Goal: Information Seeking & Learning: Learn about a topic

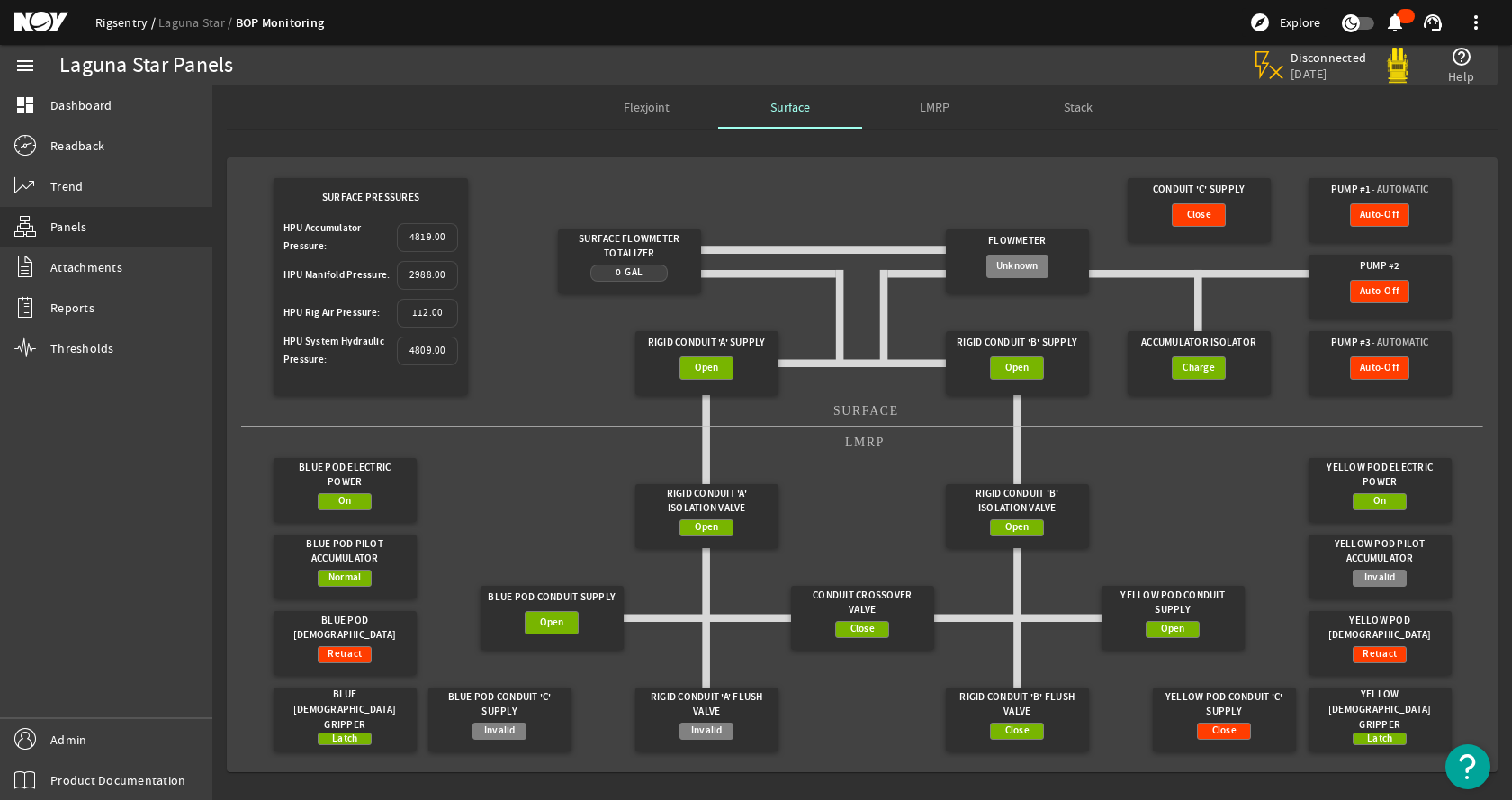
click at [118, 17] on link "Rigsentry" at bounding box center [127, 23] width 63 height 16
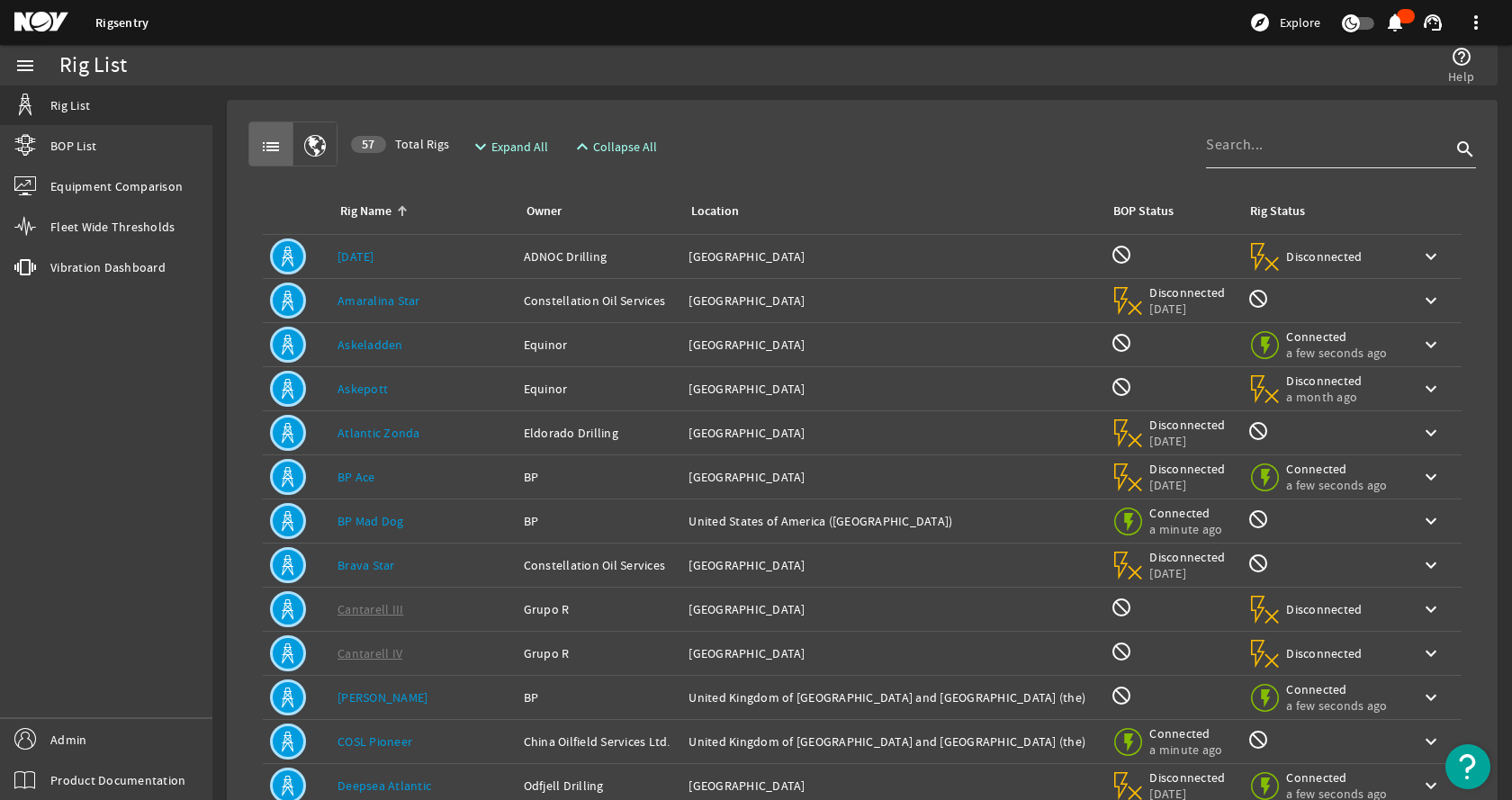
click at [1273, 153] on input at bounding box center [1328, 145] width 244 height 22
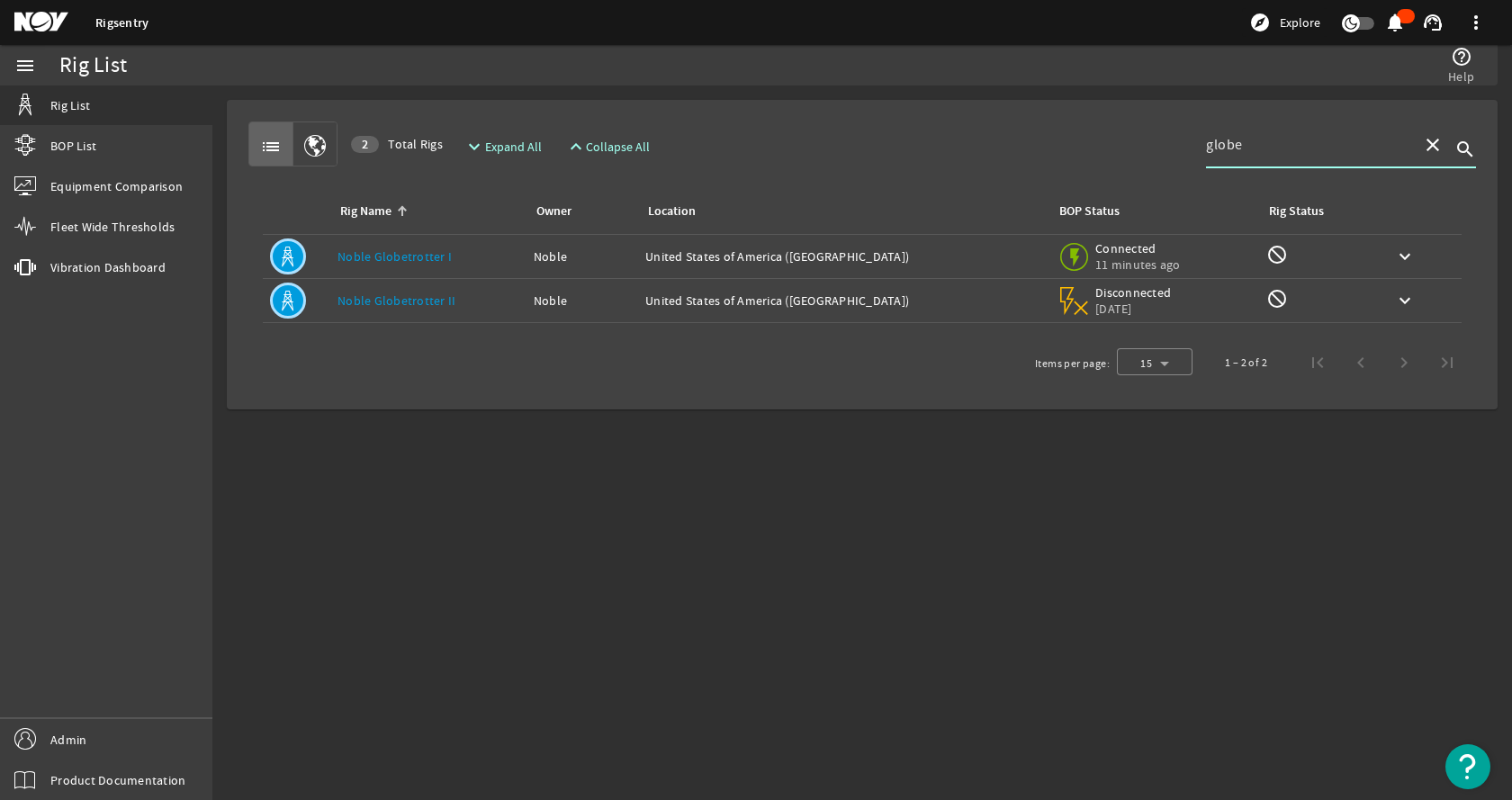
type input "globe"
click at [490, 260] on div "Rig Name: Noble Globetrotter I" at bounding box center [429, 256] width 182 height 18
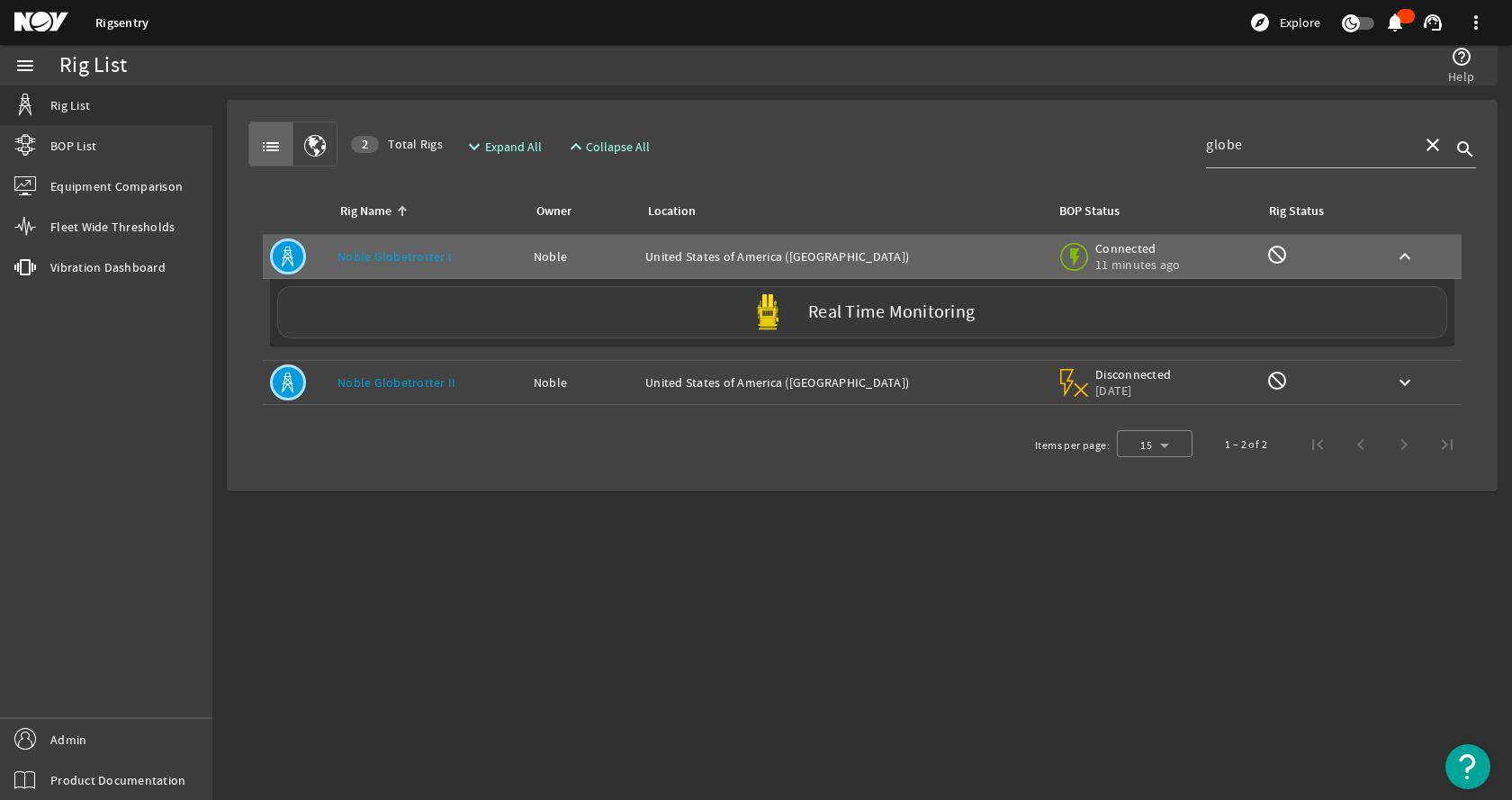
click at [464, 313] on div "Real Time Monitoring" at bounding box center [862, 312] width 1170 height 52
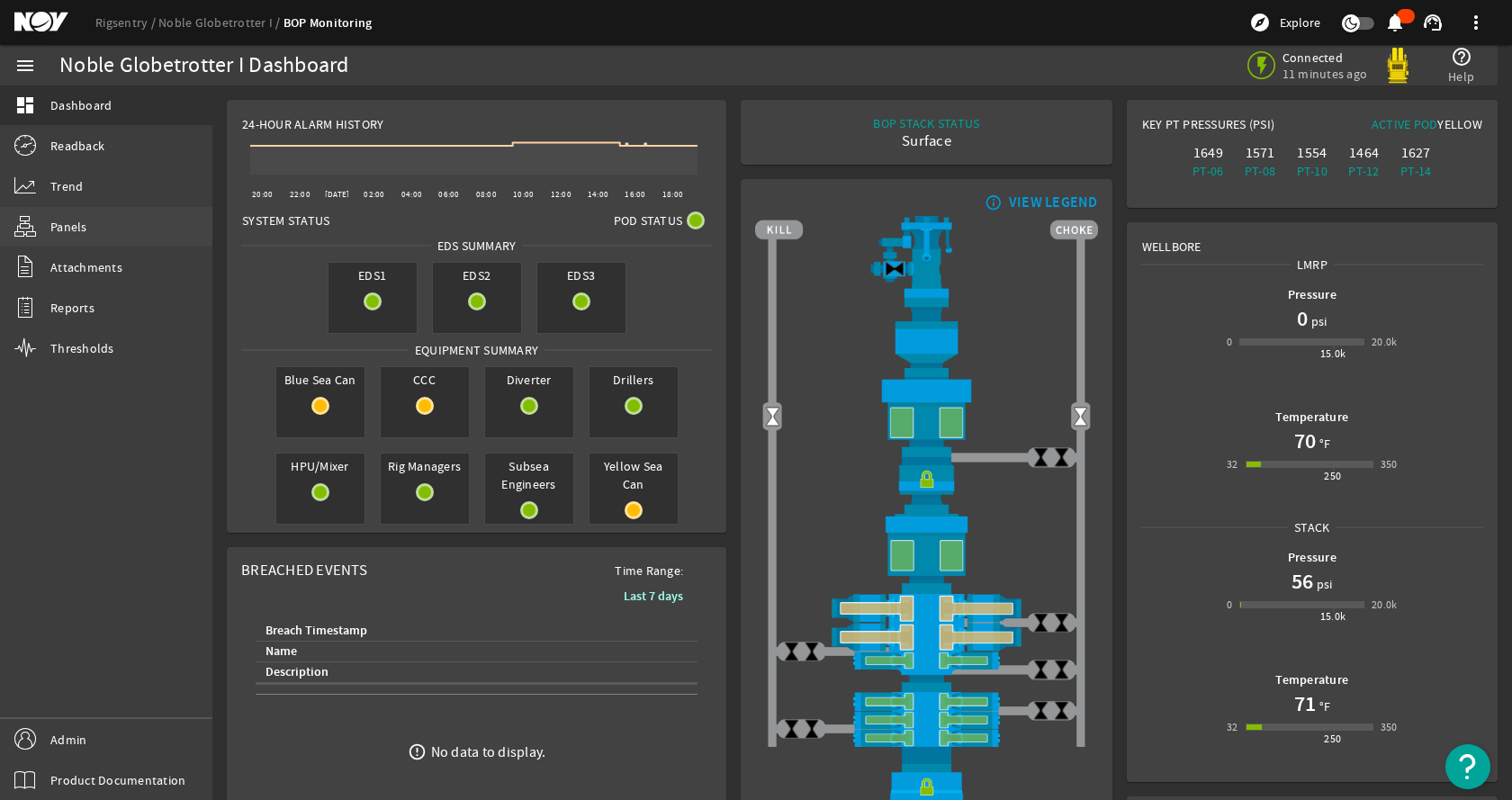
click at [110, 228] on link "Panels" at bounding box center [106, 227] width 212 height 40
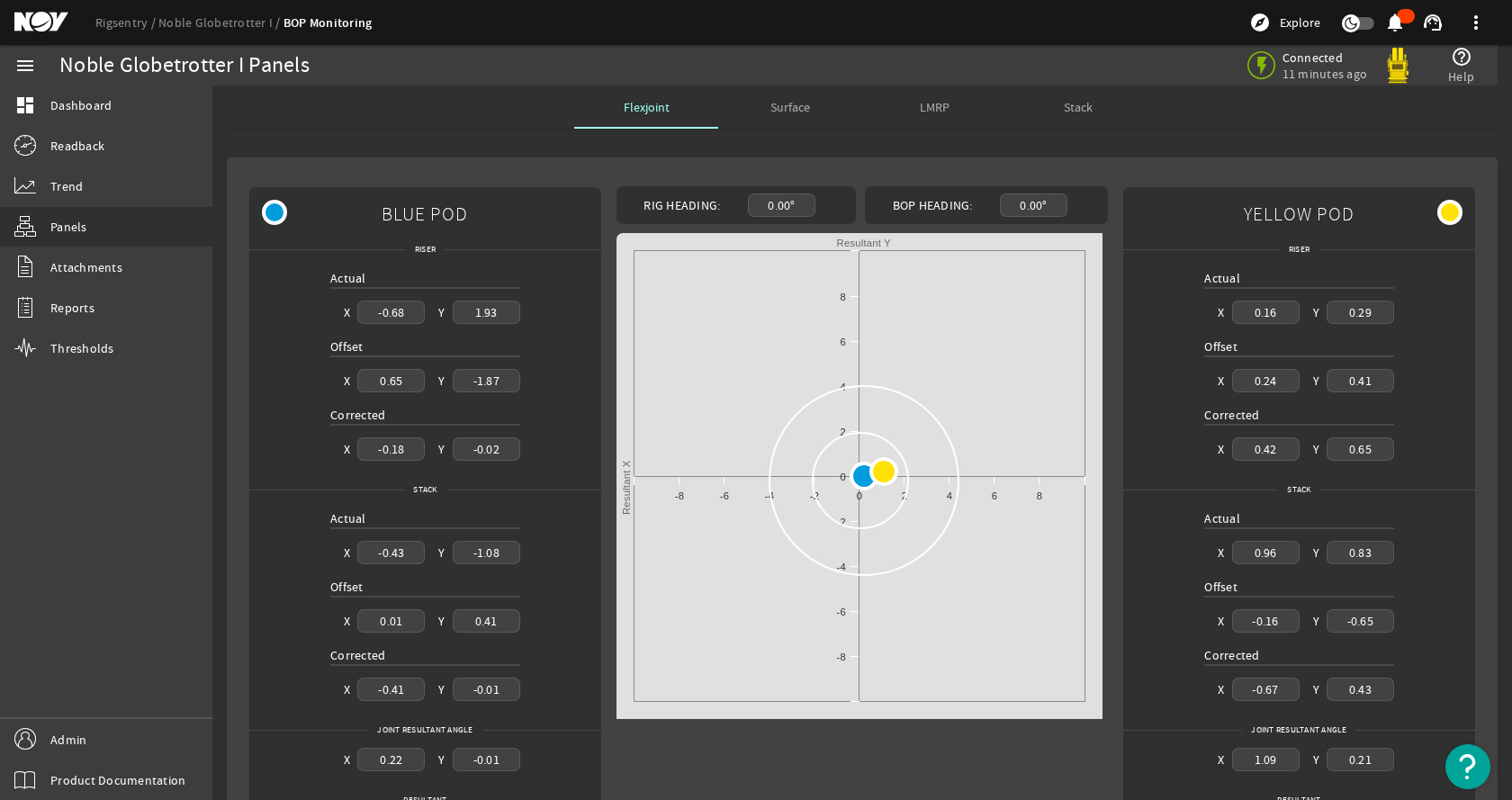
click at [798, 155] on rigsentry-mat-card "BLUE POD Riser Actual X -0.68 Y 1.93 Offset X 0.65 Y -1.87 Corrected X -0.18 Y …" at bounding box center [862, 515] width 1300 height 744
click at [136, 17] on link "Rigsentry" at bounding box center [127, 23] width 63 height 16
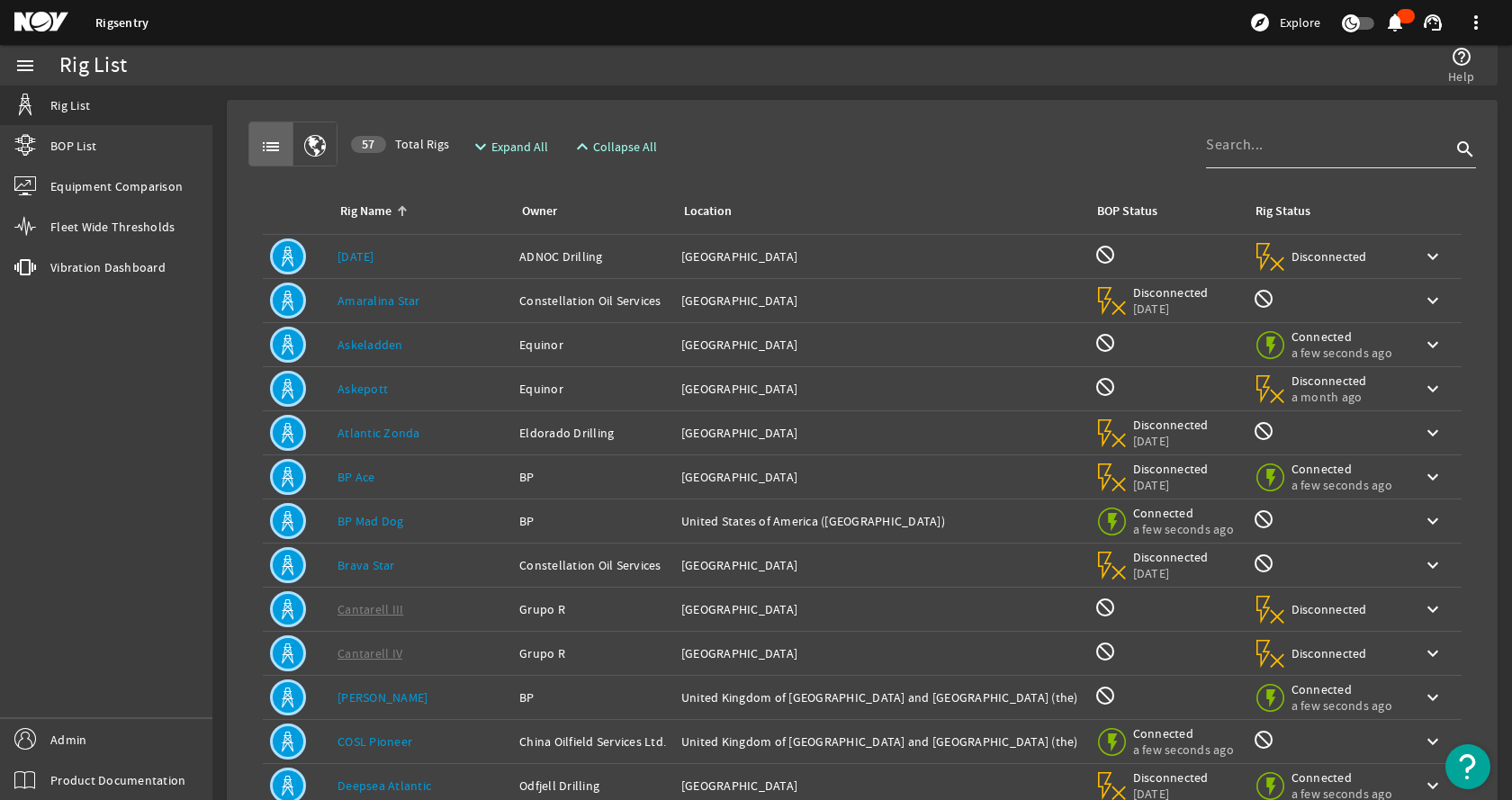
click at [1257, 155] on input at bounding box center [1328, 145] width 244 height 22
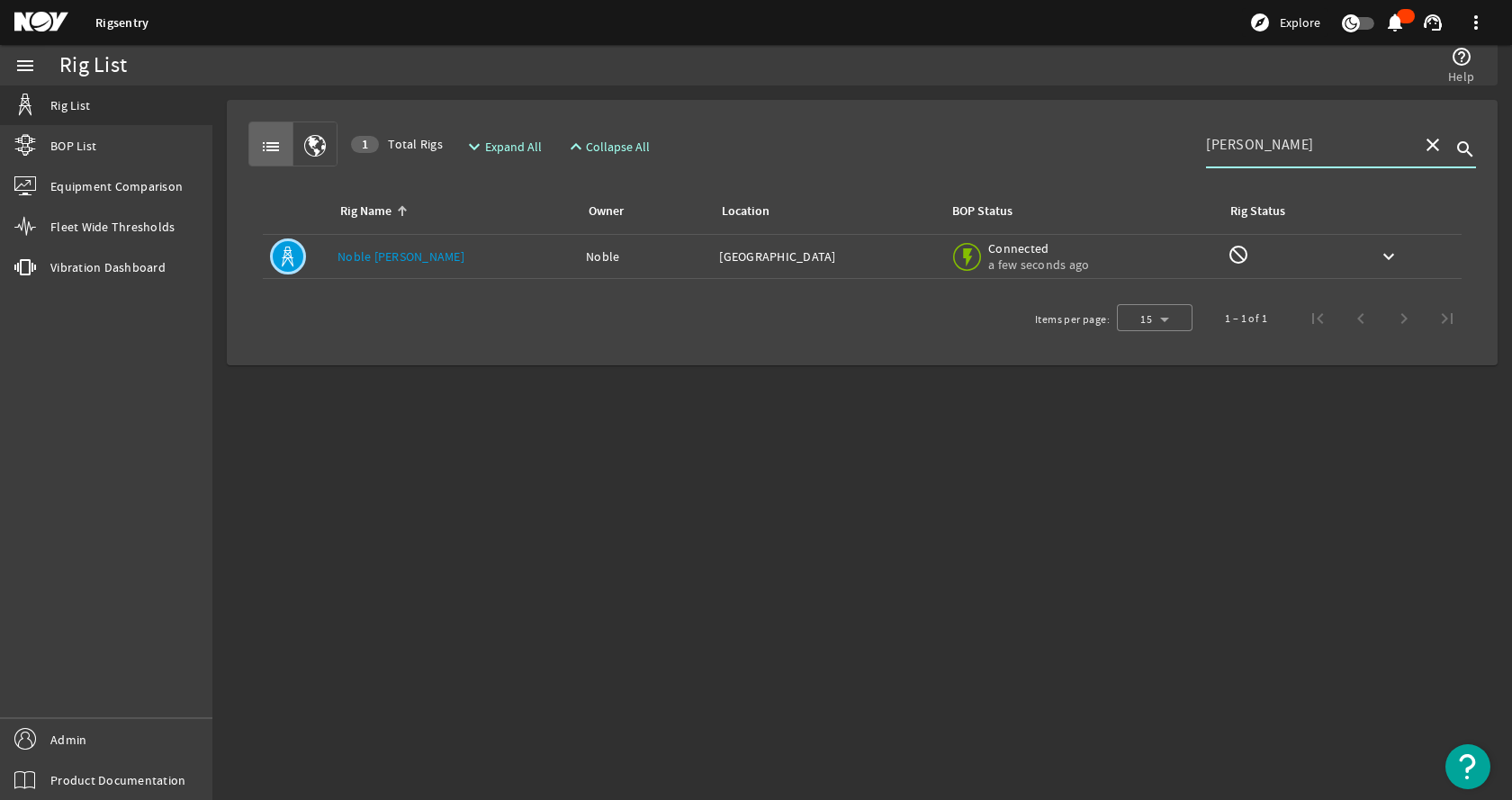
type input "[PERSON_NAME]"
click at [486, 257] on div "Rig Name: [PERSON_NAME] [PERSON_NAME]" at bounding box center [454, 256] width 234 height 18
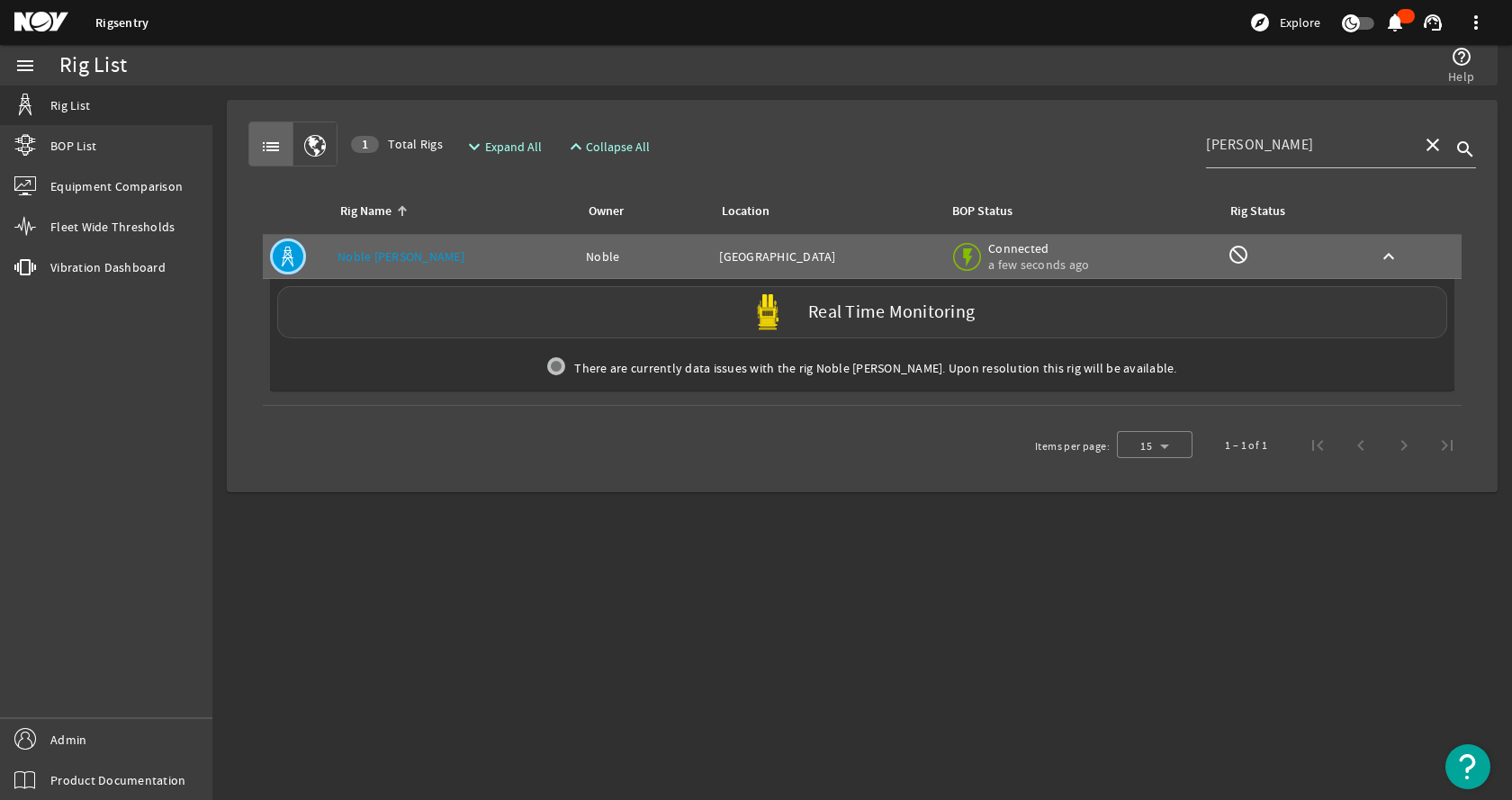
click at [498, 301] on div "Real Time Monitoring" at bounding box center [862, 312] width 1170 height 52
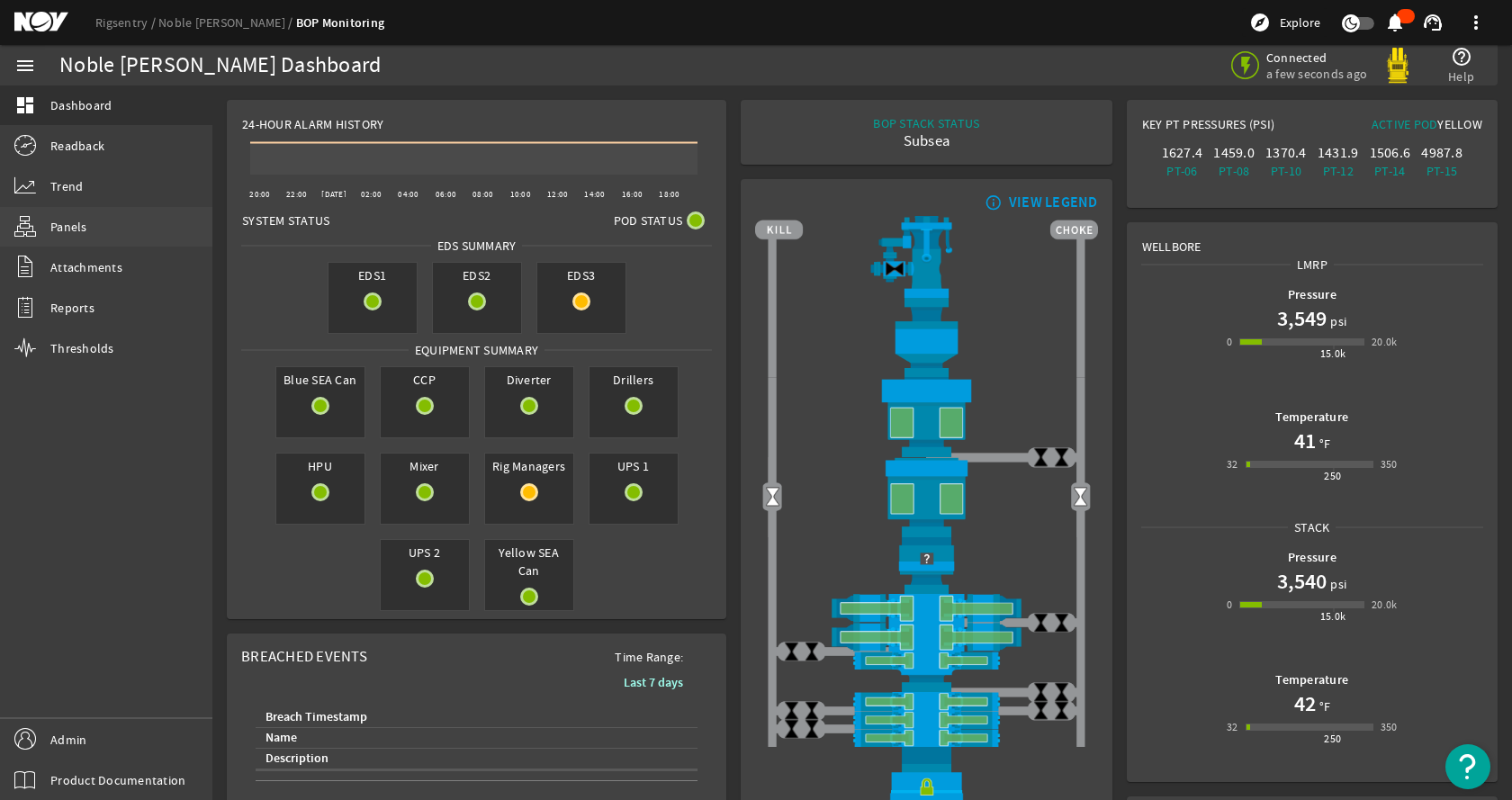
click at [81, 224] on span "Panels" at bounding box center [69, 226] width 37 height 18
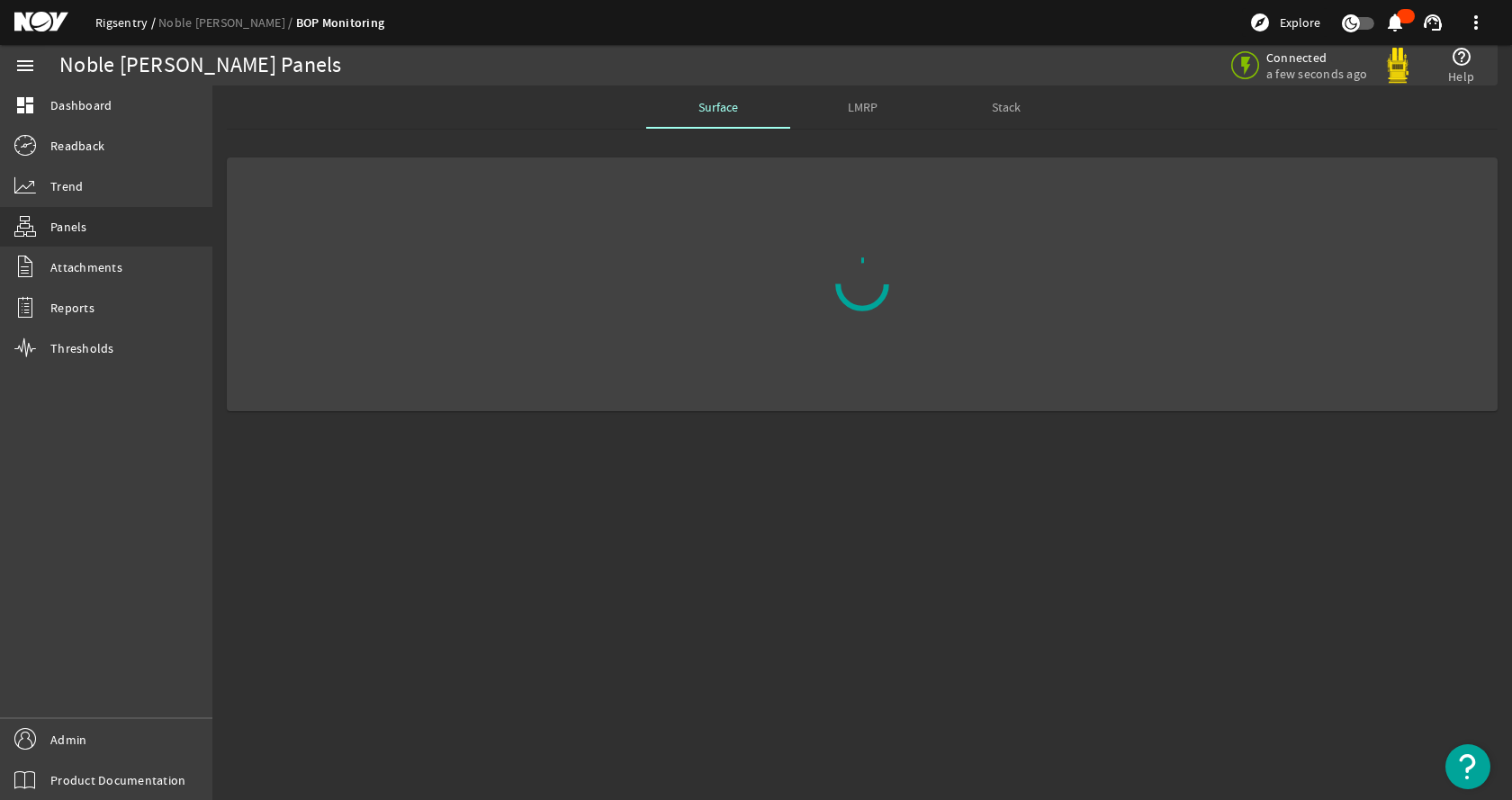
click at [127, 25] on link "Rigsentry" at bounding box center [127, 23] width 63 height 16
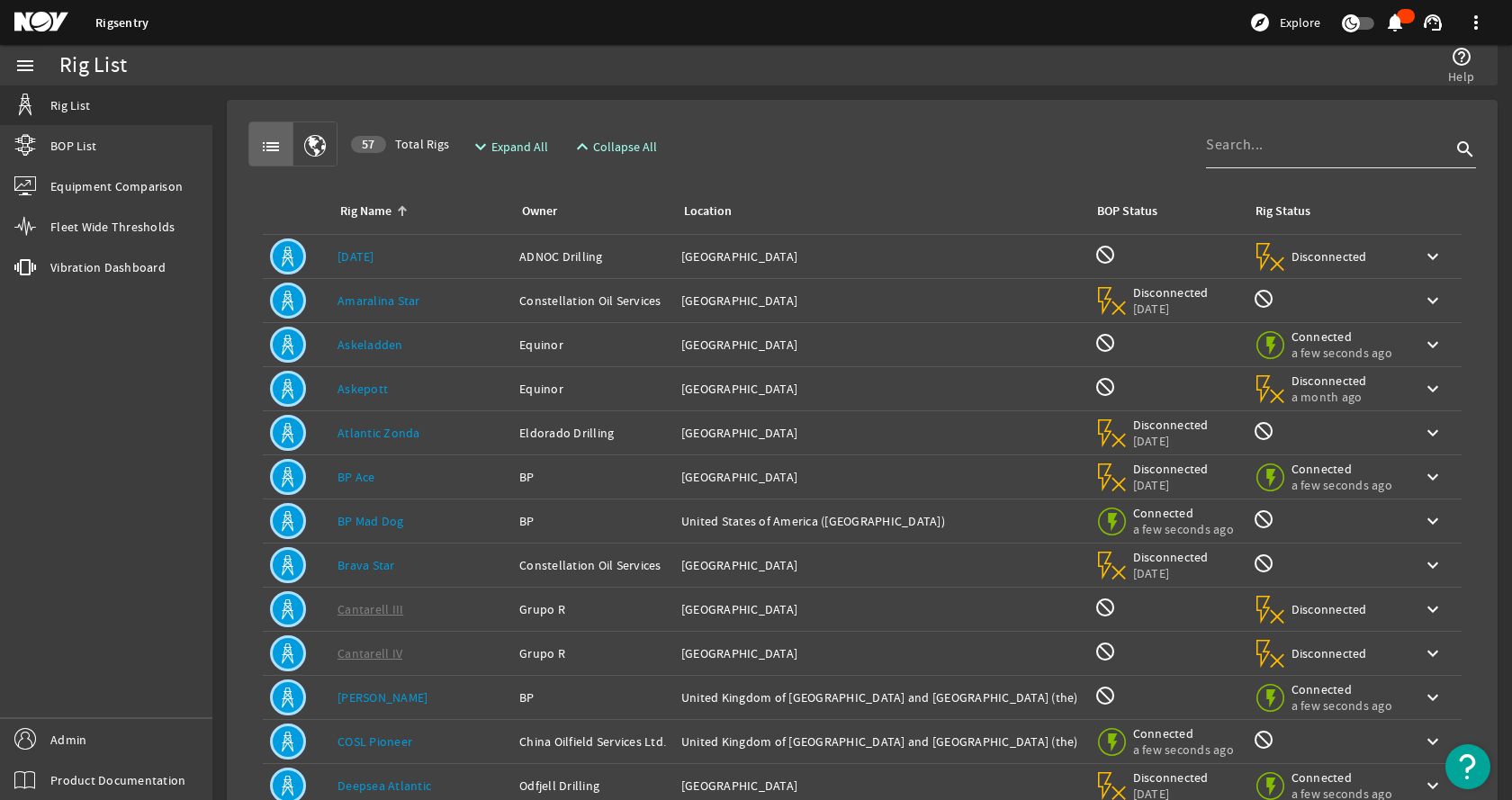
click at [1258, 152] on input at bounding box center [1328, 145] width 244 height 22
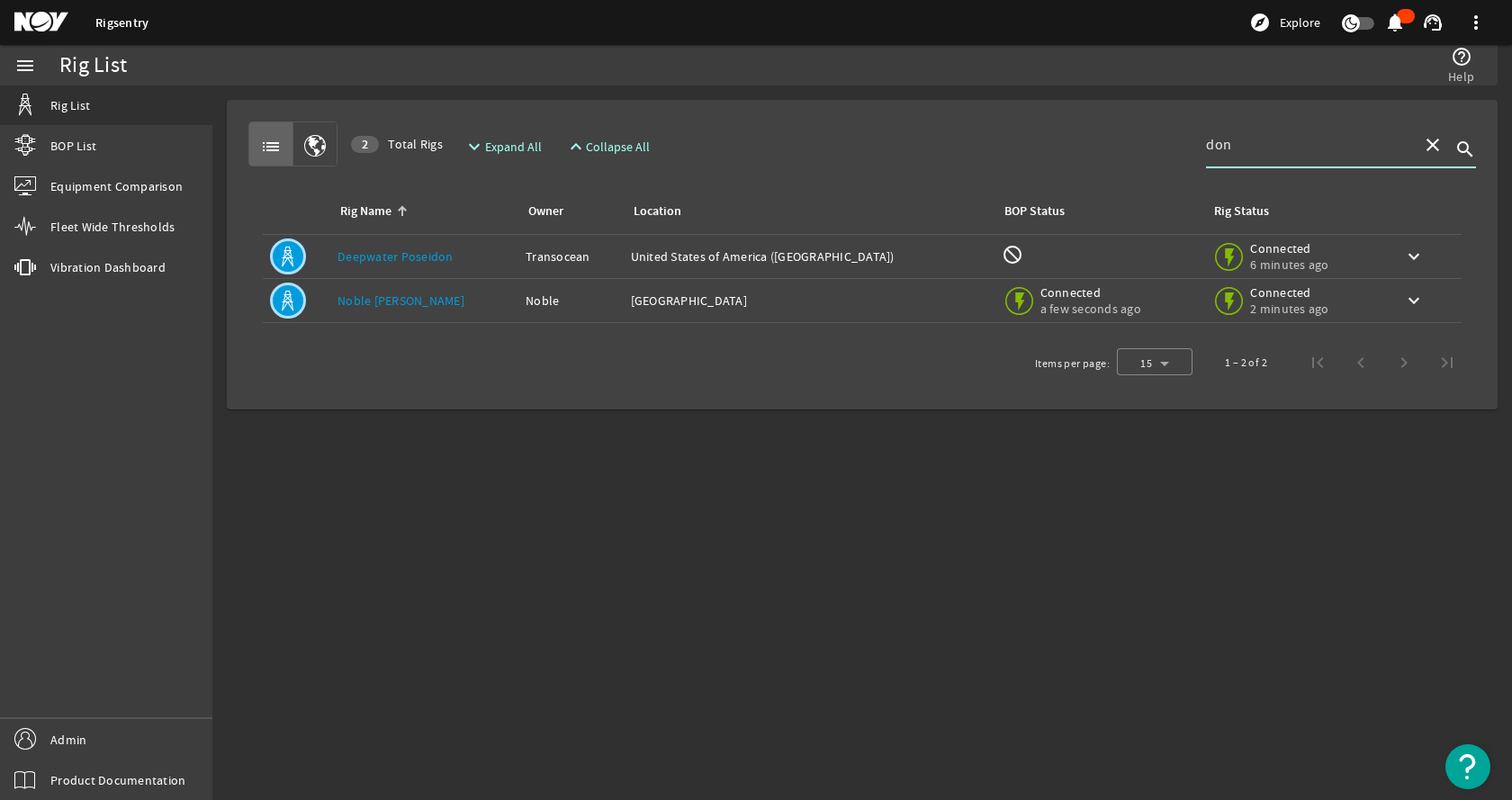
type input "don"
click at [428, 299] on link "Noble [PERSON_NAME]" at bounding box center [401, 300] width 127 height 16
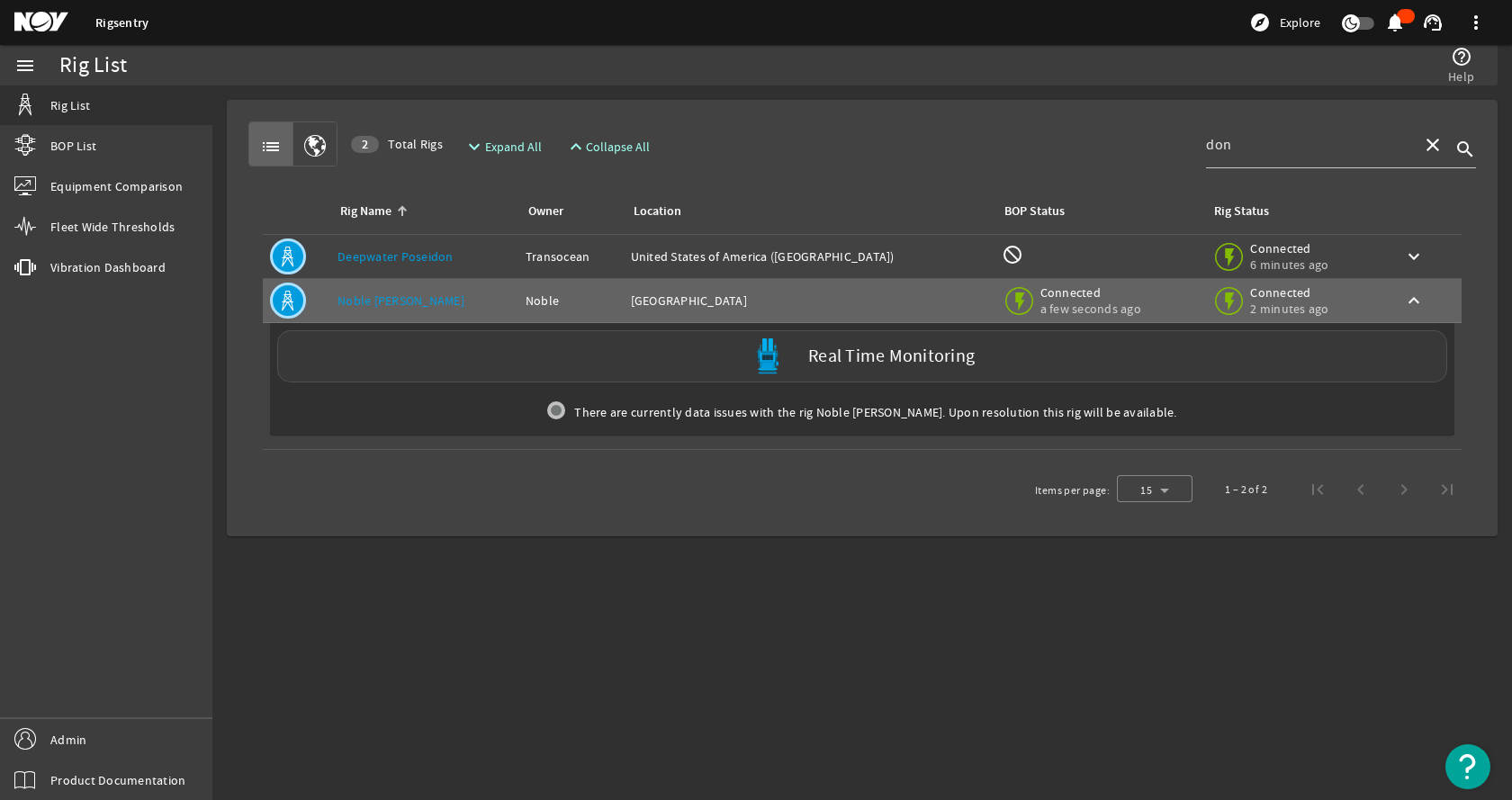
click at [433, 334] on div "Real Time Monitoring" at bounding box center [862, 356] width 1170 height 52
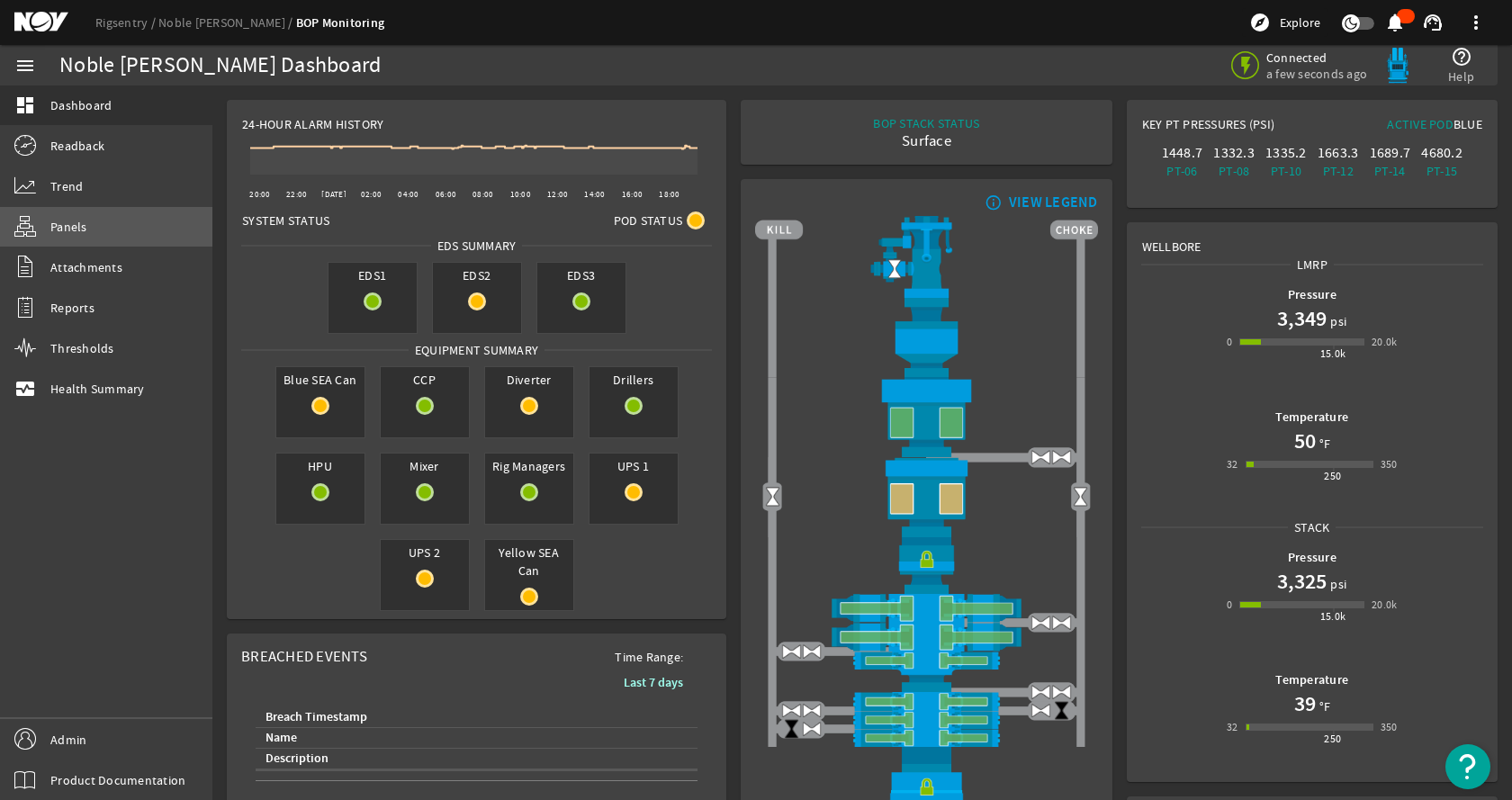
click at [103, 215] on link "Panels" at bounding box center [106, 227] width 212 height 40
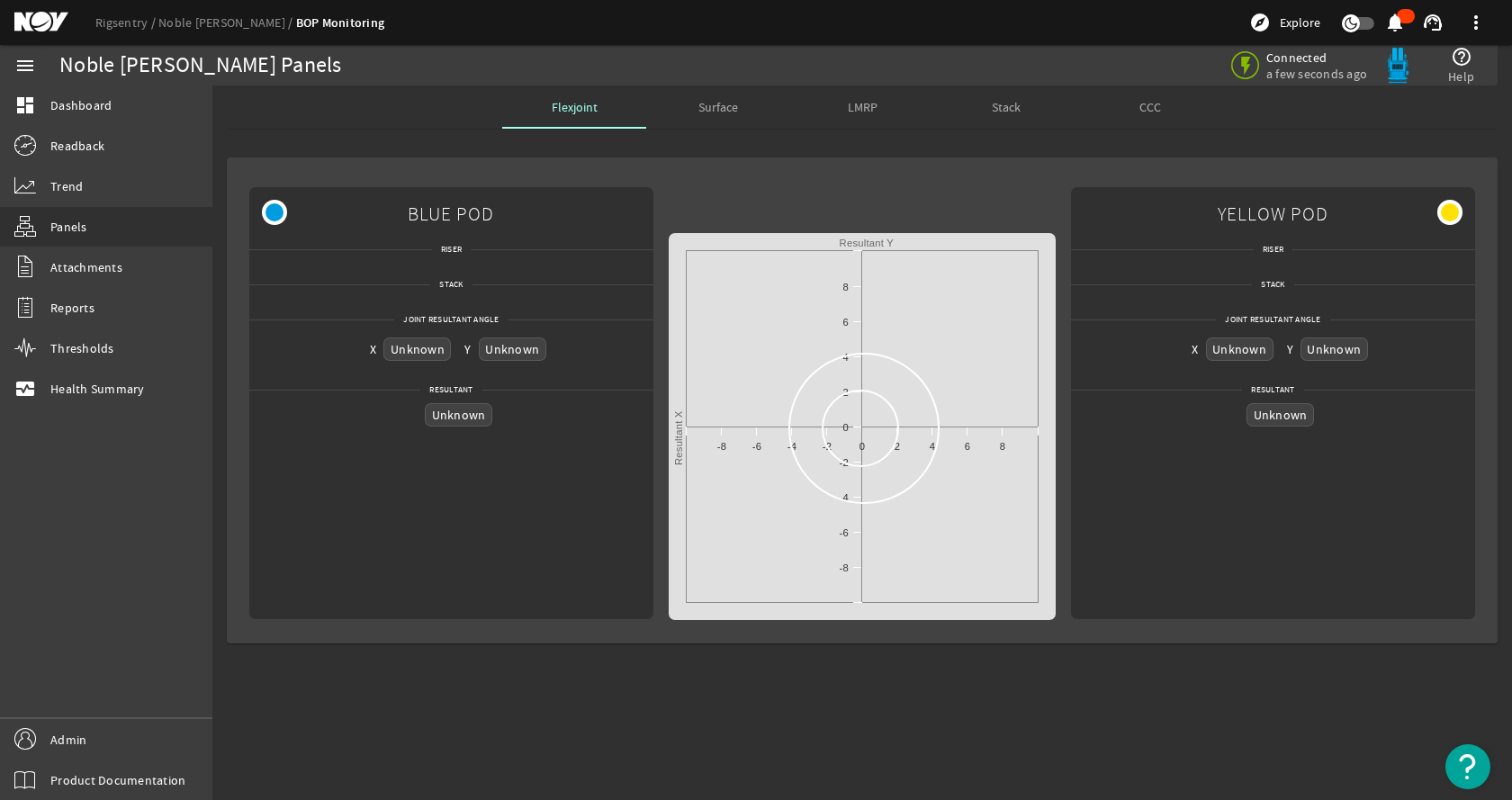
click at [1148, 106] on span "CCC" at bounding box center [1150, 107] width 22 height 13
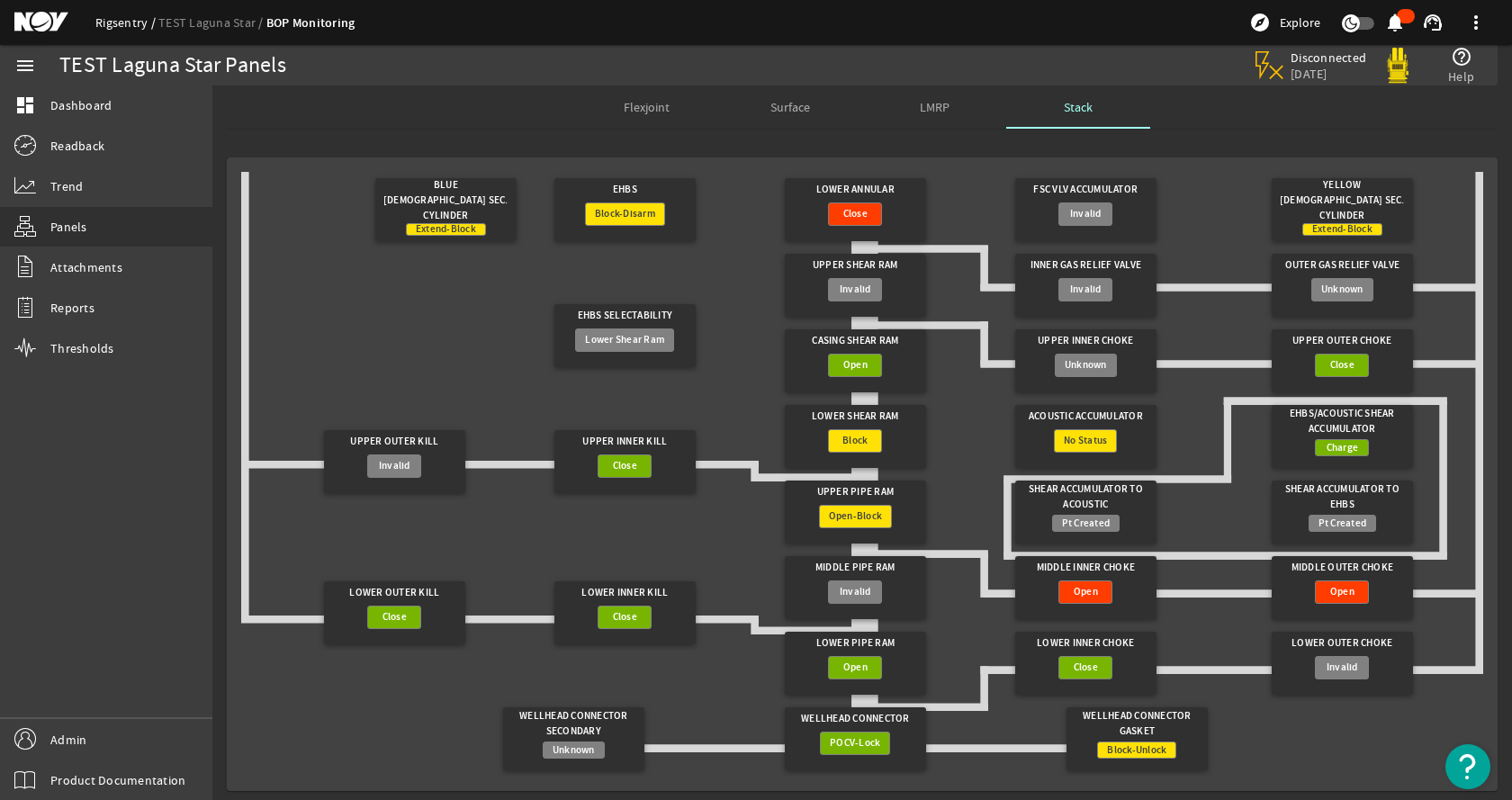
click at [134, 21] on link "Rigsentry" at bounding box center [127, 23] width 63 height 16
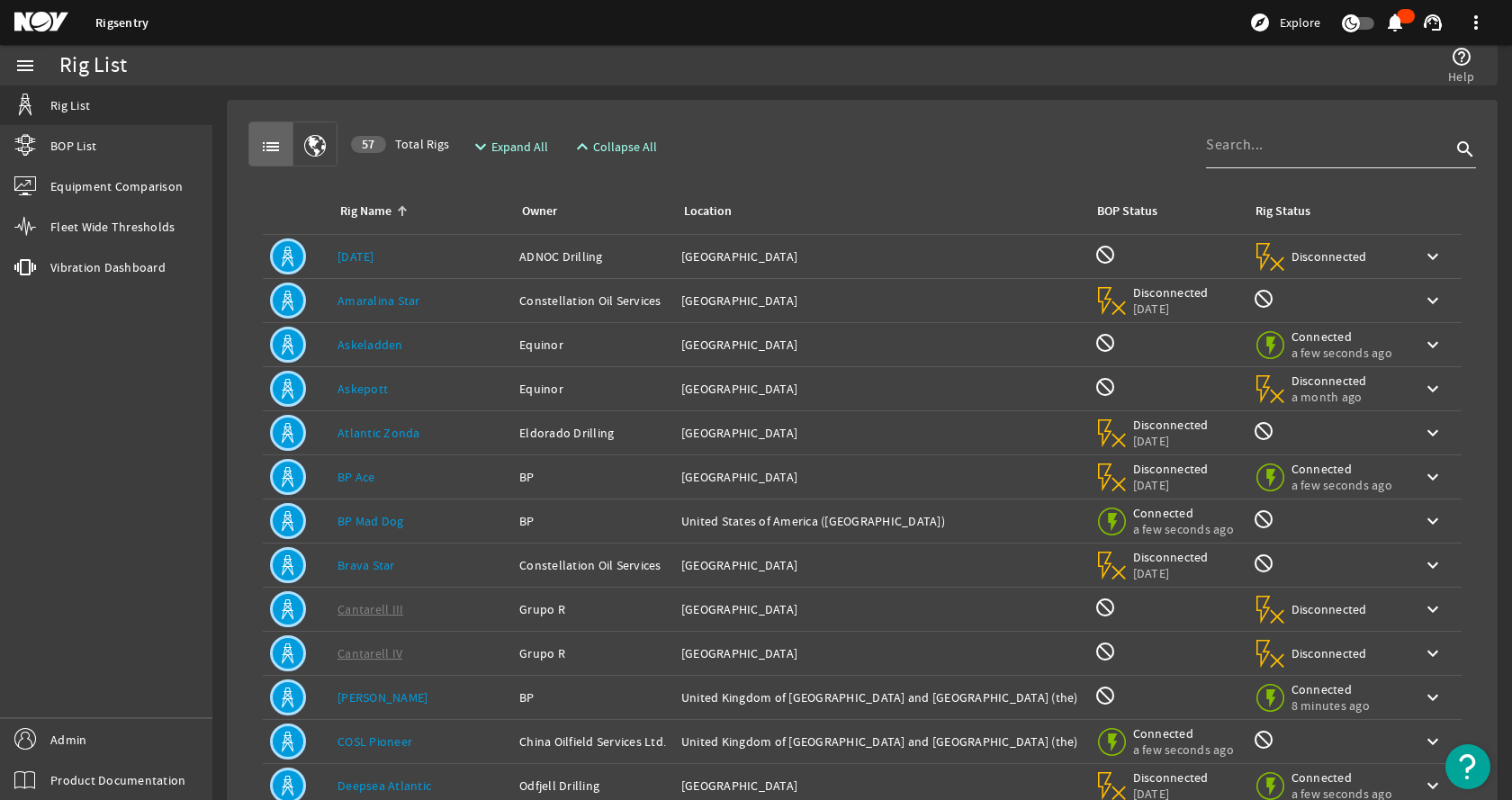
click at [1323, 145] on input at bounding box center [1328, 145] width 244 height 22
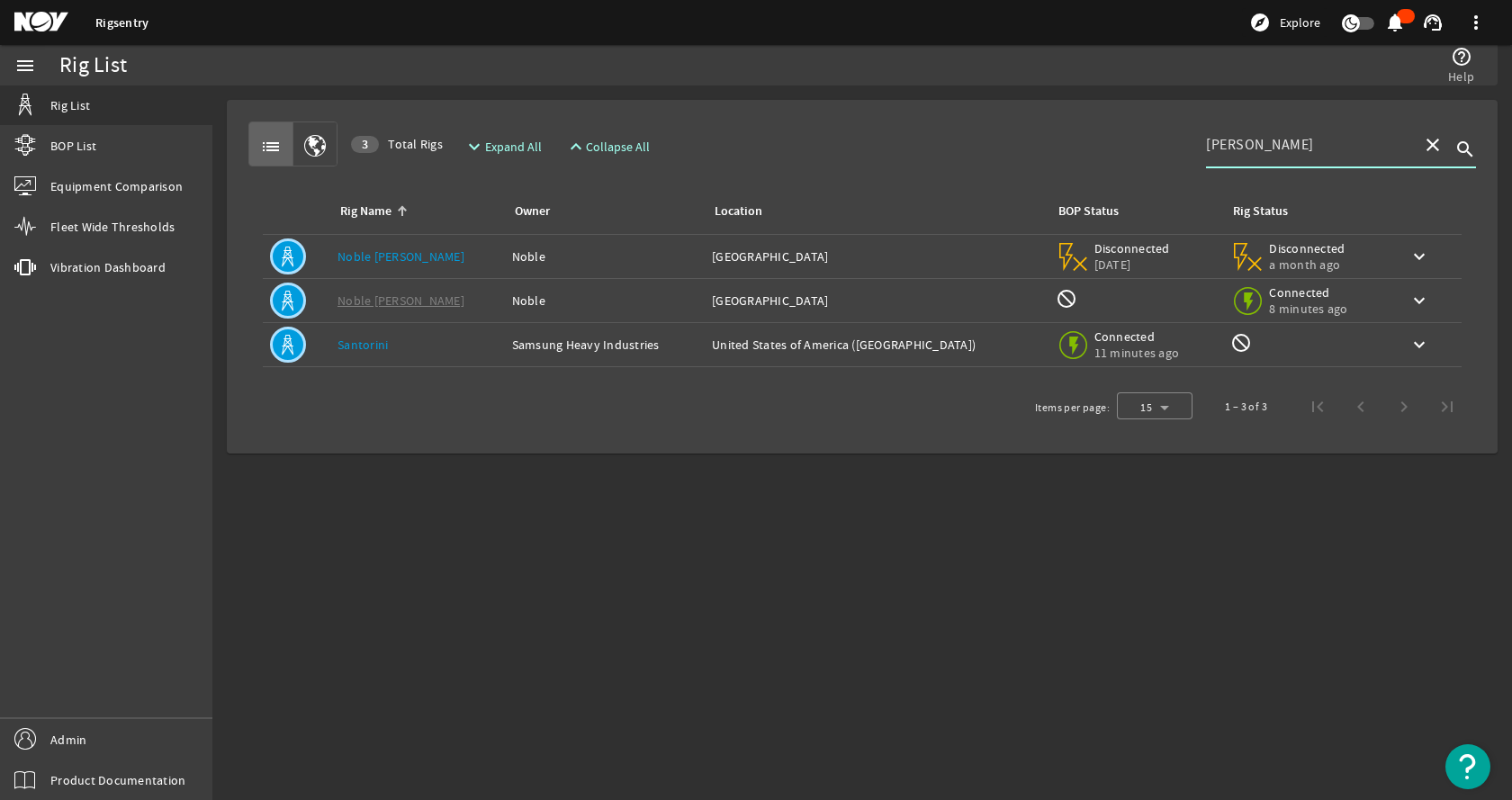
type input "[PERSON_NAME]"
click at [420, 247] on div "Rig Name: Noble Sam Croft" at bounding box center [418, 256] width 161 height 18
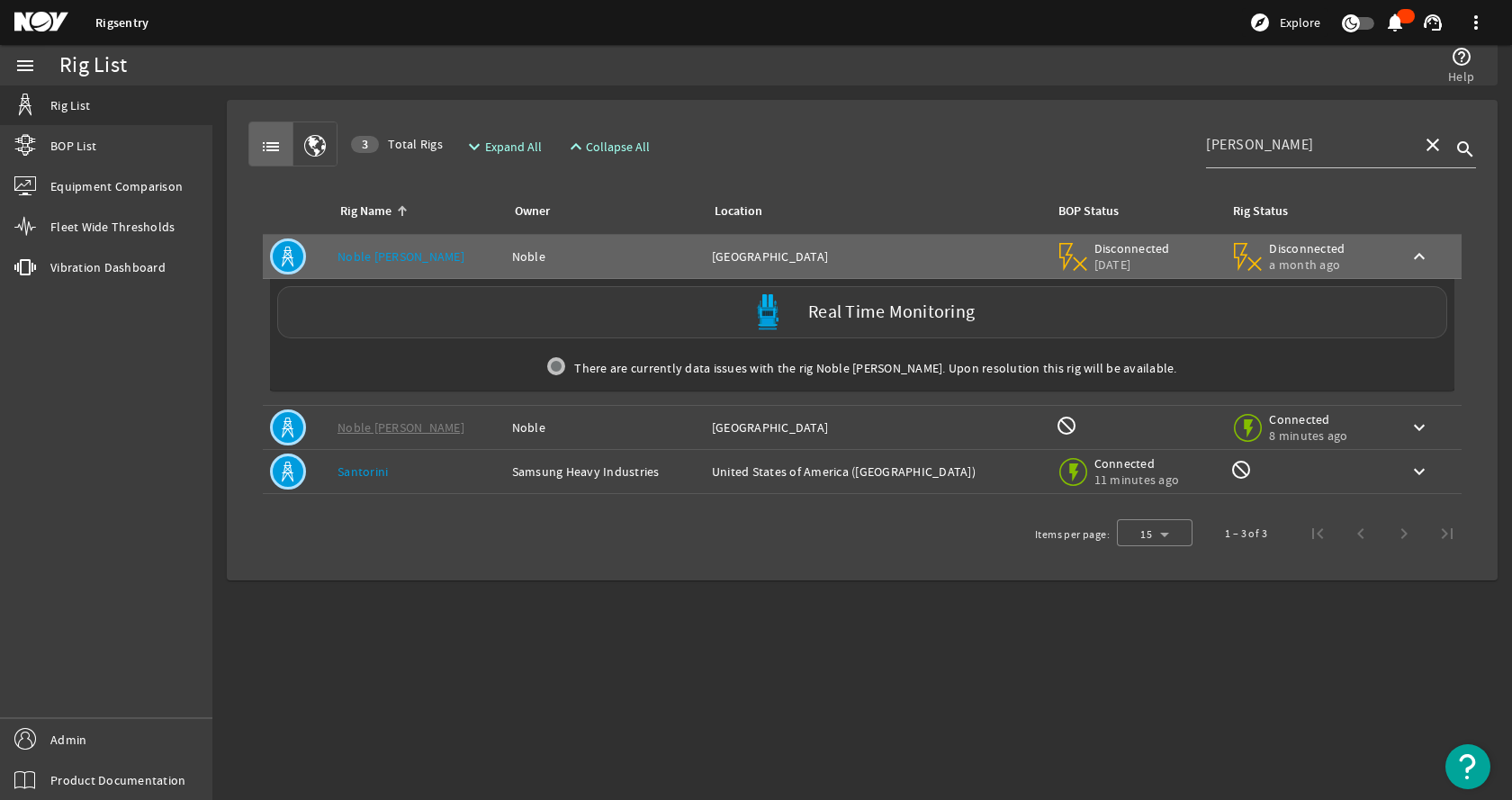
click at [413, 303] on div "Real Time Monitoring" at bounding box center [862, 312] width 1170 height 52
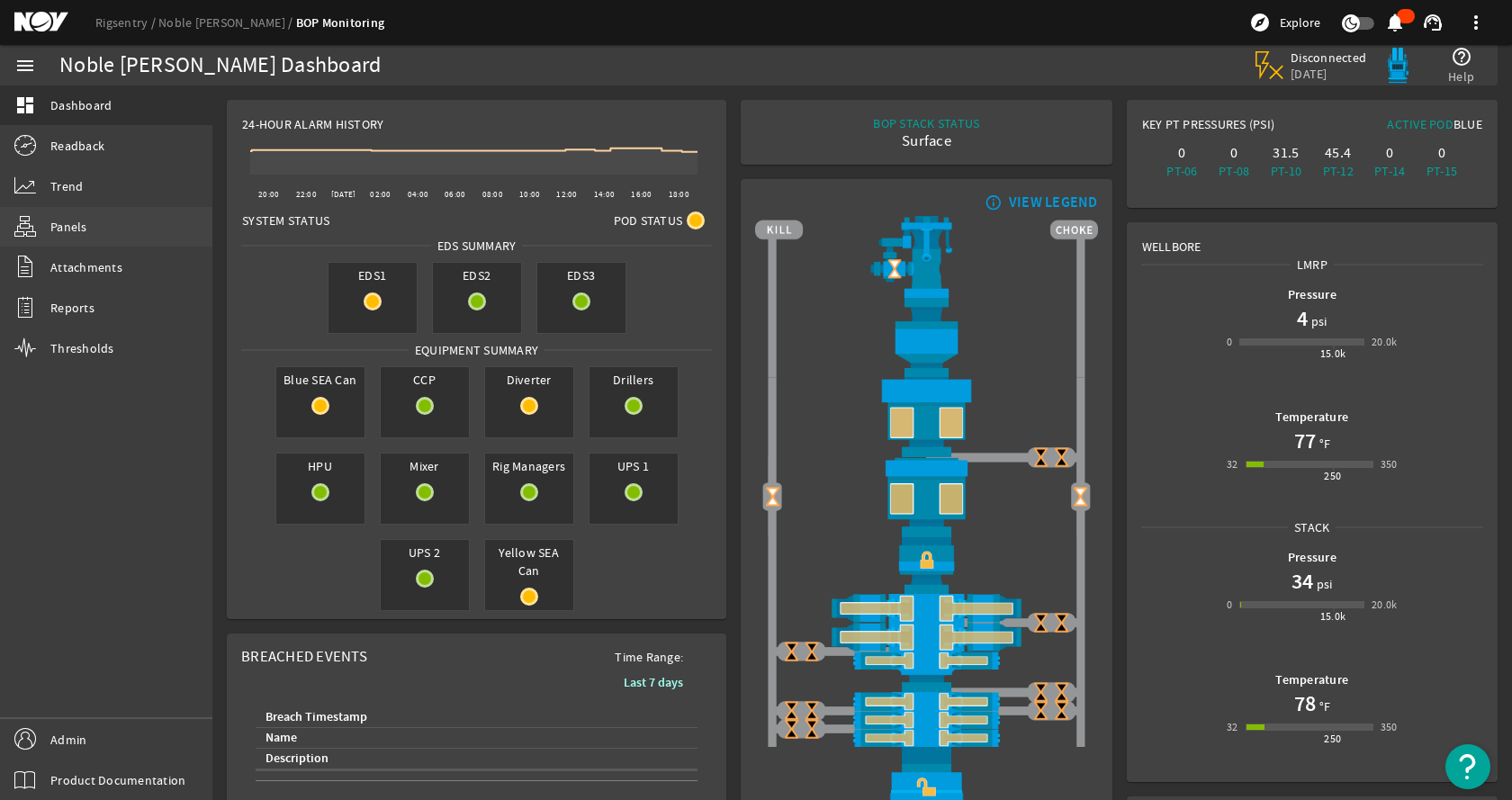
click at [108, 230] on link "Panels" at bounding box center [106, 227] width 212 height 40
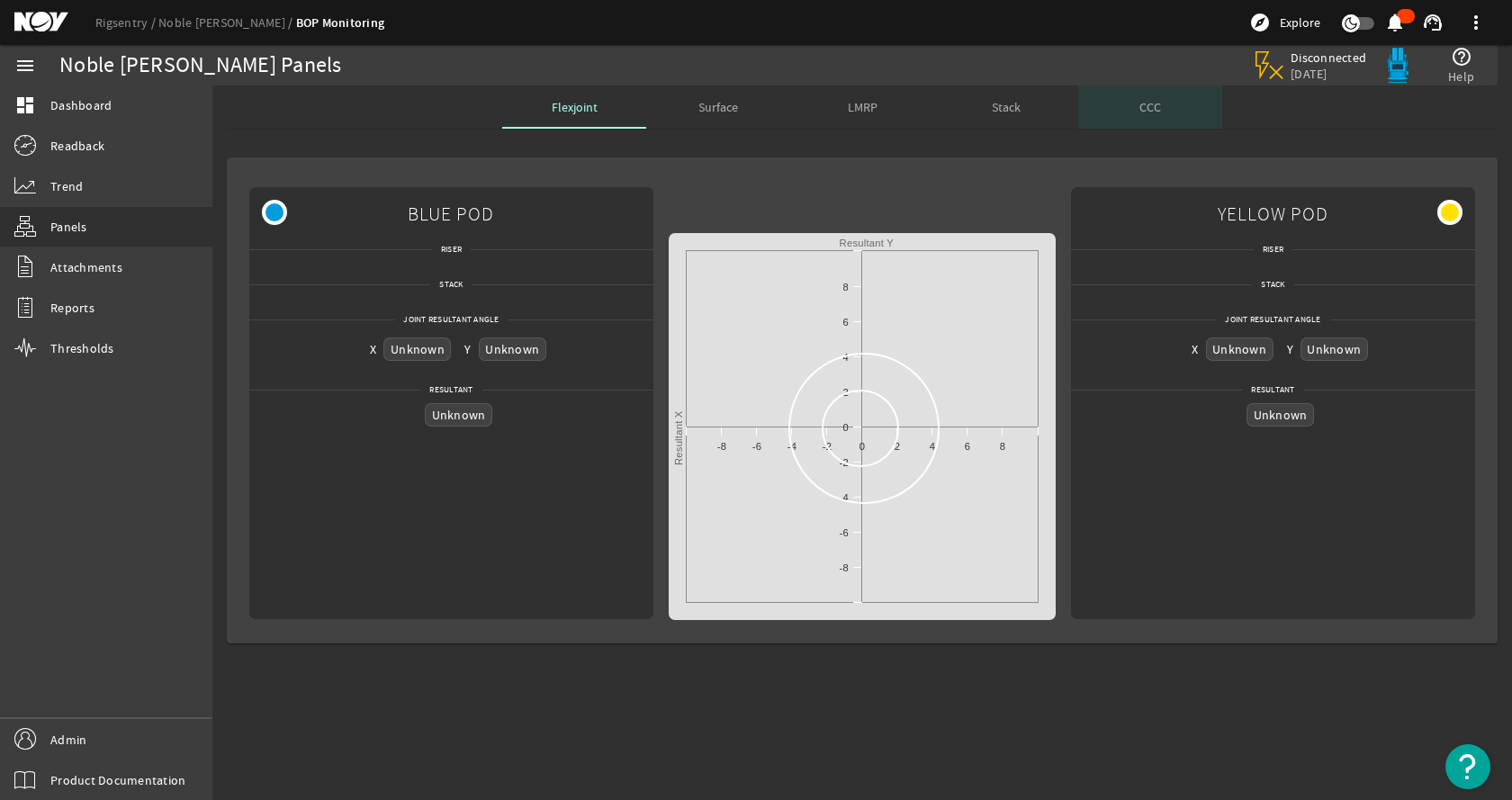
click at [1148, 112] on span "CCC" at bounding box center [1150, 107] width 22 height 13
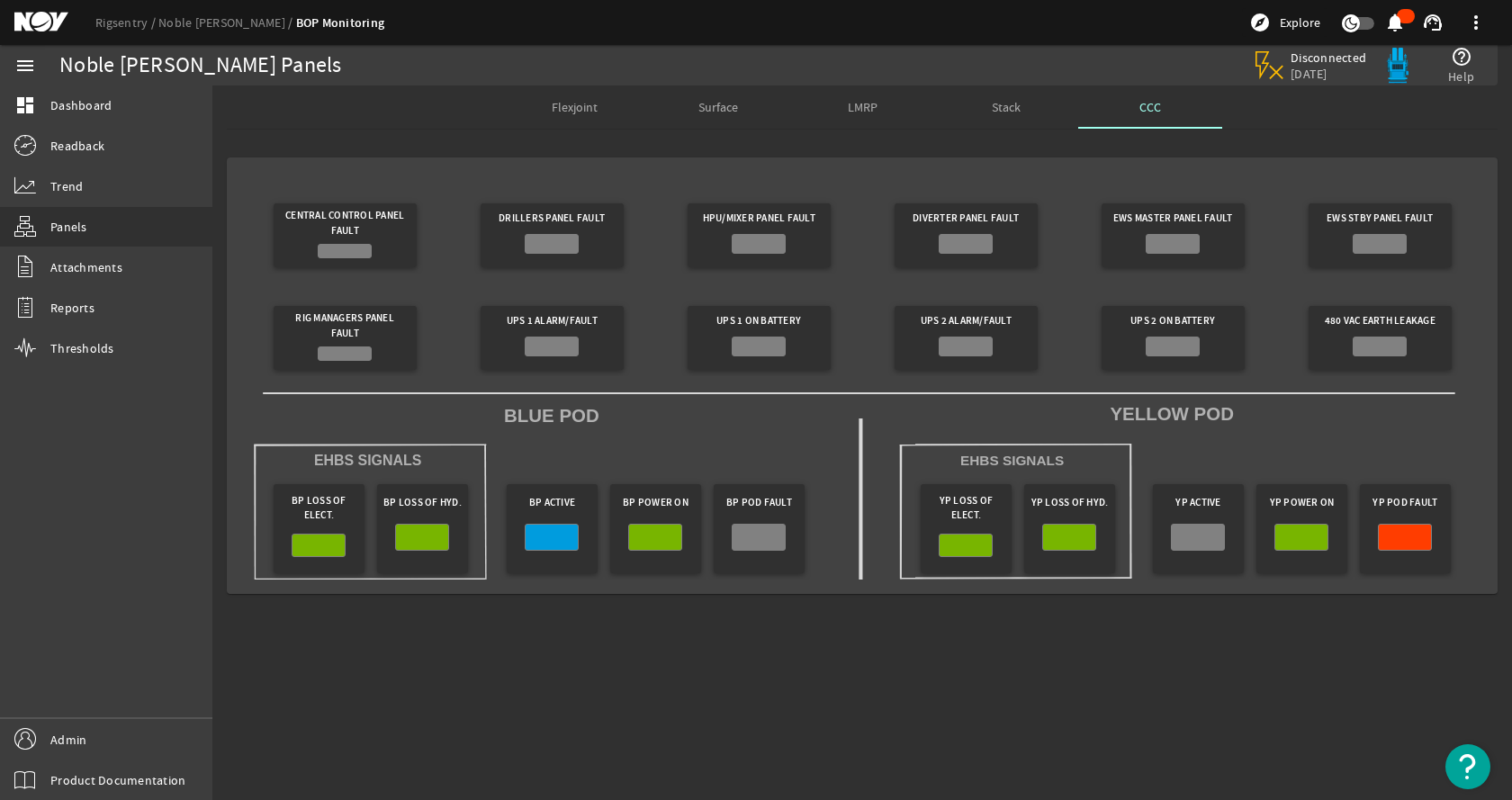
click at [818, 170] on mat-card "Central Control Panel Fault Drillers Panel Fault HPU/Mixer Panel Fault Diverter…" at bounding box center [862, 376] width 1271 height 437
click at [1137, 147] on rigsentry-mat-card "Central Control Panel Fault Drillers Panel Fault HPU/Mixer Panel Fault Diverter…" at bounding box center [862, 376] width 1300 height 465
click at [821, 157] on rigsentry-mat-card "Central Control Panel Fault Drillers Panel Fault HPU/Mixer Panel Fault Diverter…" at bounding box center [862, 376] width 1300 height 465
click at [104, 23] on link "Rigsentry" at bounding box center [127, 23] width 63 height 16
click at [363, 84] on div "Noble [PERSON_NAME] Panels" at bounding box center [423, 65] width 728 height 41
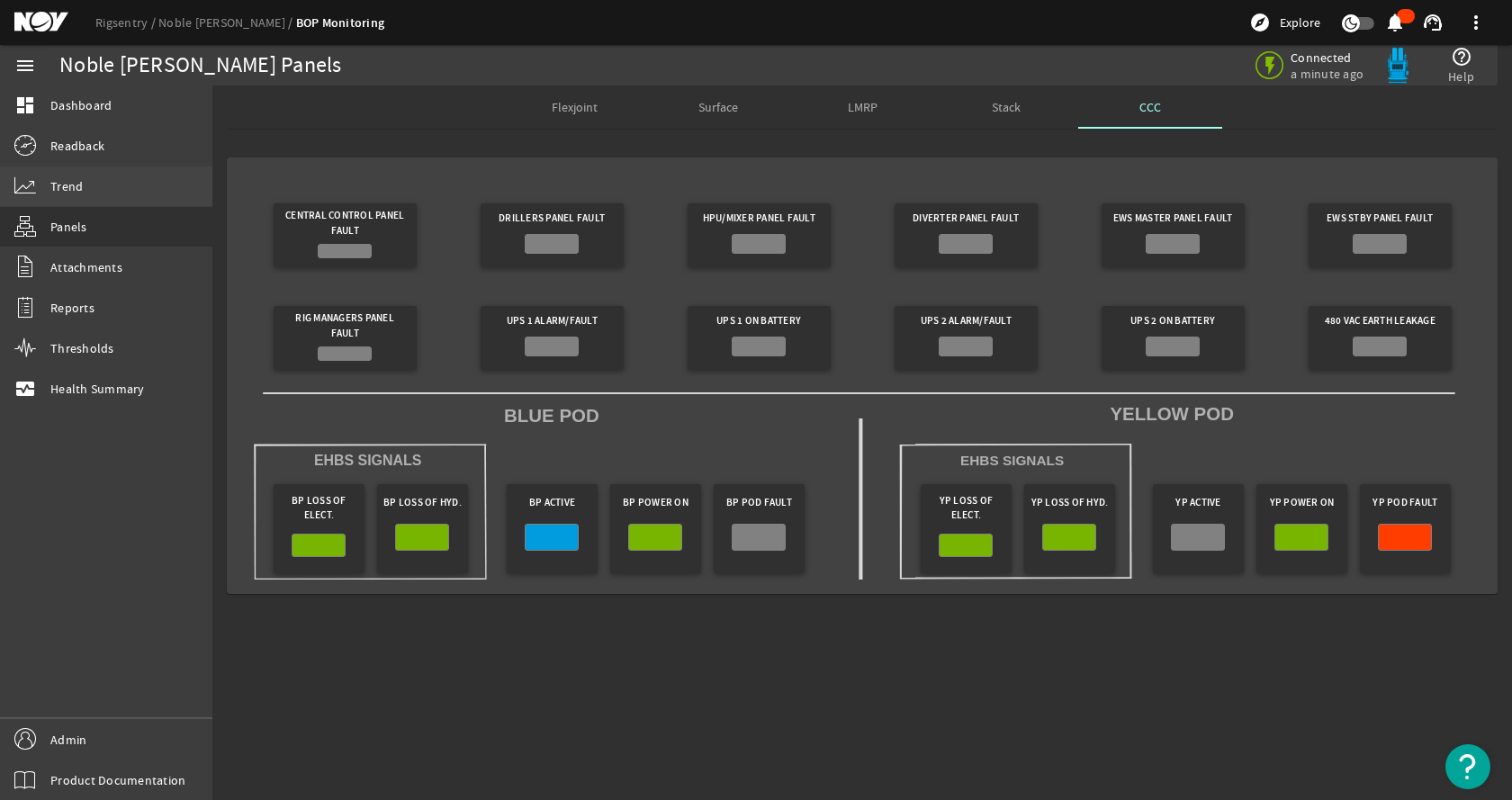
click at [84, 181] on link "Trend" at bounding box center [106, 187] width 212 height 40
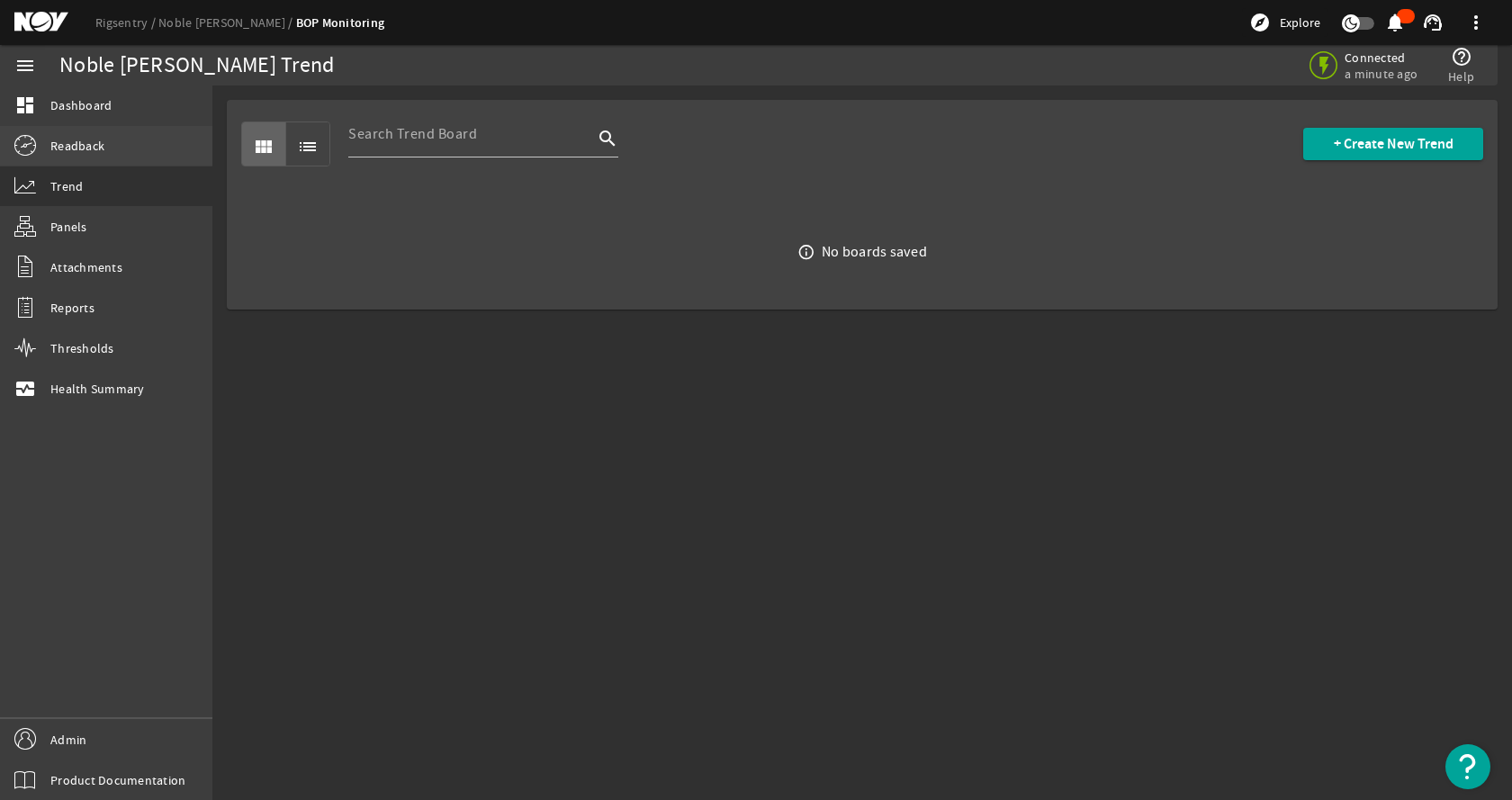
click at [138, 154] on link "Readback" at bounding box center [106, 146] width 212 height 40
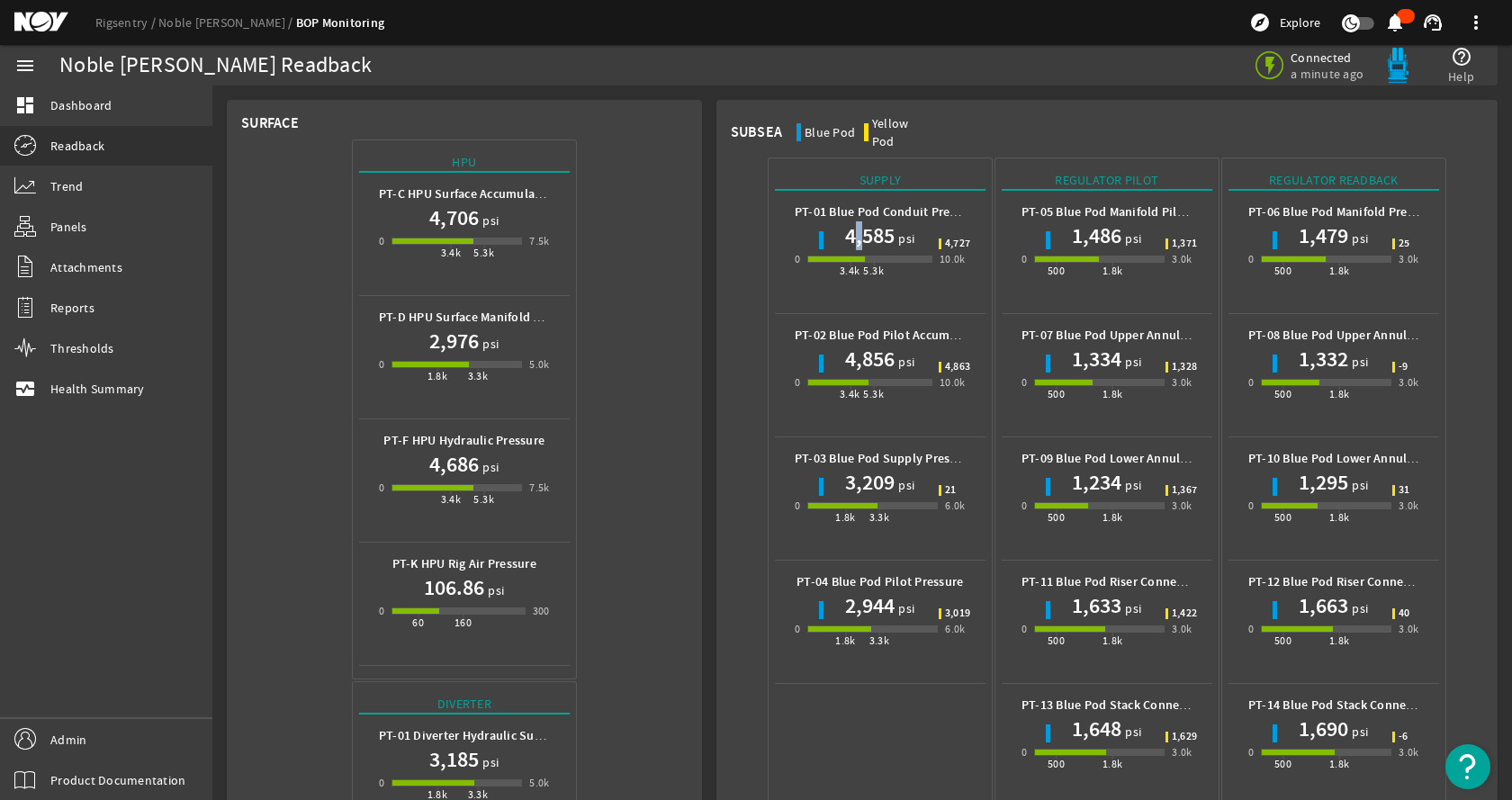
click at [845, 221] on h1 "4,585" at bounding box center [870, 235] width 50 height 29
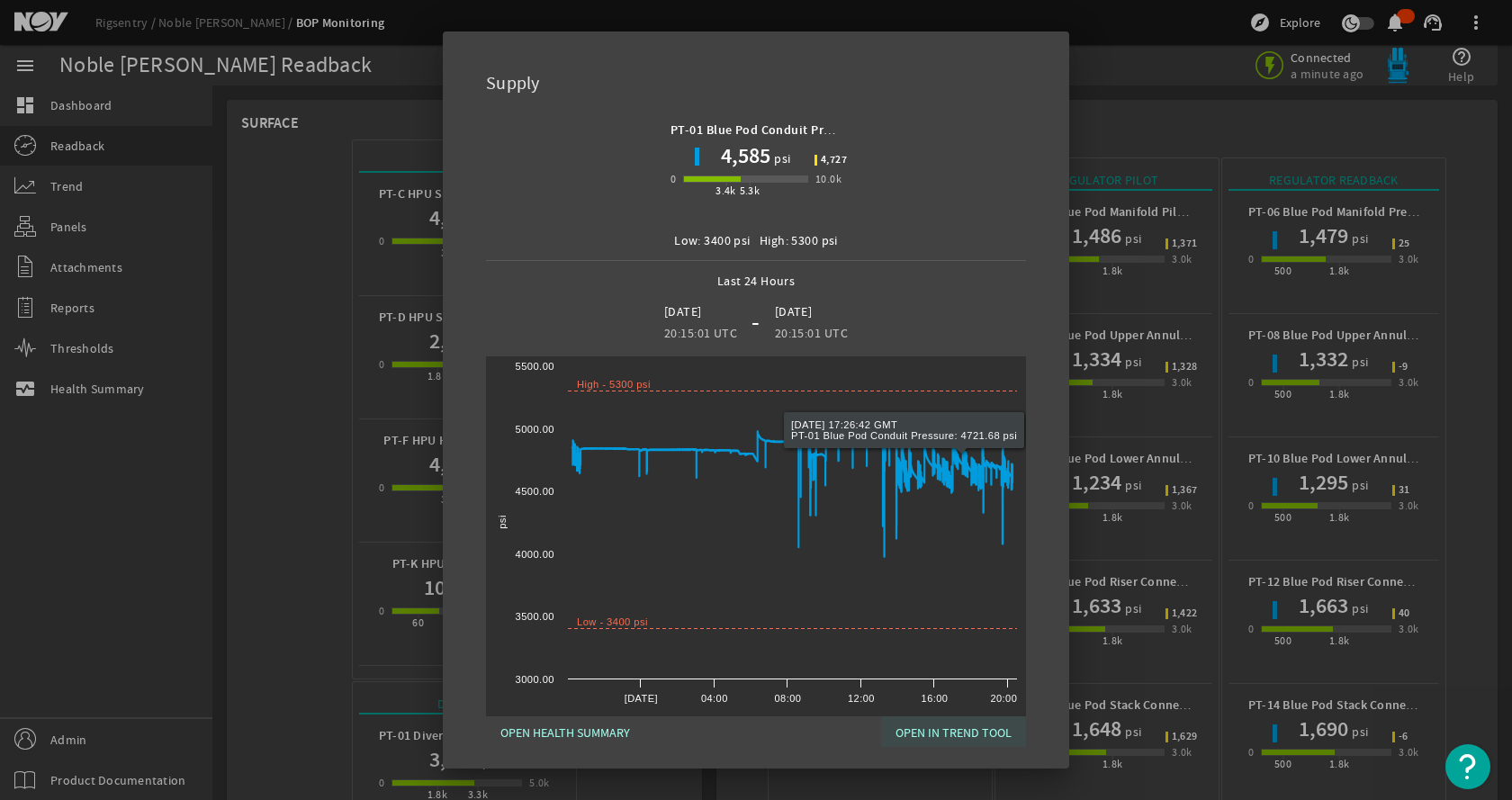
click at [925, 729] on span "OPEN IN TREND TOOL" at bounding box center [954, 732] width 116 height 22
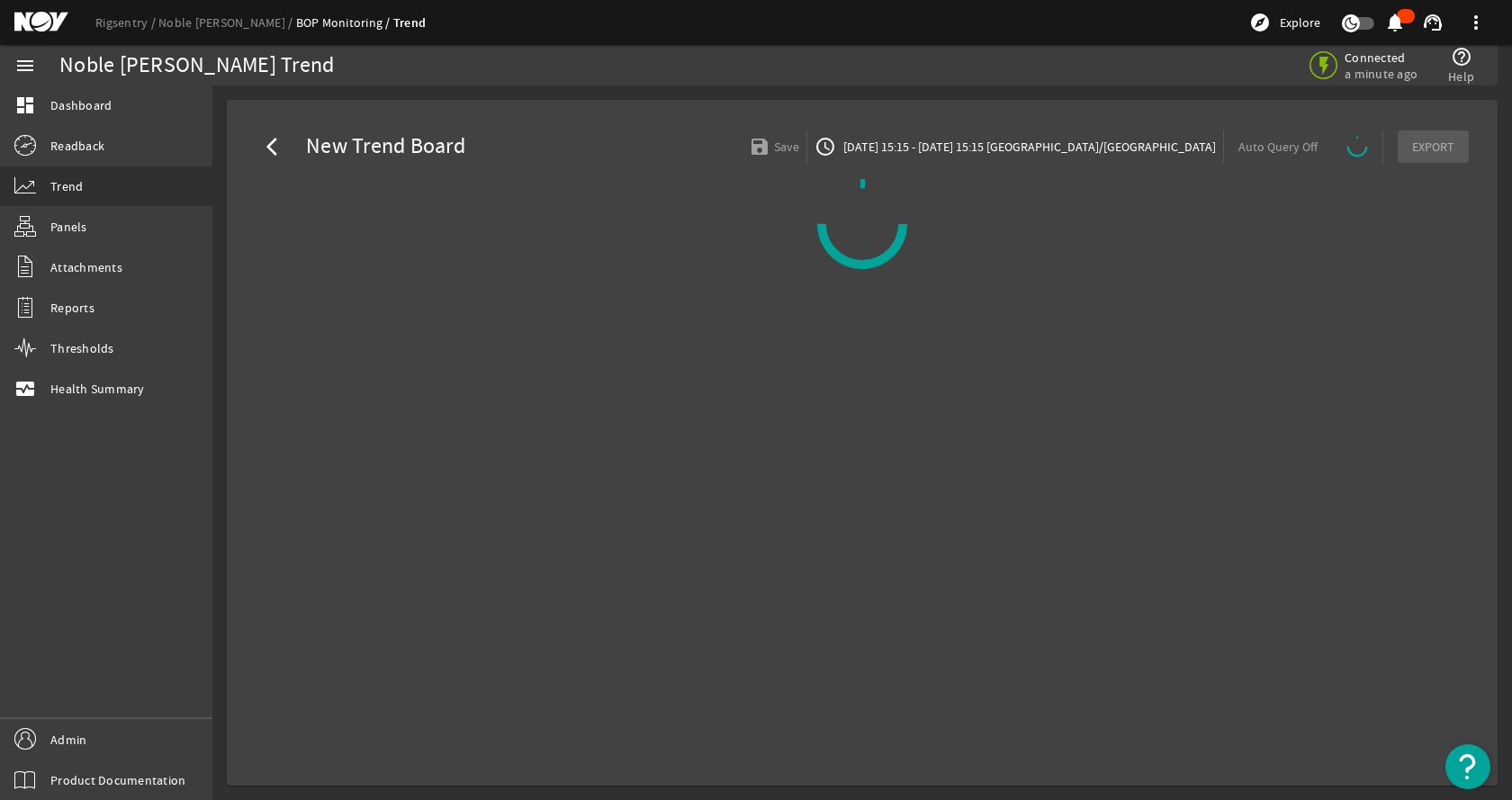
select select "10M"
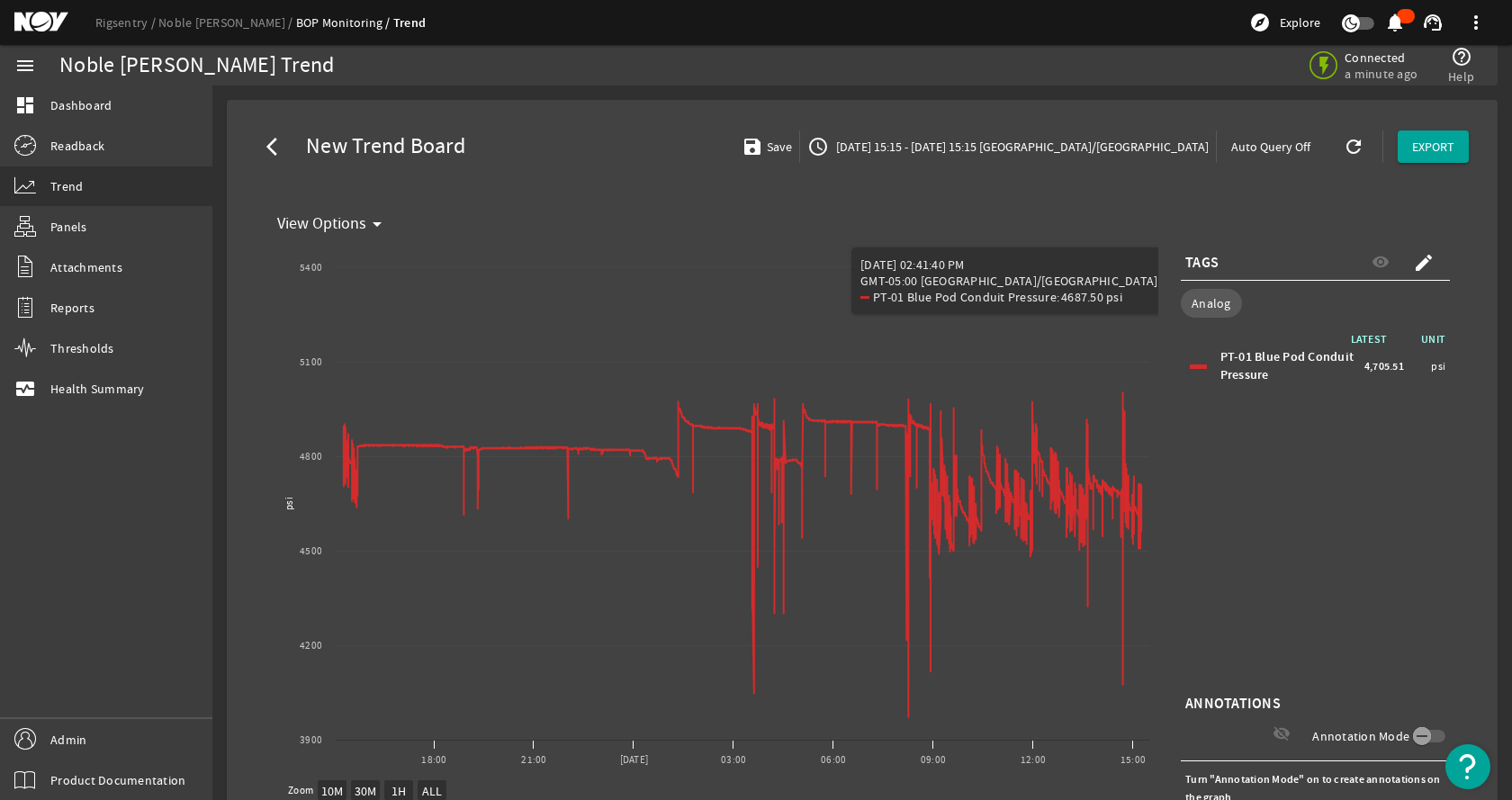
click at [1185, 183] on div "arrow_back_ios New Trend Board save Save access_time 09/24/2025 15:15 - 09/25/2…" at bounding box center [862, 509] width 1242 height 788
click at [1059, 144] on span "09/24/2025 15:15 - 09/25/2025 15:15 America/Chicago" at bounding box center [1020, 147] width 376 height 18
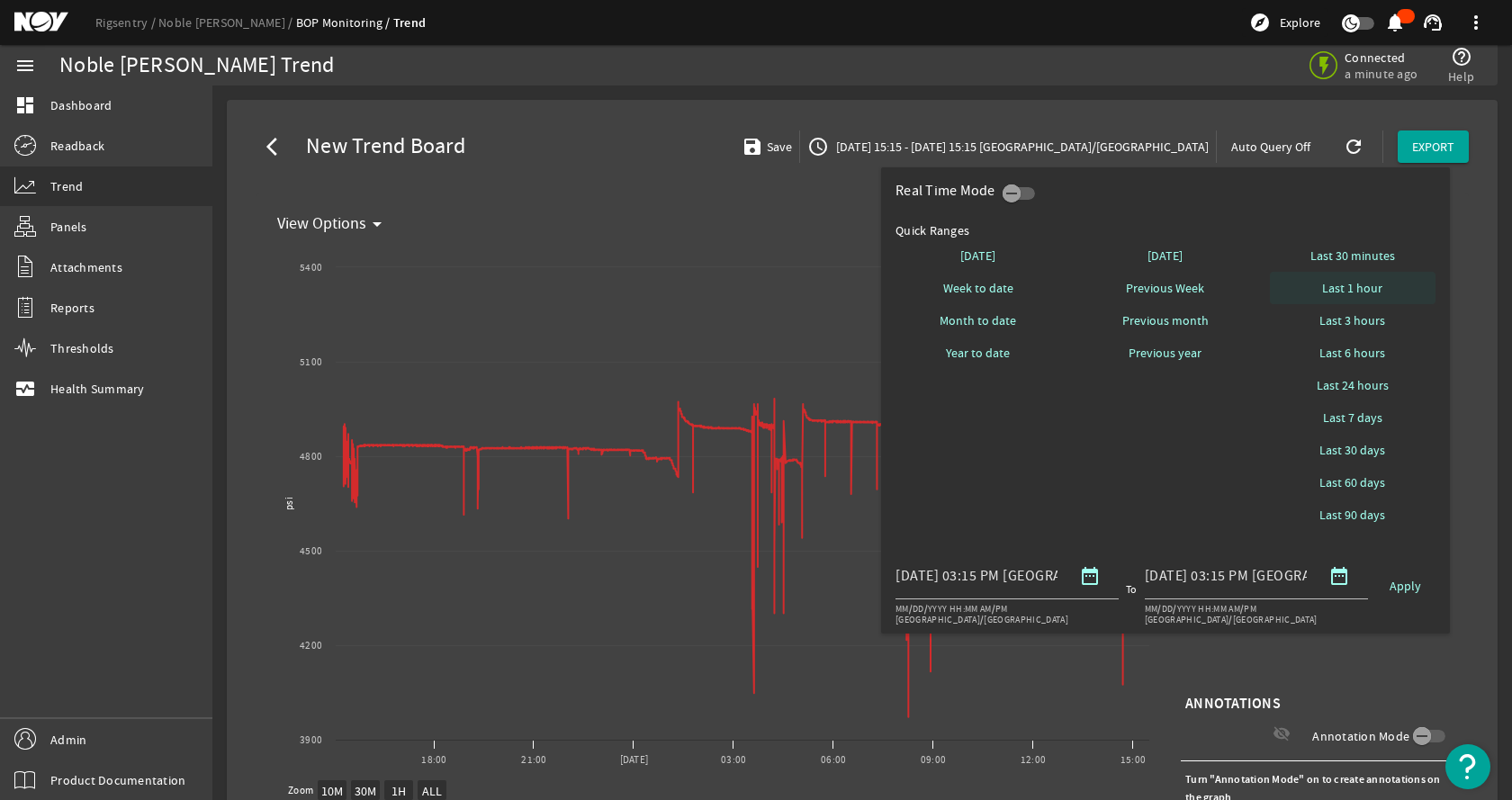
click at [1361, 292] on span "Last 1 hour" at bounding box center [1352, 288] width 60 height 18
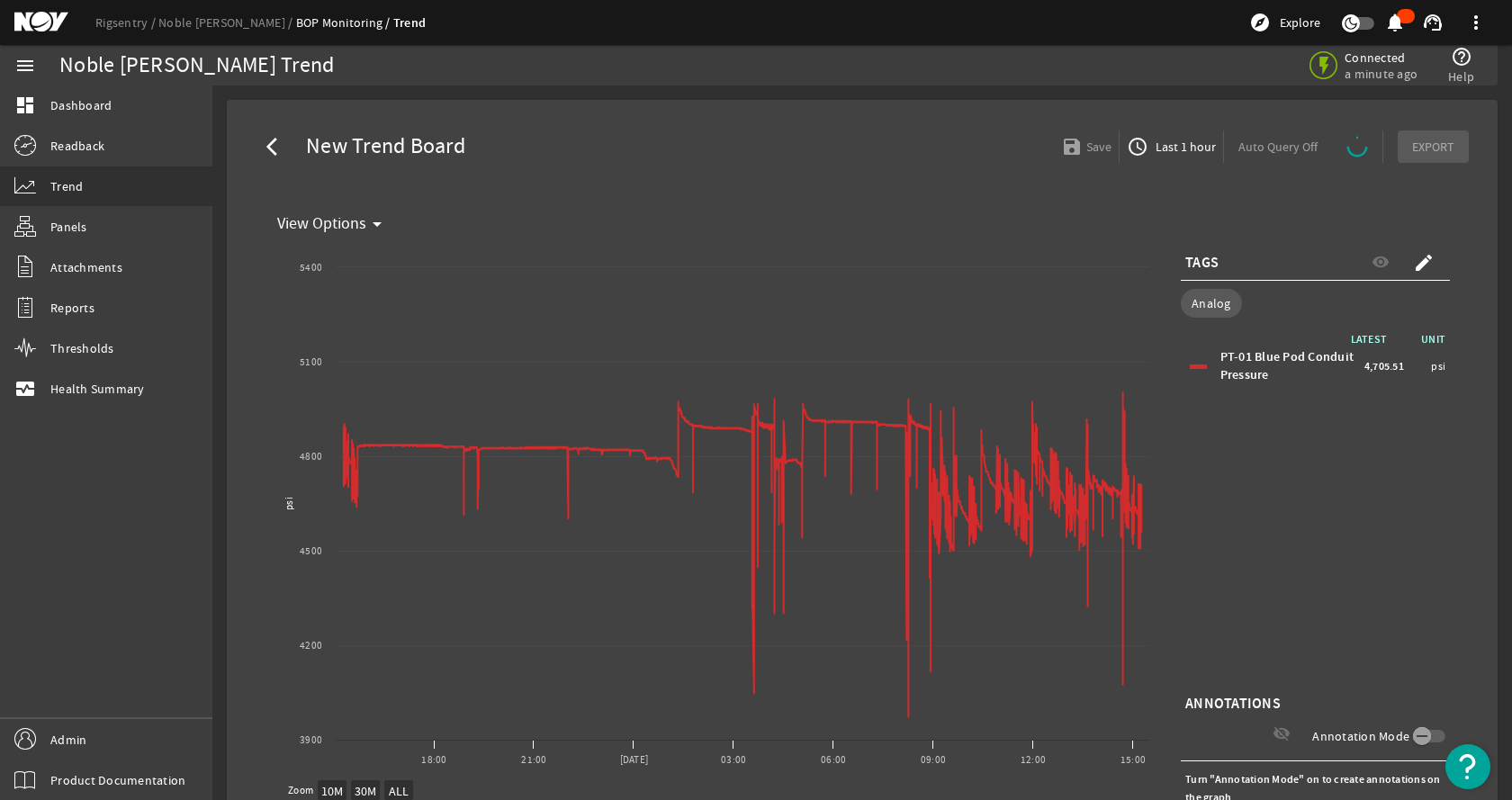
select select "ALL"
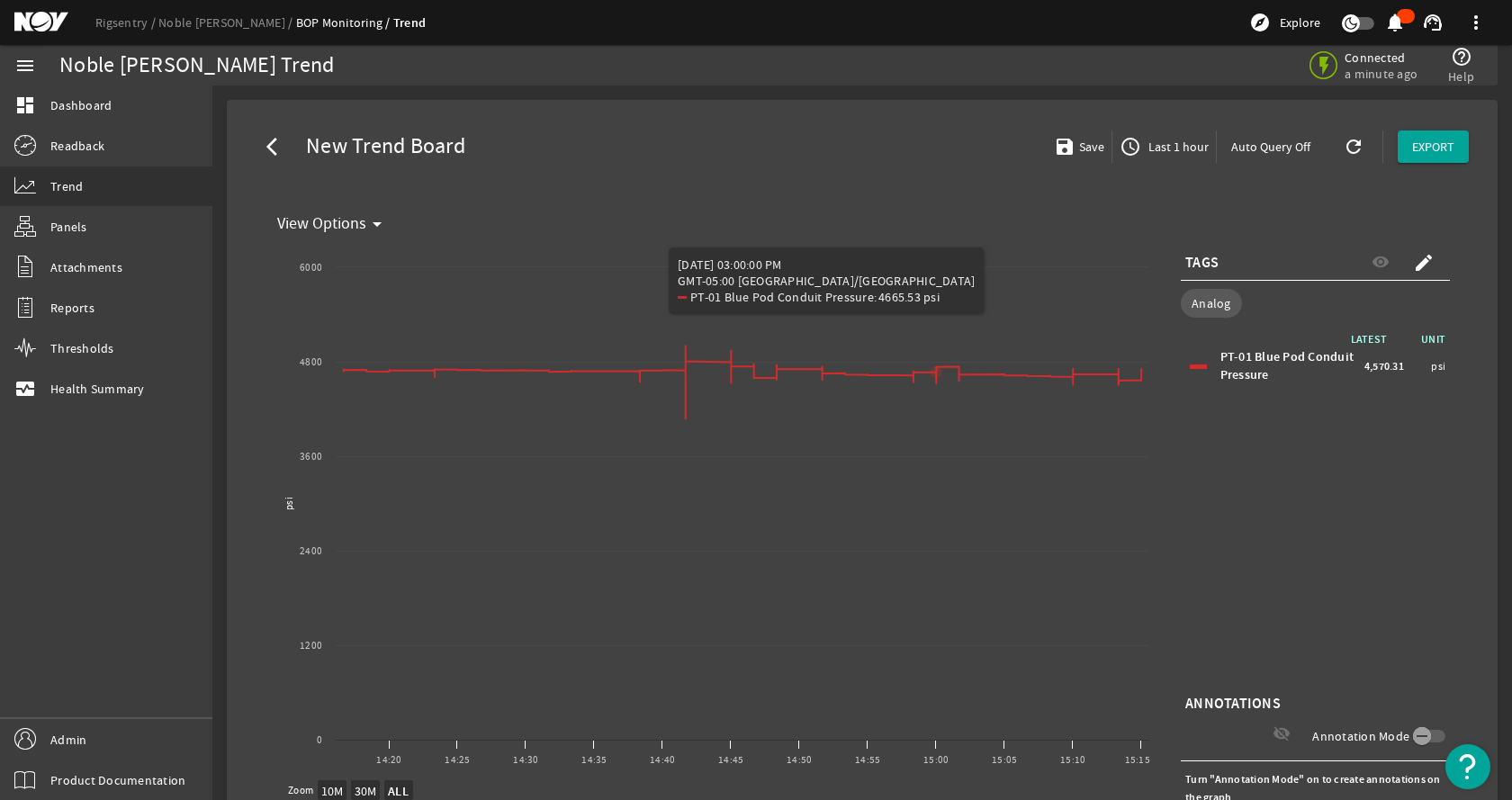
click at [884, 163] on div "arrow_back_ios New Trend Board save Save access_time Last 1 hour Auto Query Off…" at bounding box center [862, 147] width 1242 height 65
click at [283, 143] on mat-icon "arrow_back_ios" at bounding box center [277, 147] width 22 height 22
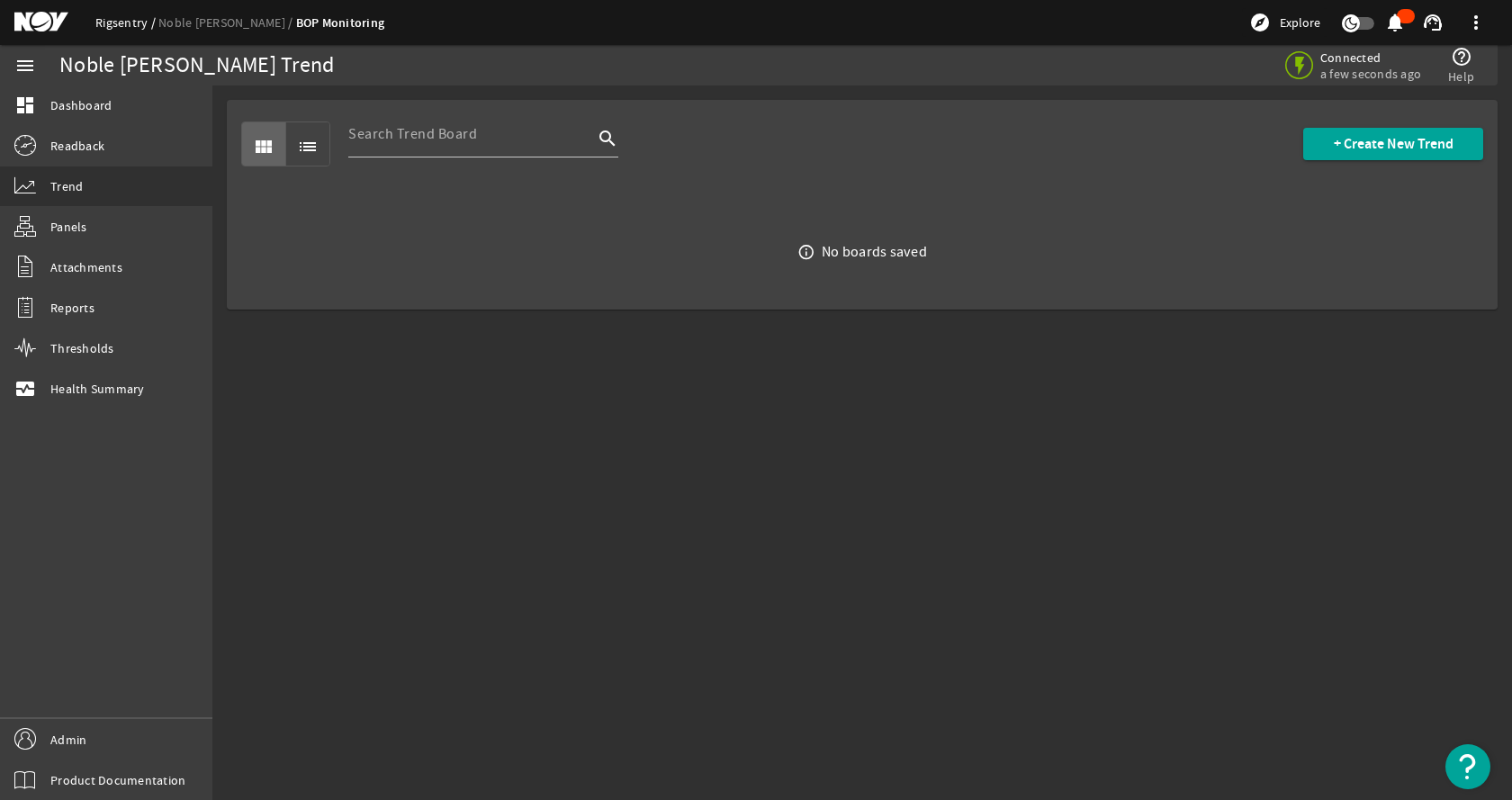
click at [119, 19] on link "Rigsentry" at bounding box center [127, 23] width 63 height 16
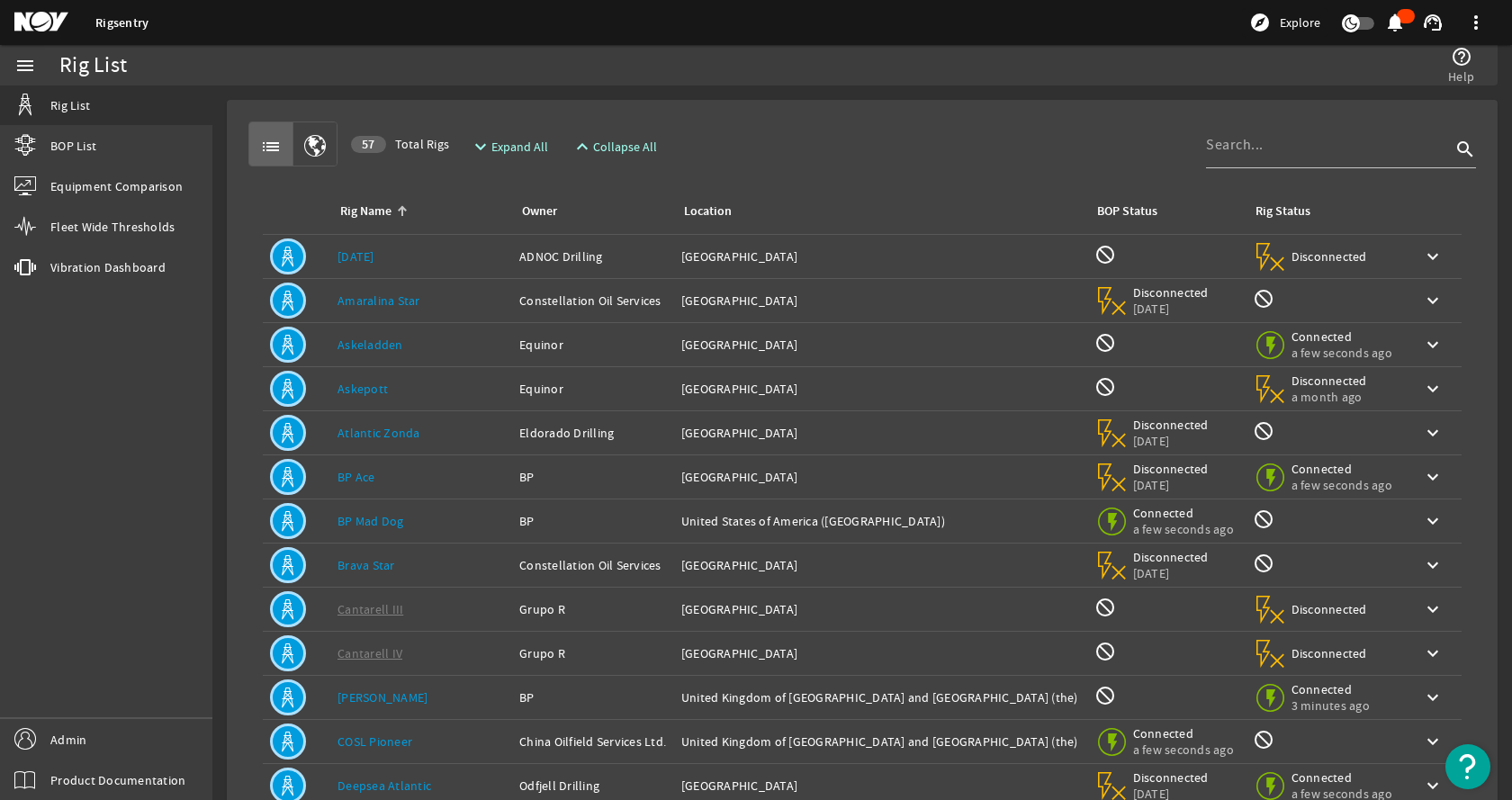
click at [427, 349] on div "Rig Name: Askeladden" at bounding box center [421, 345] width 168 height 18
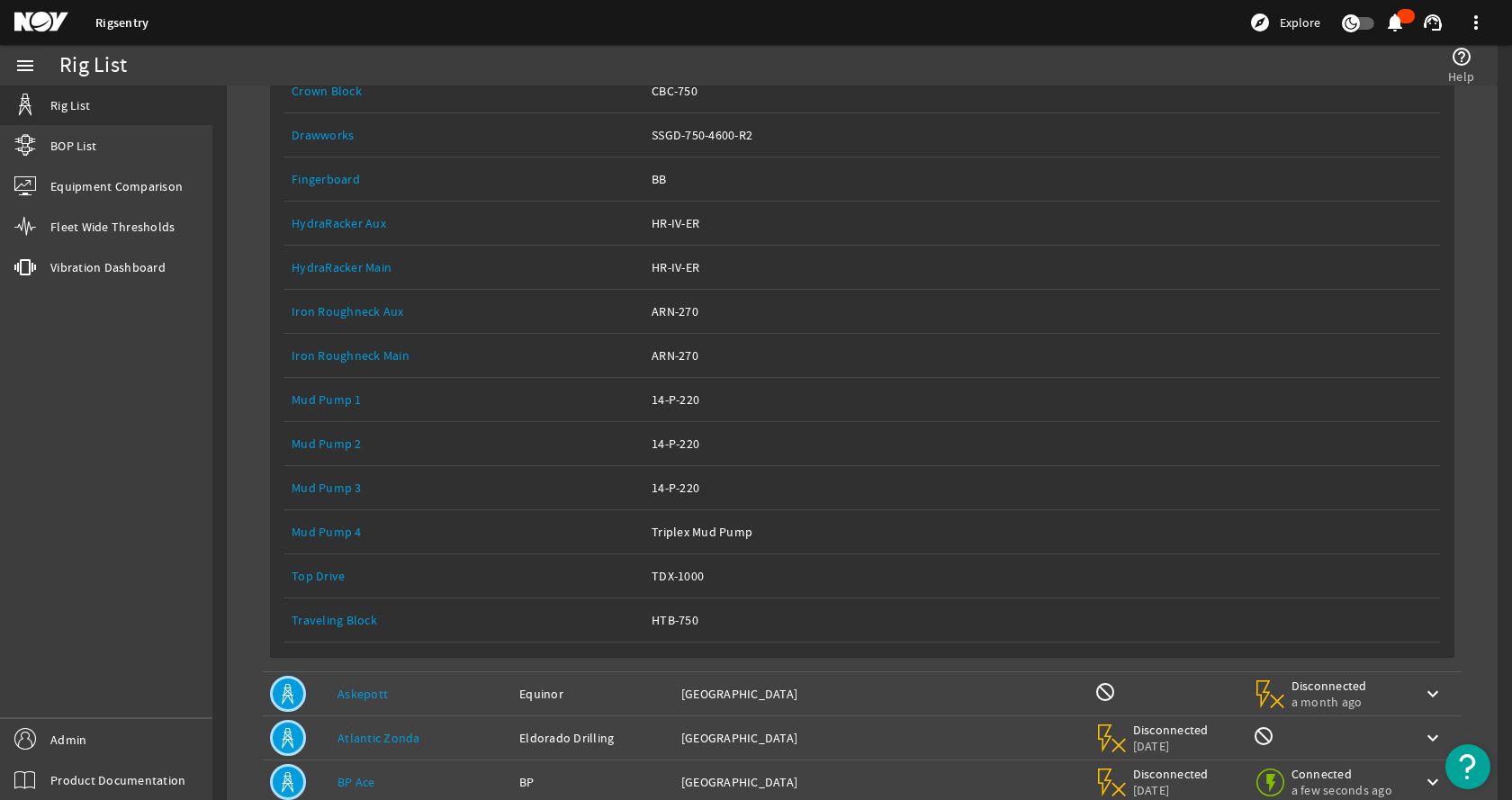
scroll to position [450, 0]
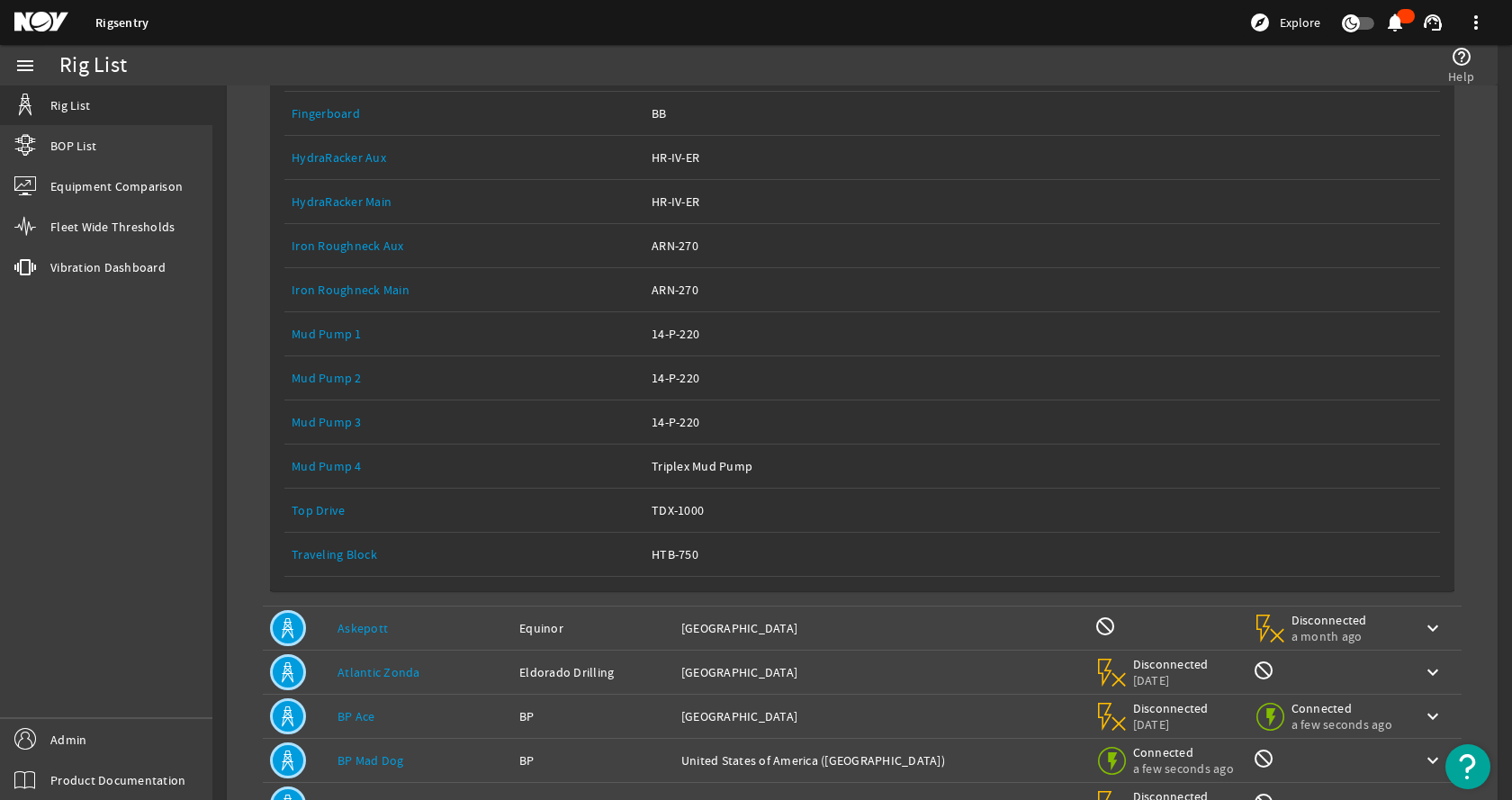
click at [329, 507] on link "Top Drive" at bounding box center [318, 510] width 53 height 16
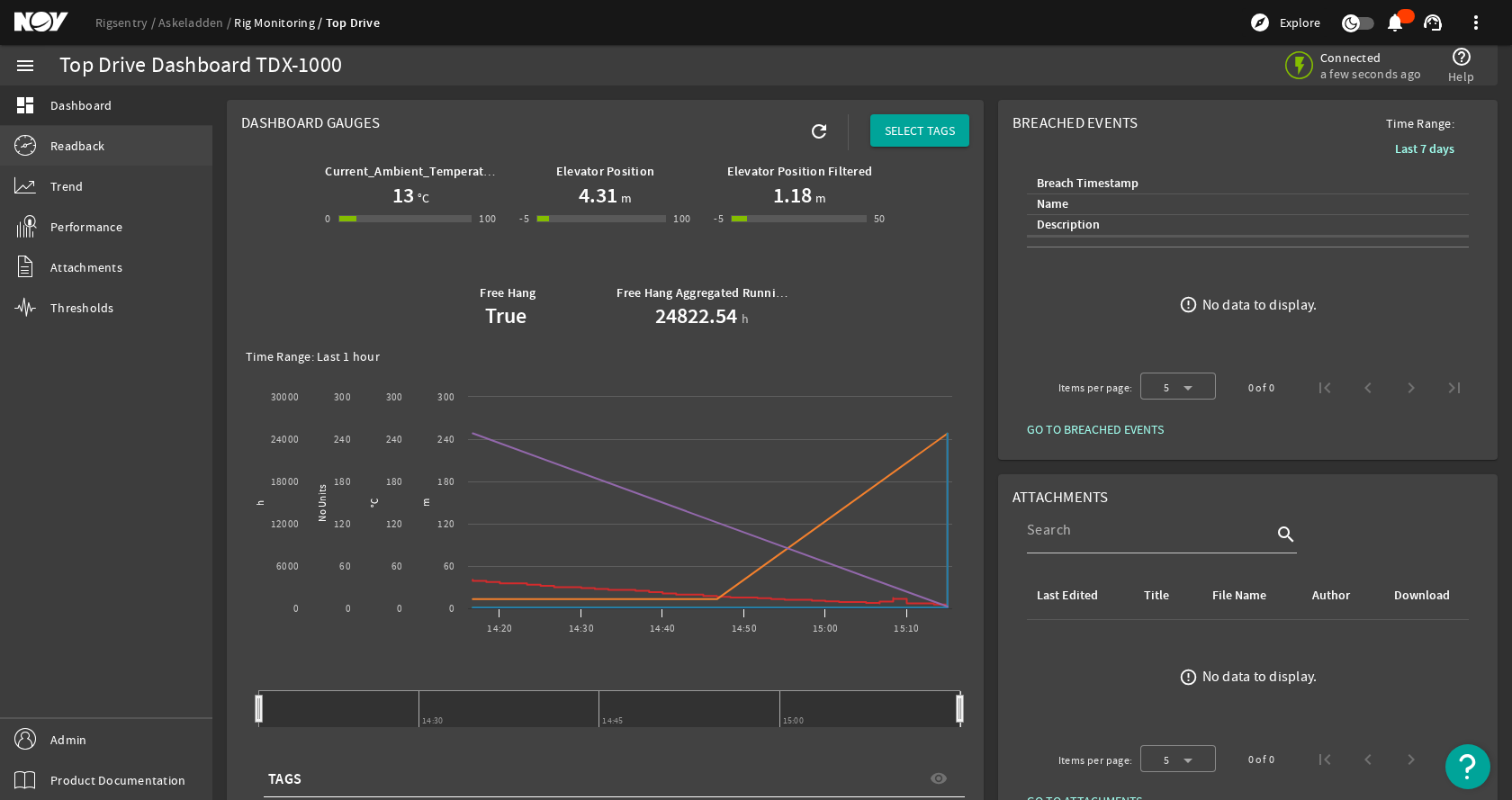
click at [106, 152] on link "Readback" at bounding box center [106, 146] width 212 height 40
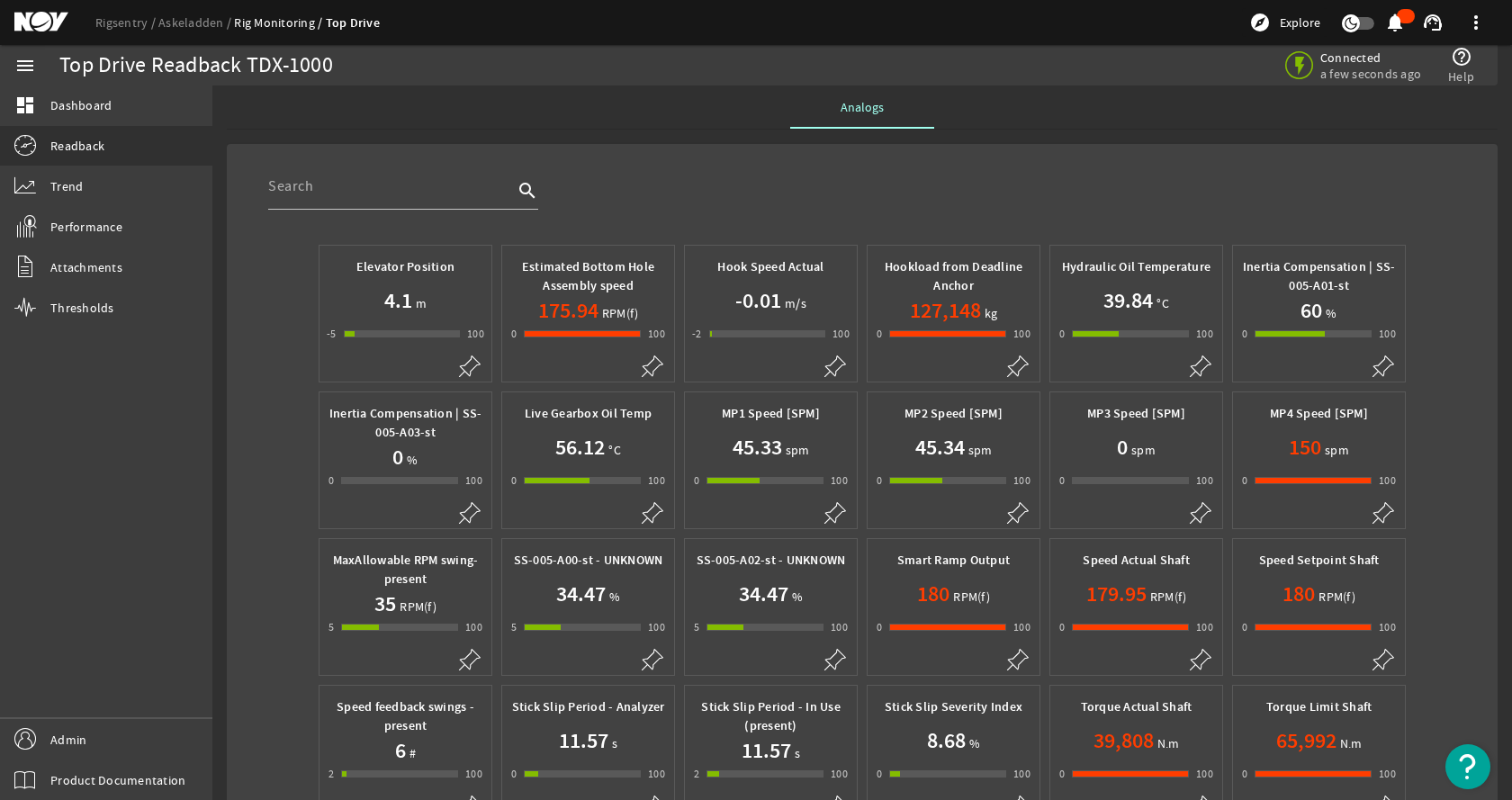
click at [568, 297] on h1 "175.94" at bounding box center [568, 310] width 60 height 29
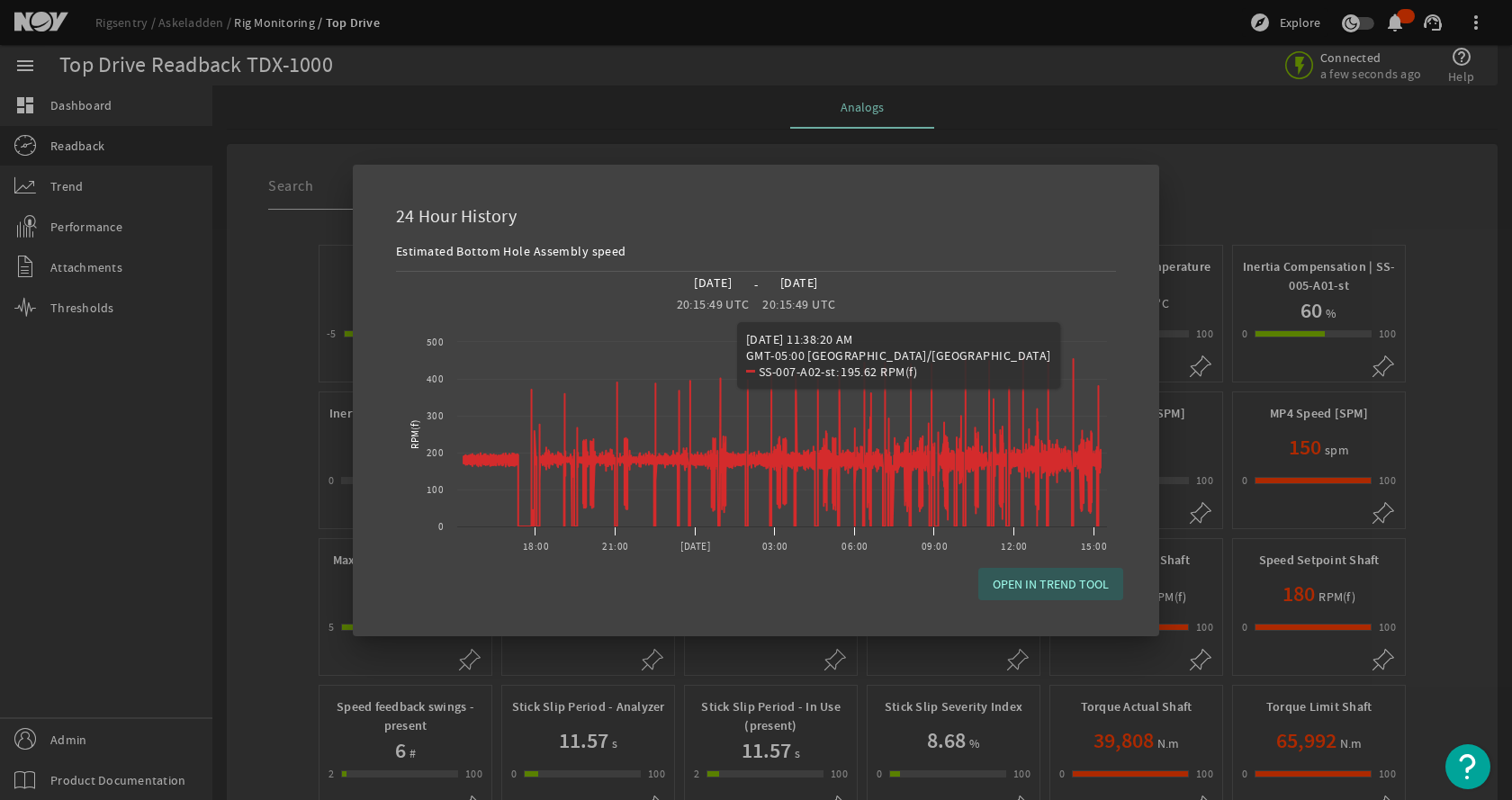
click at [1065, 586] on span "OPEN IN TREND TOOL" at bounding box center [1051, 584] width 116 height 18
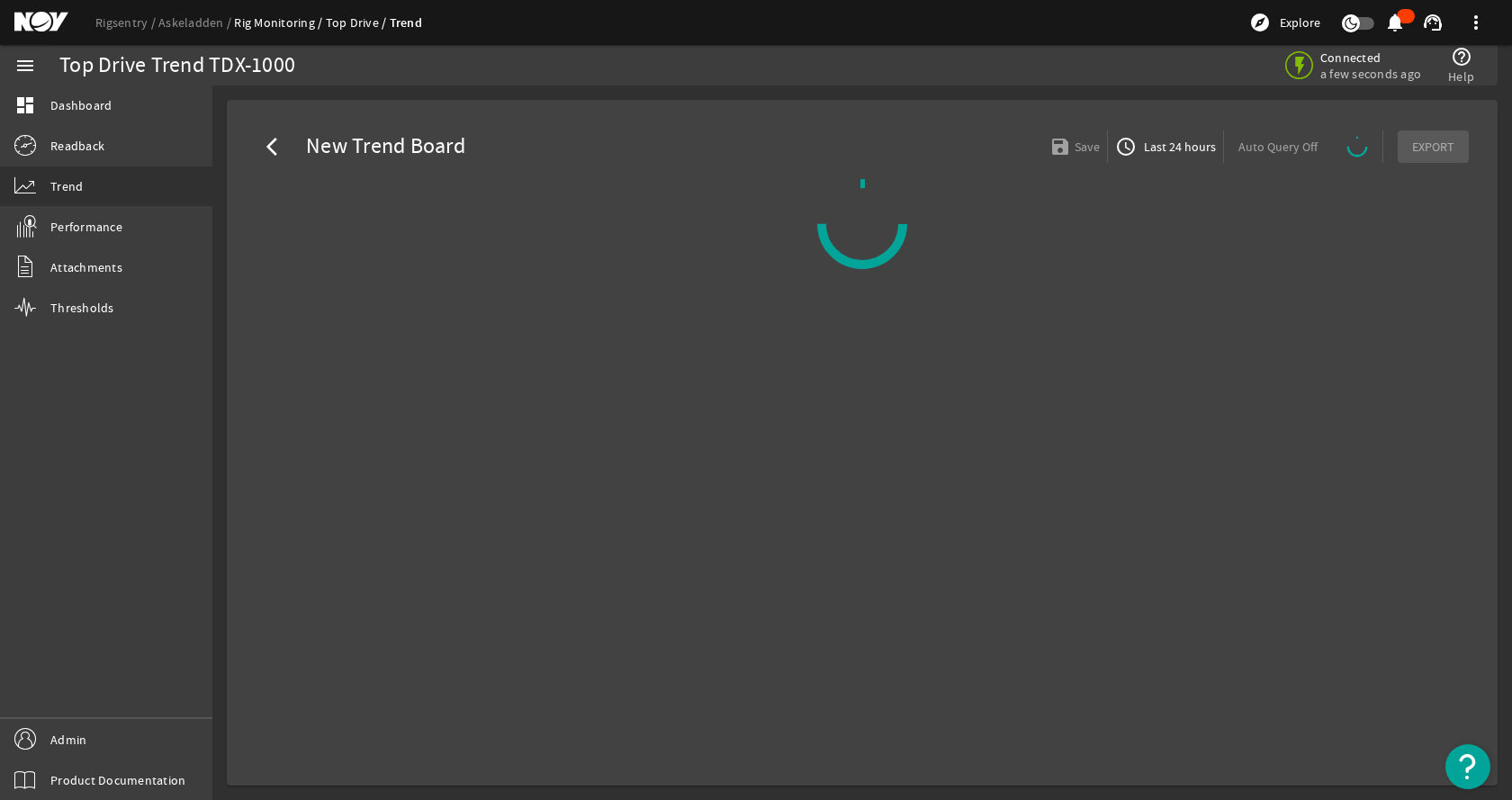
select select "10M"
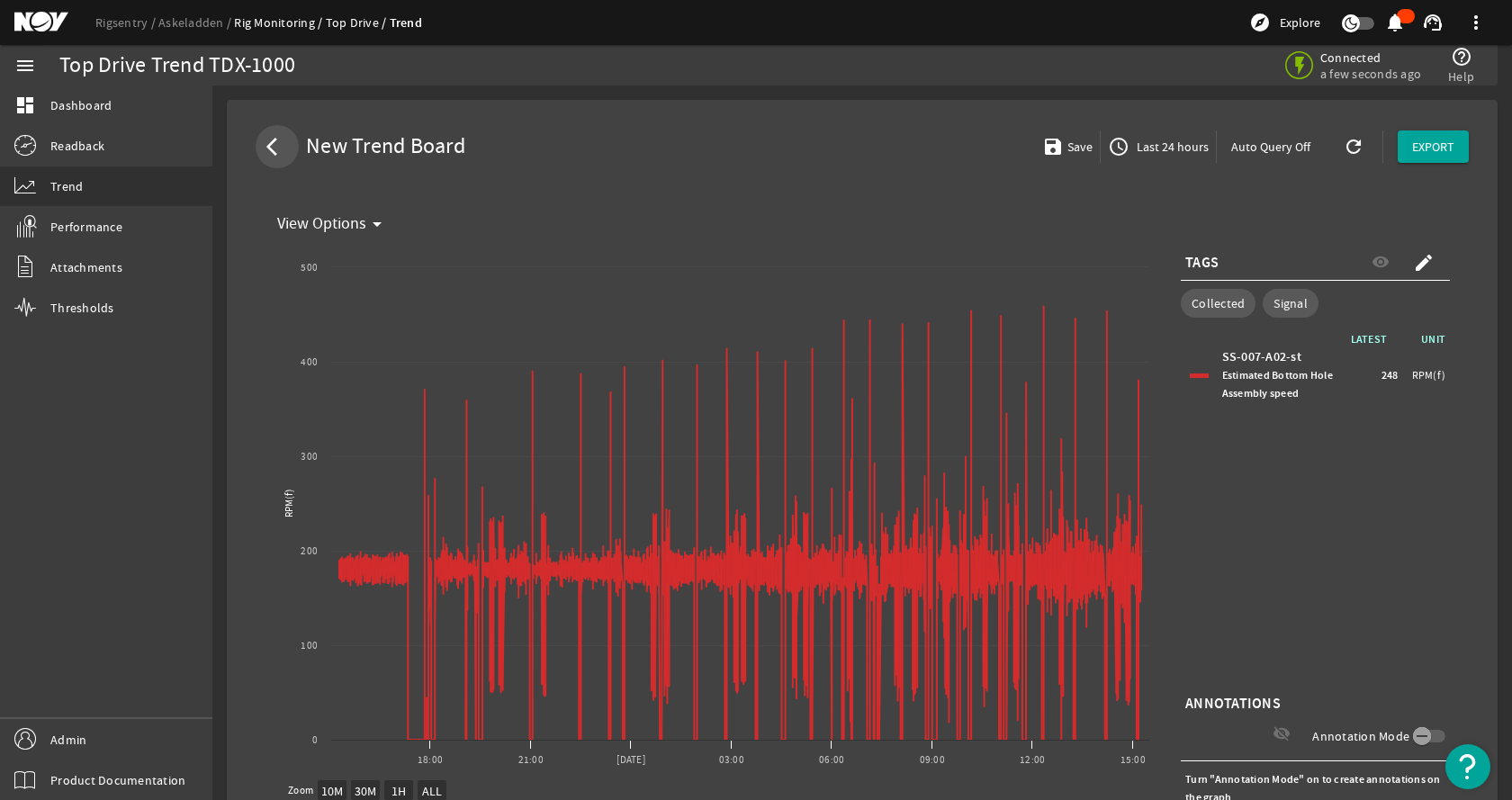
click at [272, 142] on mat-icon "arrow_back_ios" at bounding box center [277, 147] width 22 height 22
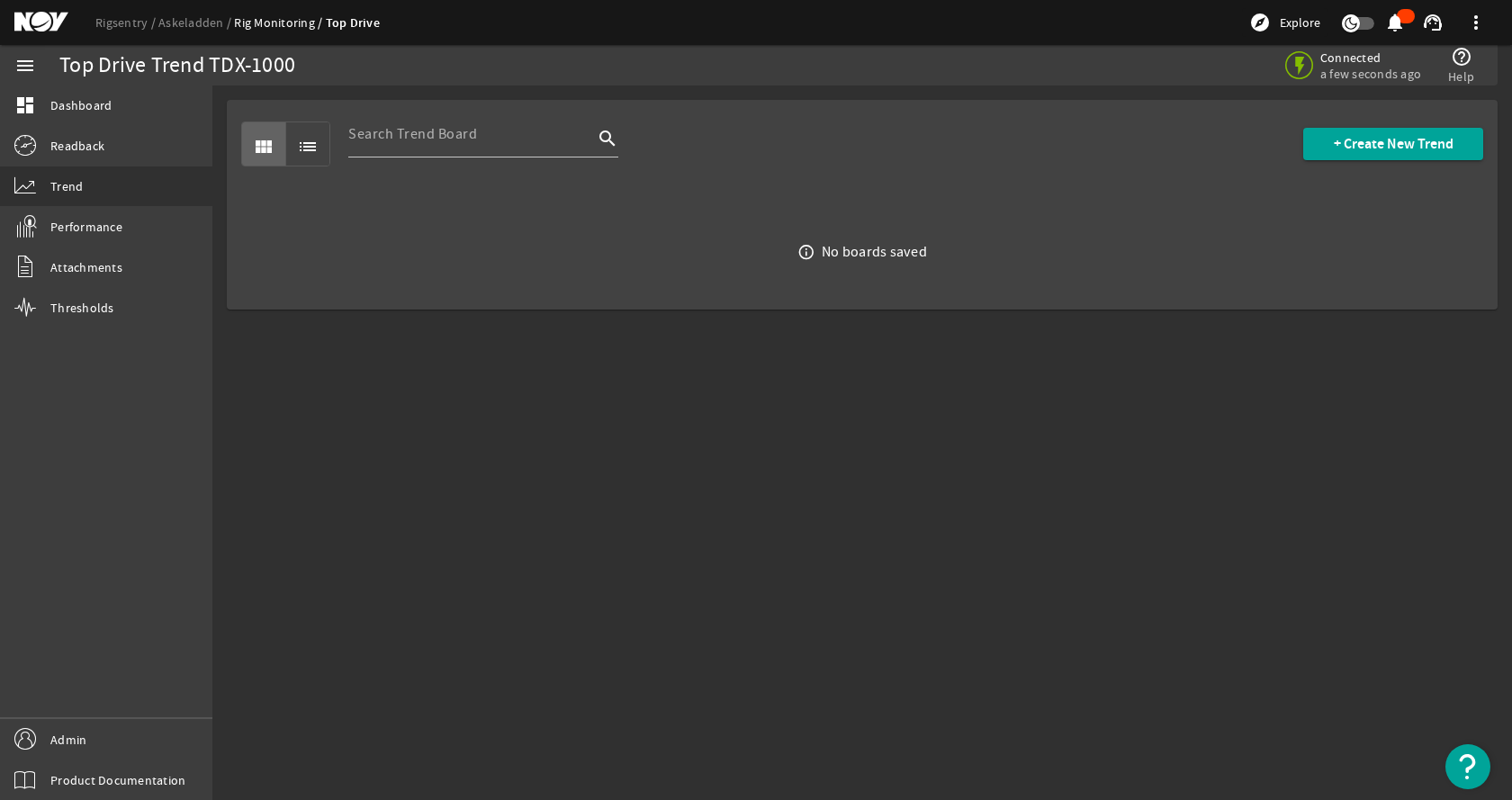
click at [524, 69] on div "Top Drive Trend TDX-1000" at bounding box center [419, 66] width 720 height 18
click at [719, 372] on mat-sidenav-content "Top Drive Trend TDX-1000 Connected a few seconds ago help_outline Help view_mod…" at bounding box center [862, 443] width 1300 height 714
click at [139, 152] on link "Readback" at bounding box center [106, 146] width 212 height 40
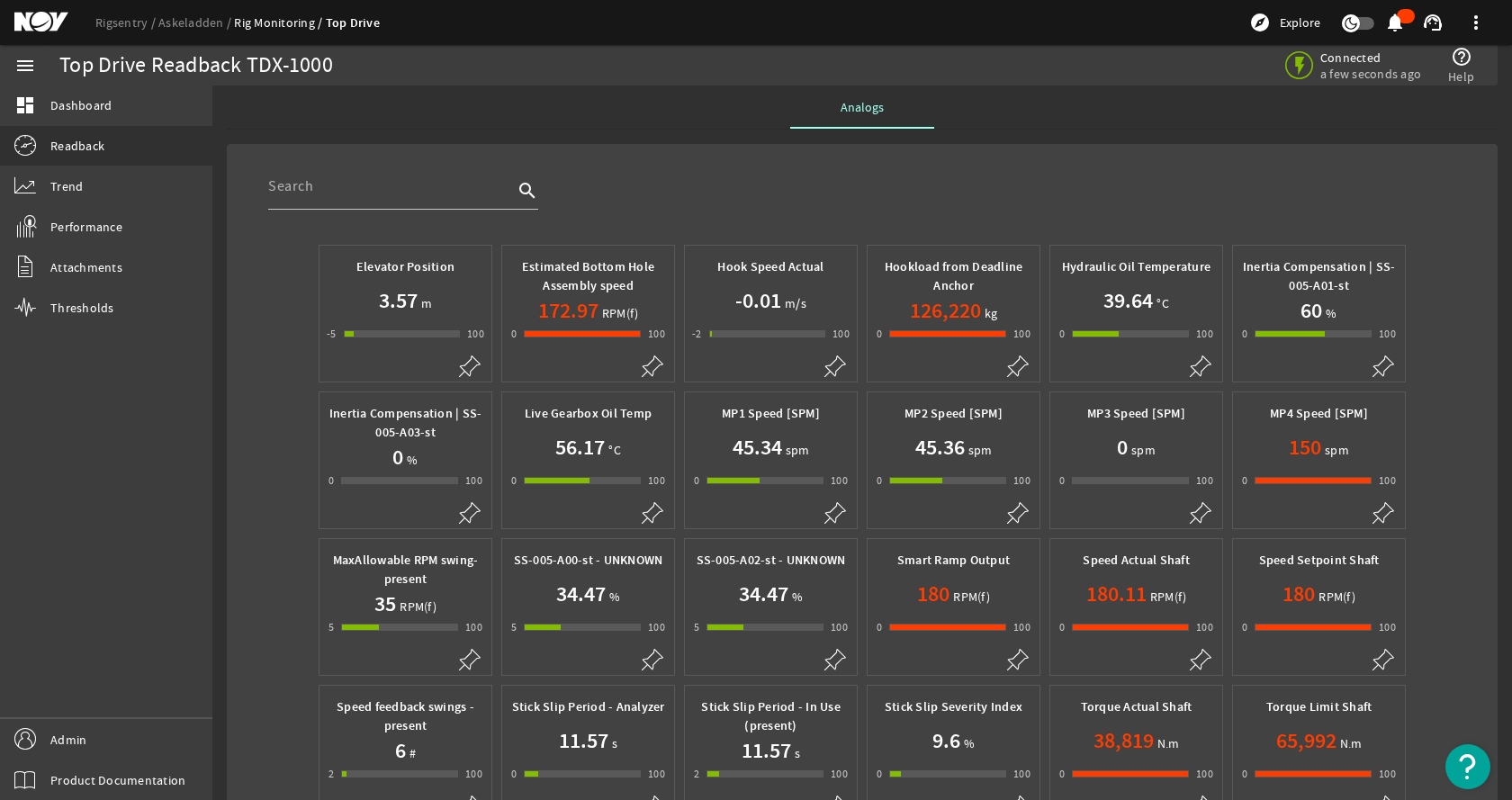
click at [945, 303] on h1 "126,220" at bounding box center [945, 310] width 71 height 29
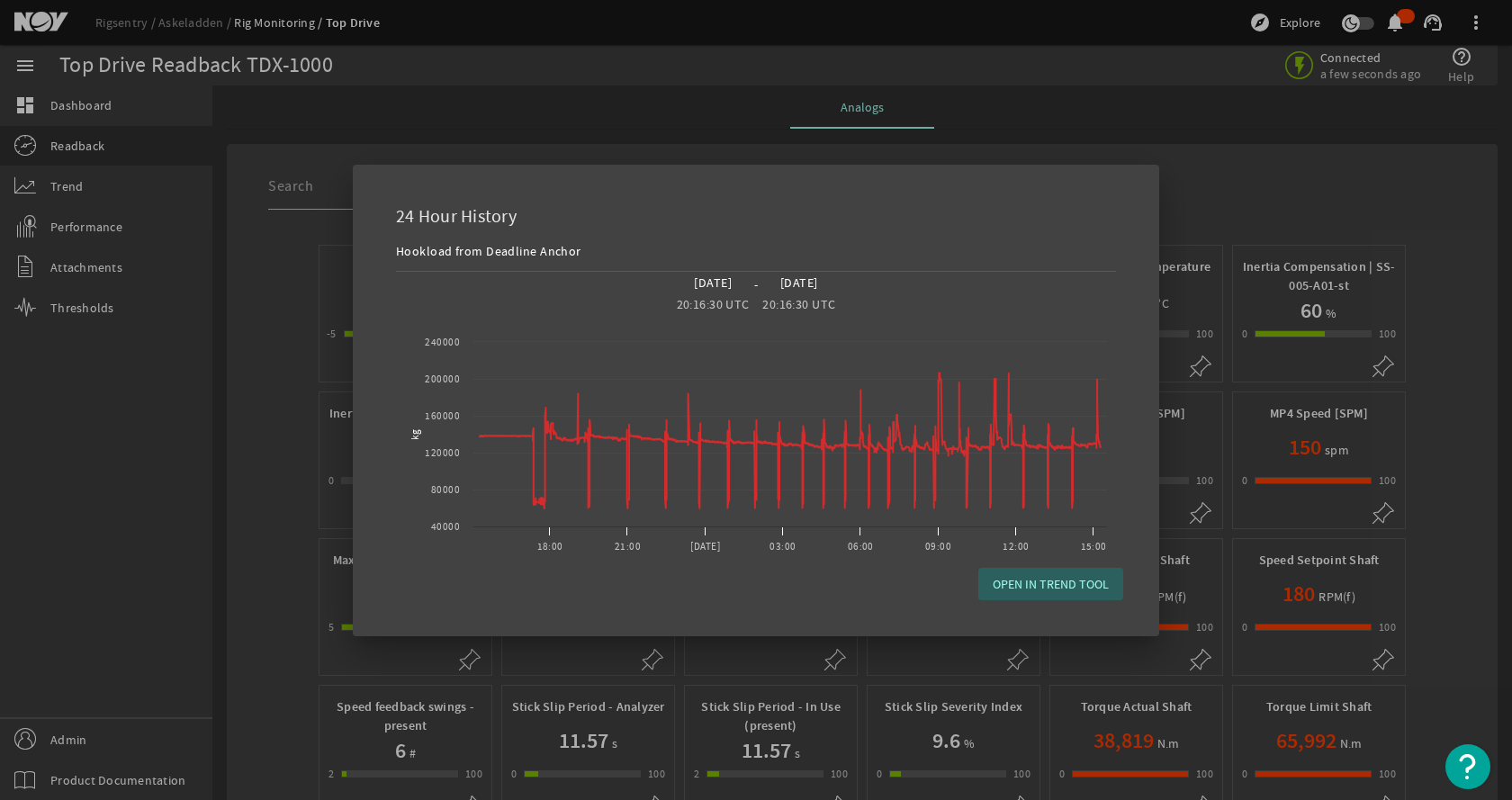
click at [1071, 581] on span "OPEN IN TREND TOOL" at bounding box center [1051, 584] width 116 height 18
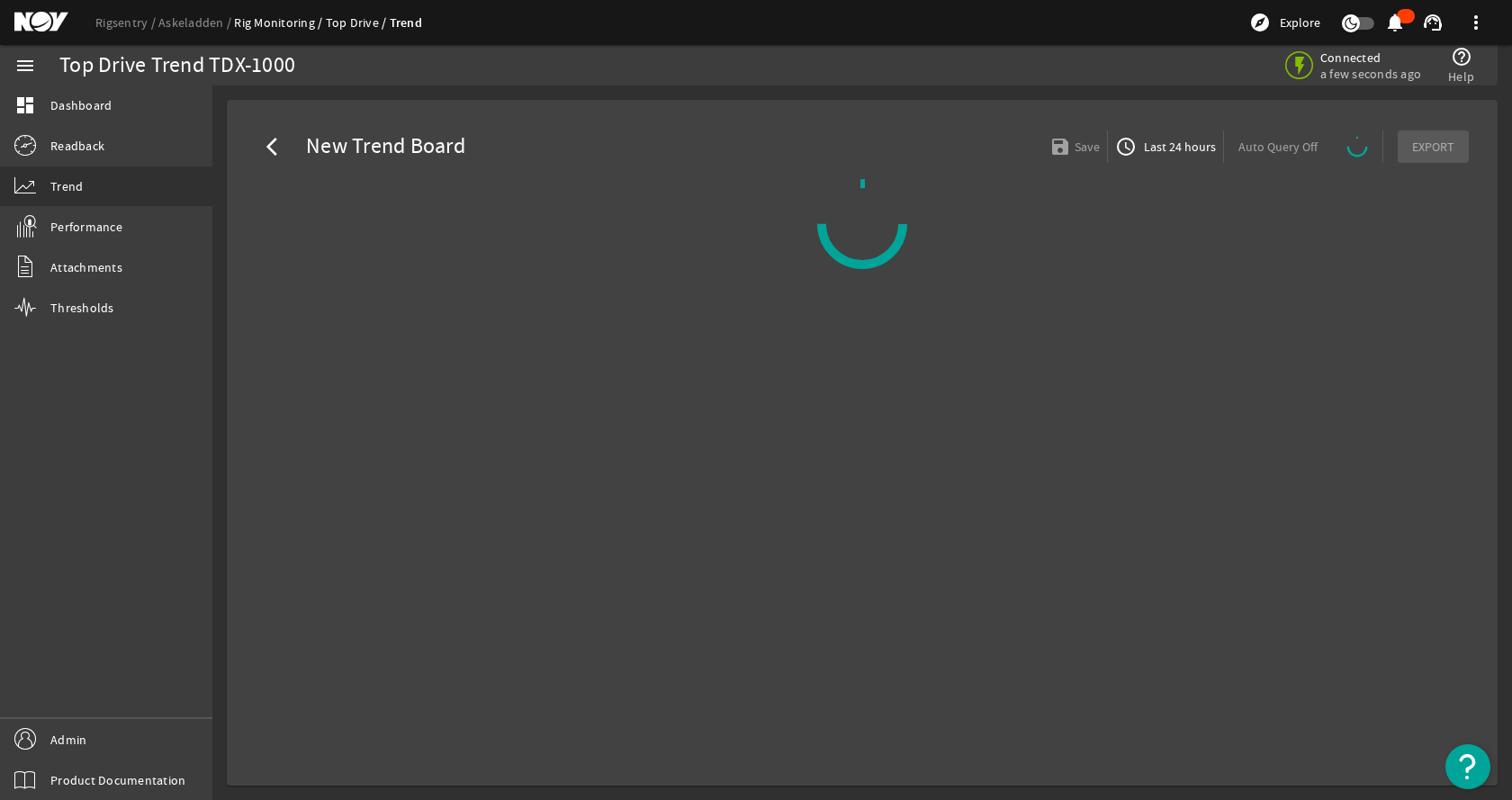
select select "10M"
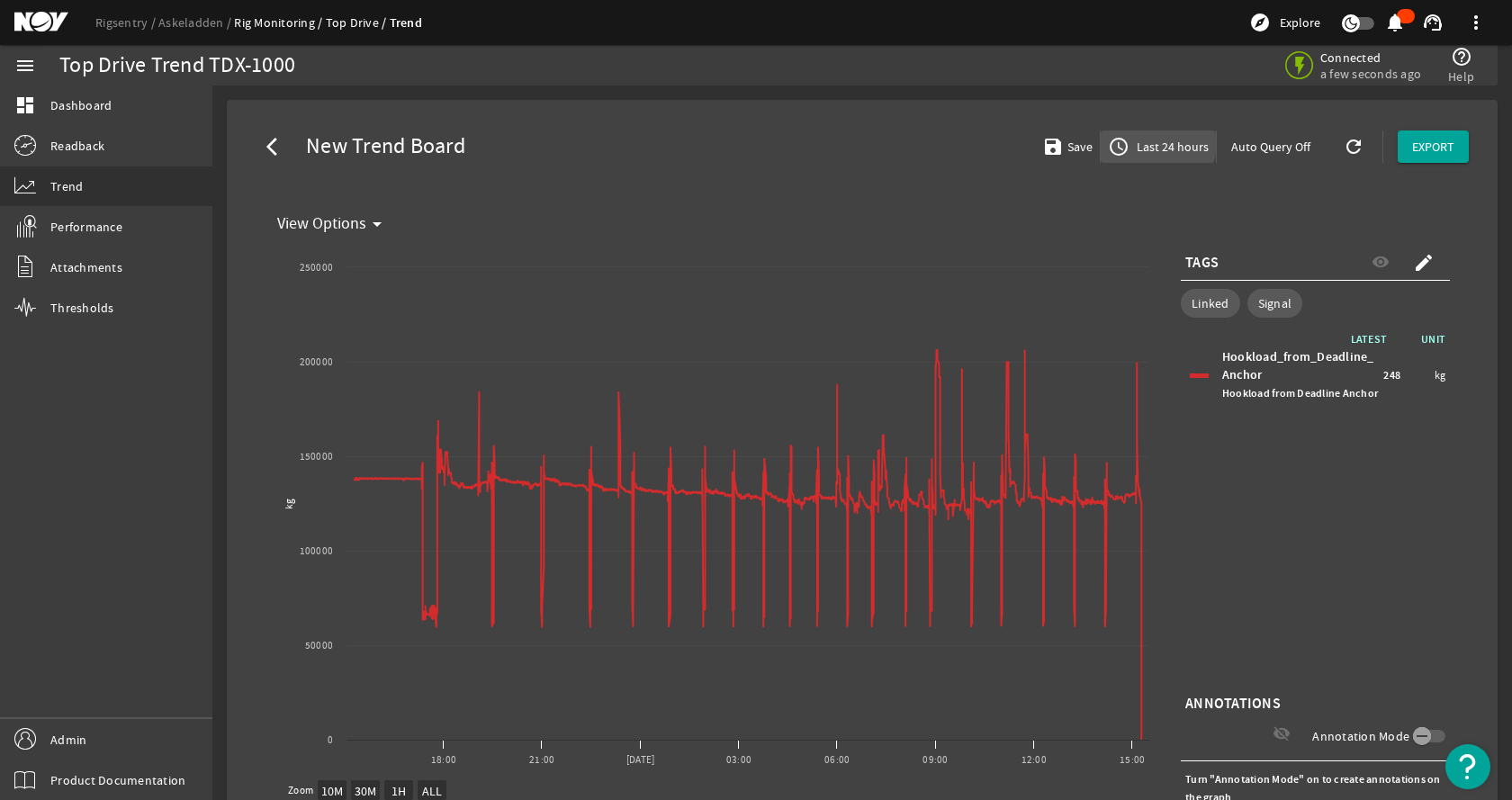
click at [1148, 143] on span "Last 24 hours" at bounding box center [1171, 147] width 76 height 18
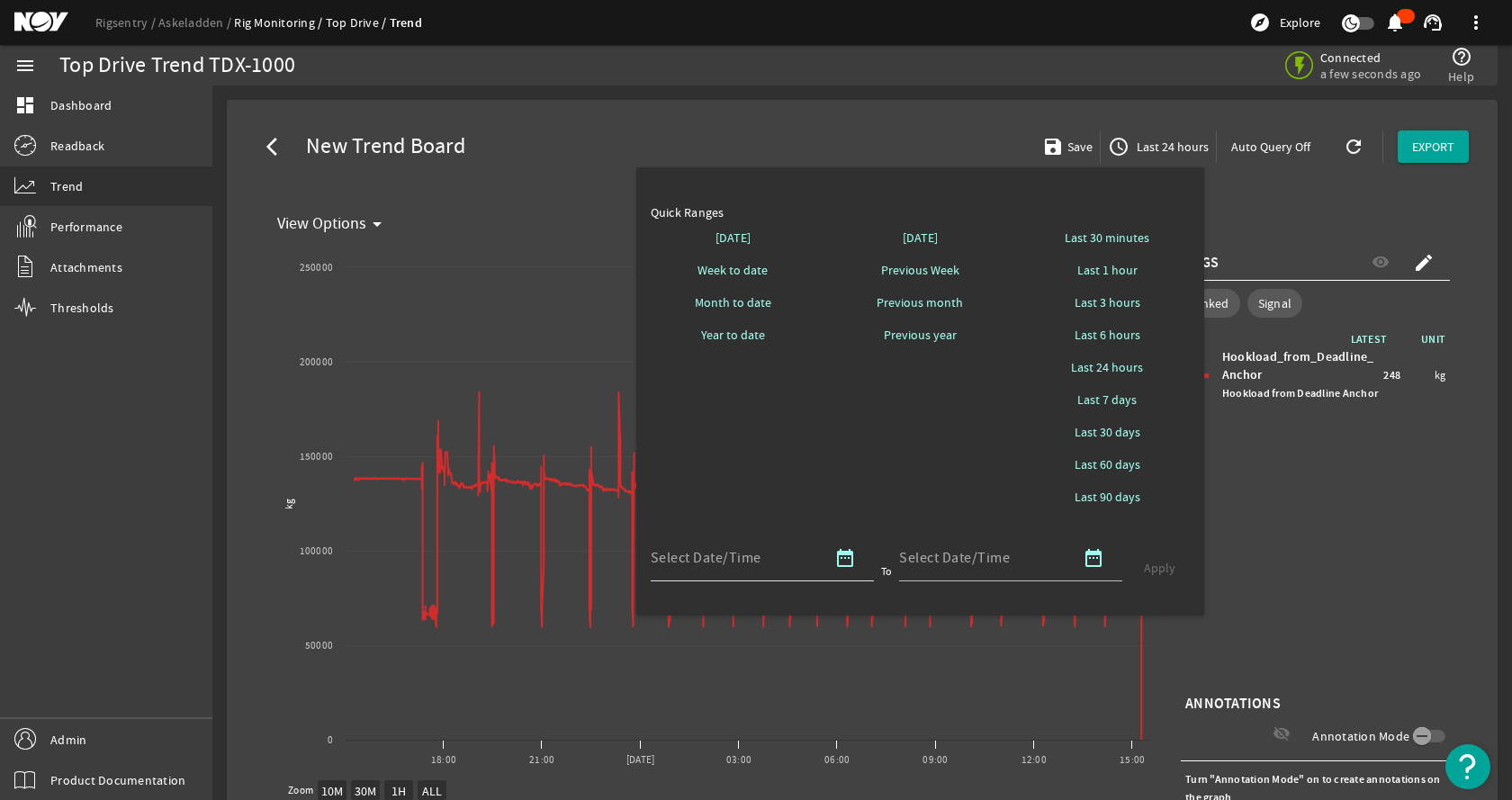
click at [841, 562] on mat-icon "date_range" at bounding box center [845, 558] width 22 height 22
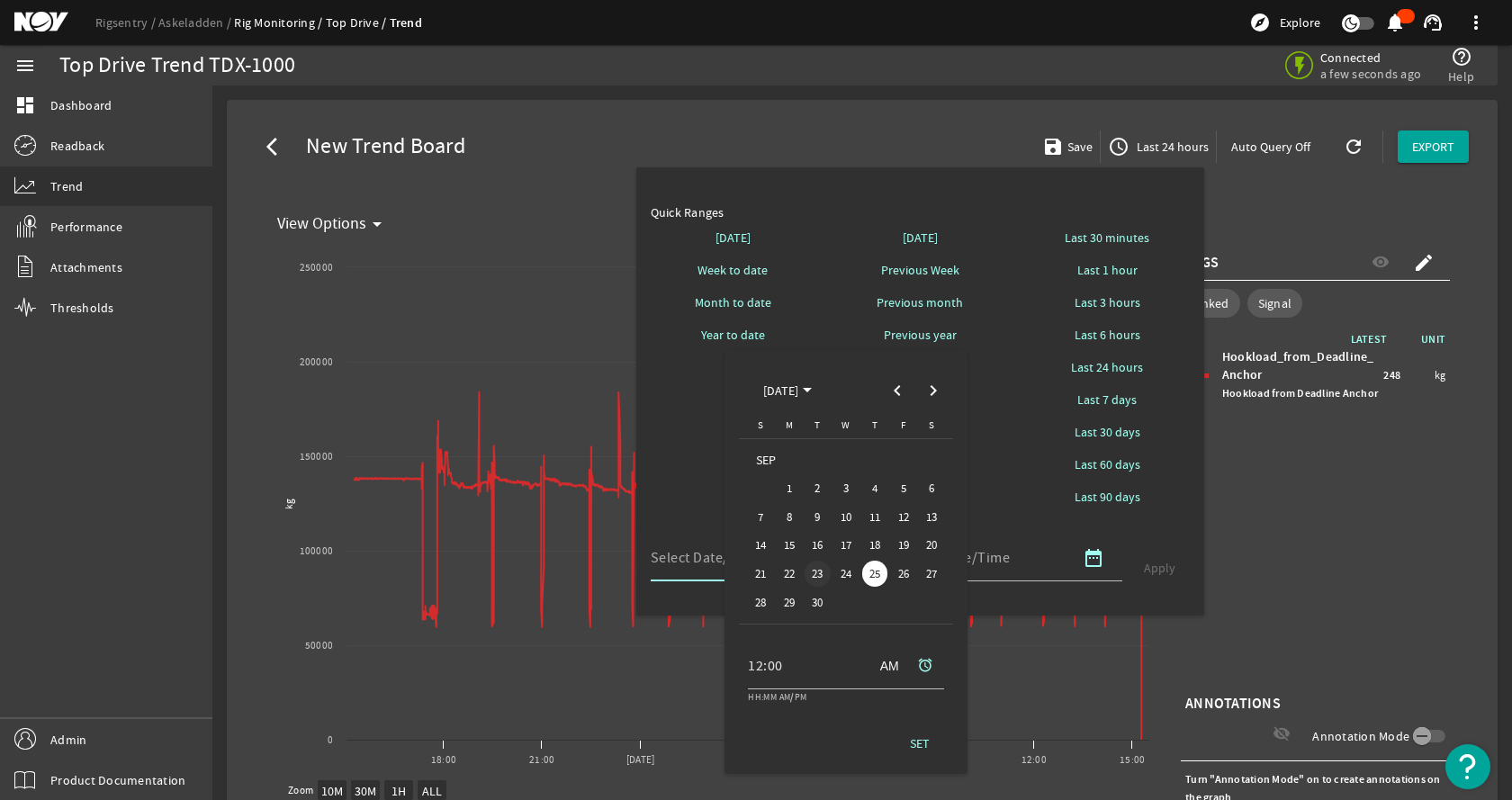
click at [820, 576] on span "23" at bounding box center [817, 574] width 26 height 26
click at [919, 740] on span "SET" at bounding box center [920, 743] width 20 height 18
type input "09/23/2025 12:00 AM America/Chicago"
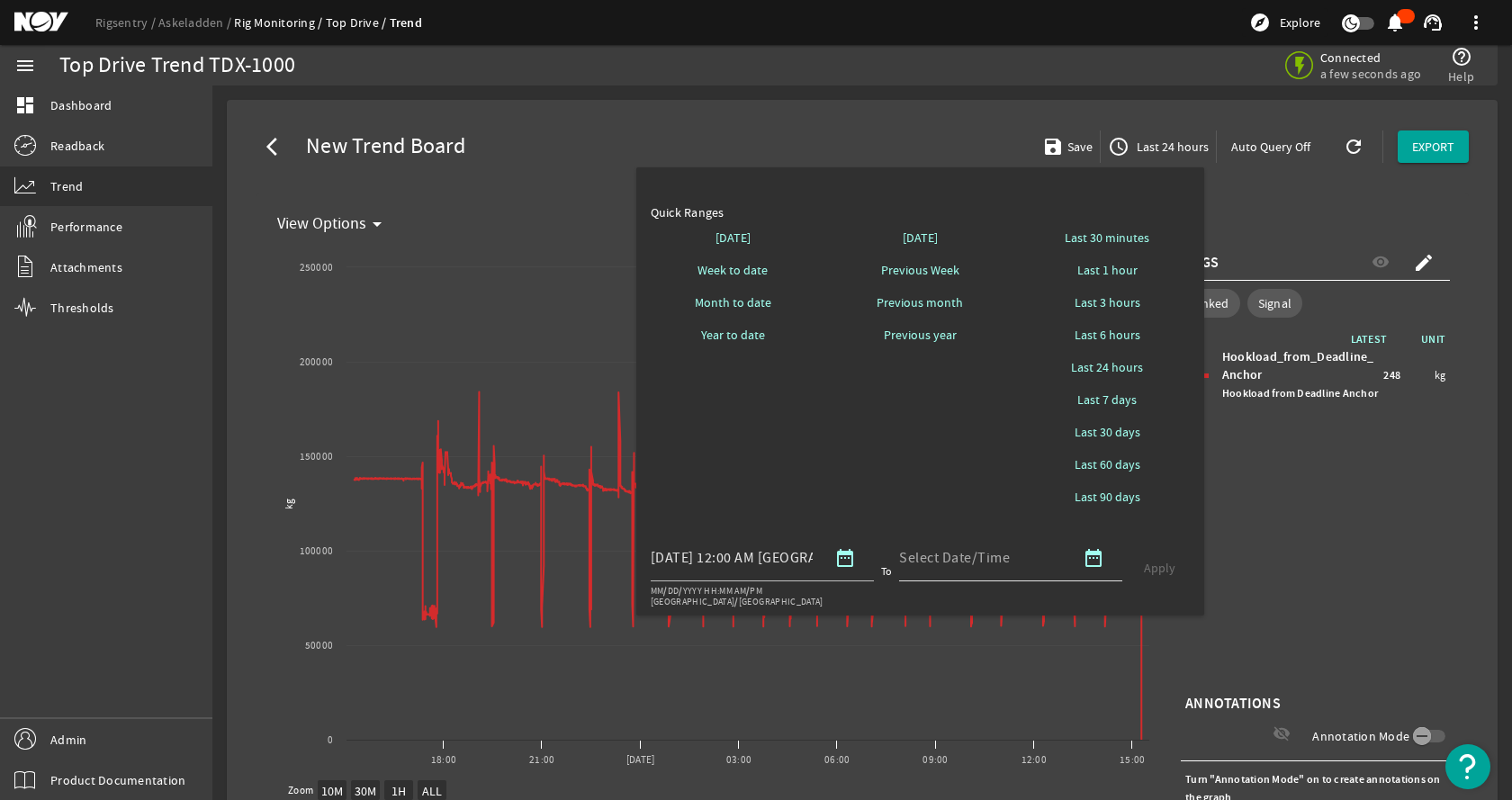
click at [1103, 562] on mat-icon "date_range" at bounding box center [1093, 558] width 22 height 22
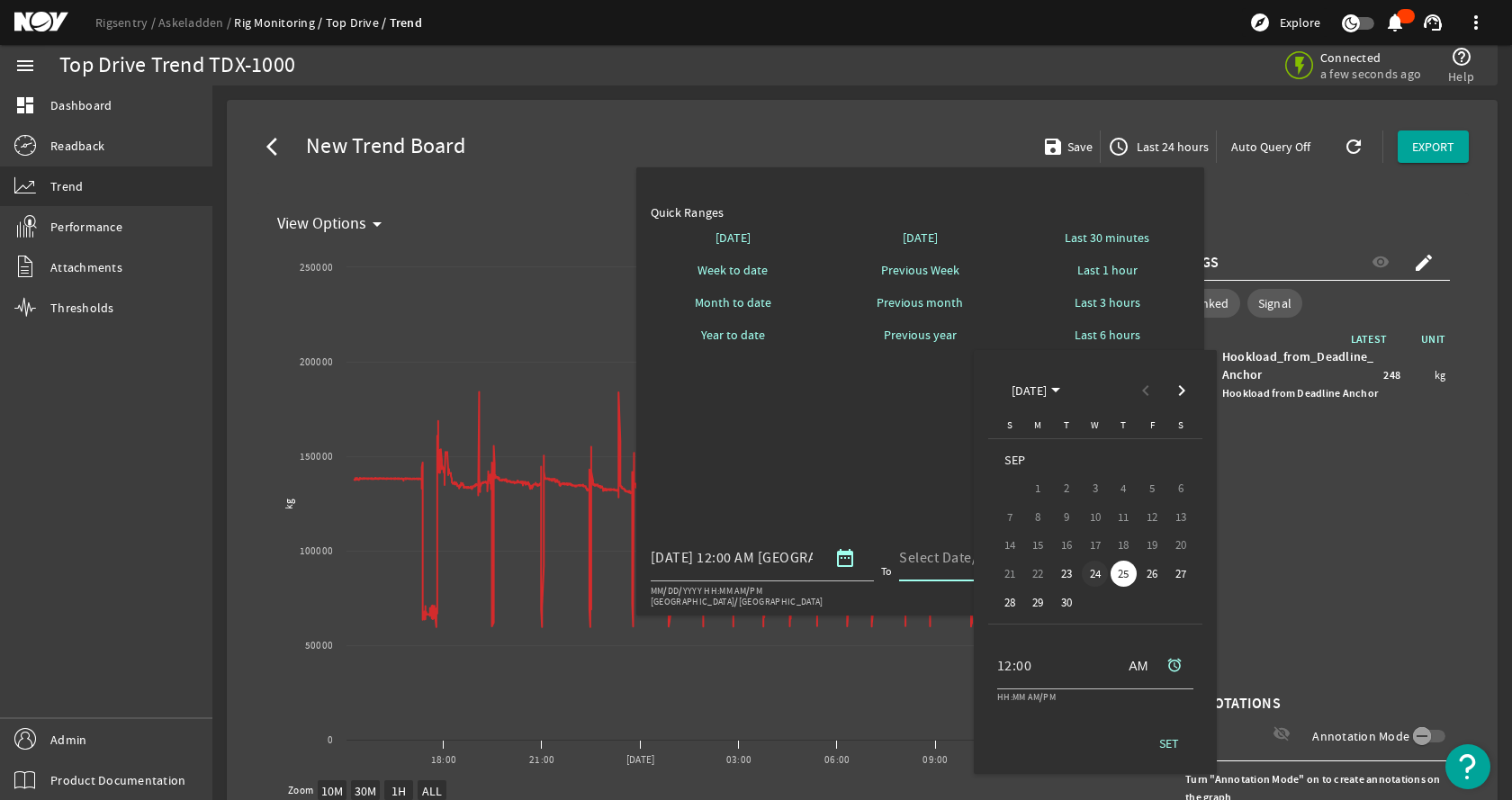
click at [1088, 576] on span "24" at bounding box center [1094, 574] width 26 height 26
click at [1169, 751] on span "SET" at bounding box center [1169, 743] width 20 height 18
type input "09/24/2025 12:00 AM America/Chicago"
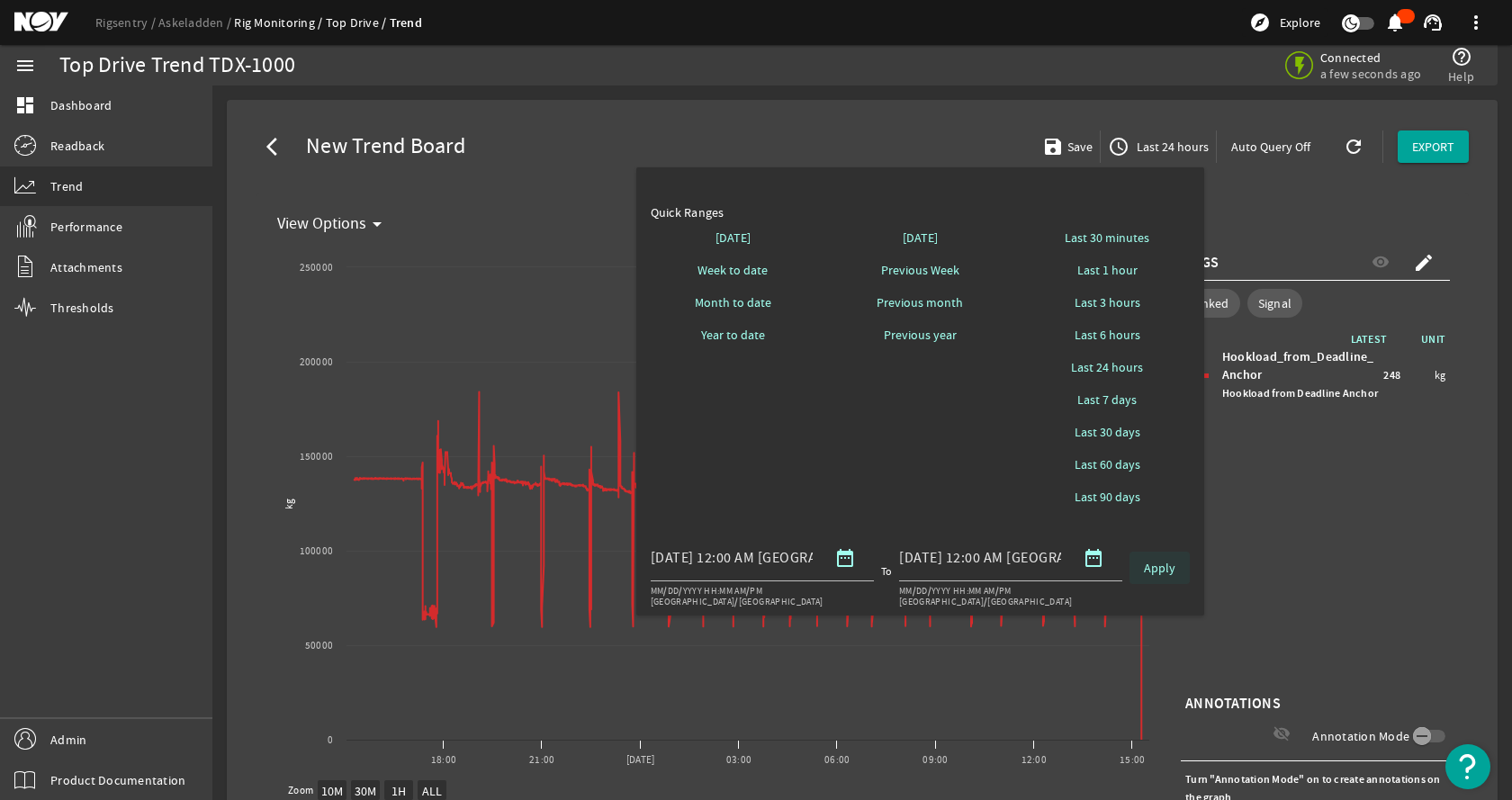
click at [1166, 572] on span "Apply" at bounding box center [1159, 568] width 32 height 18
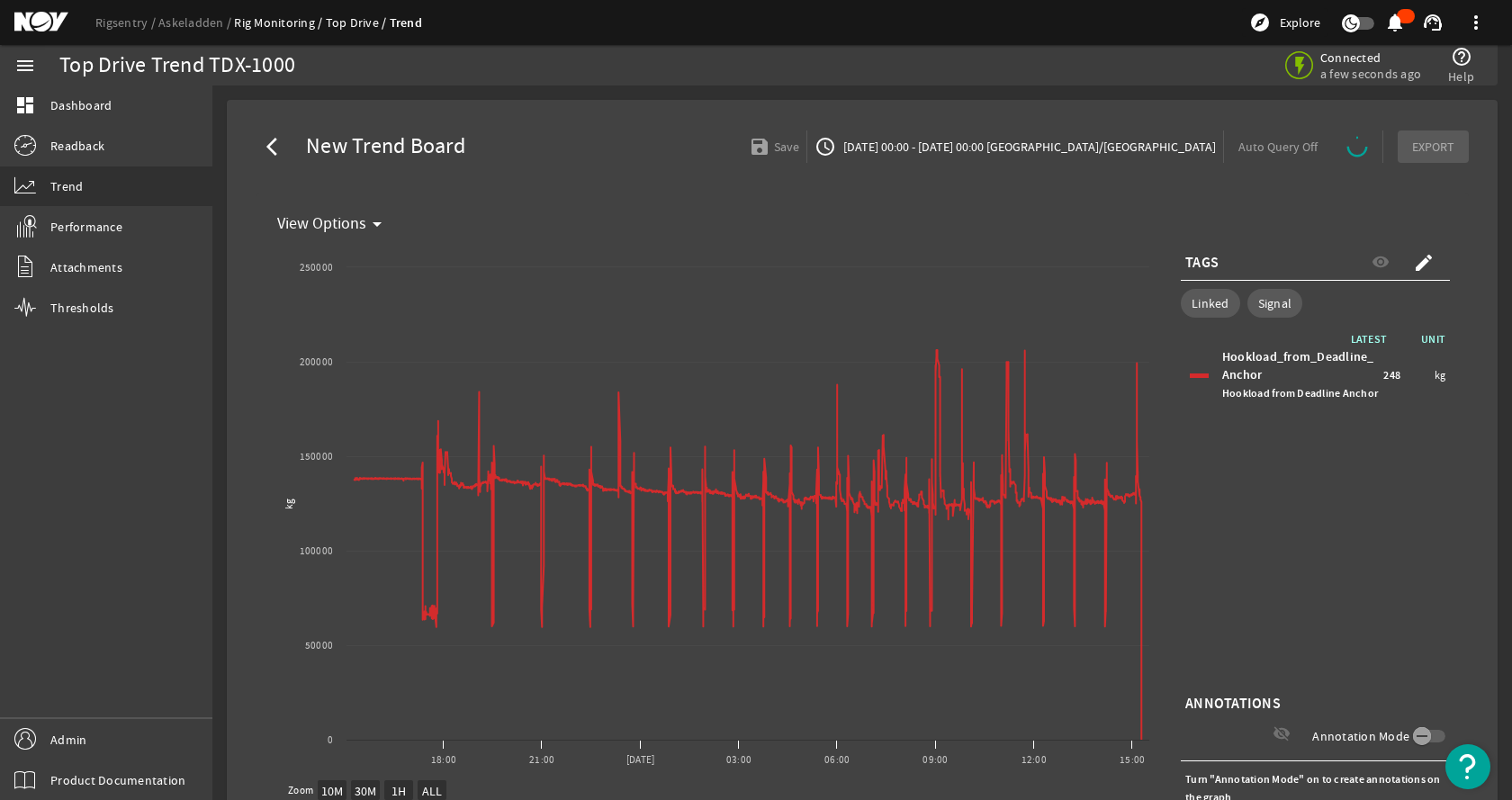
select select "ALL"
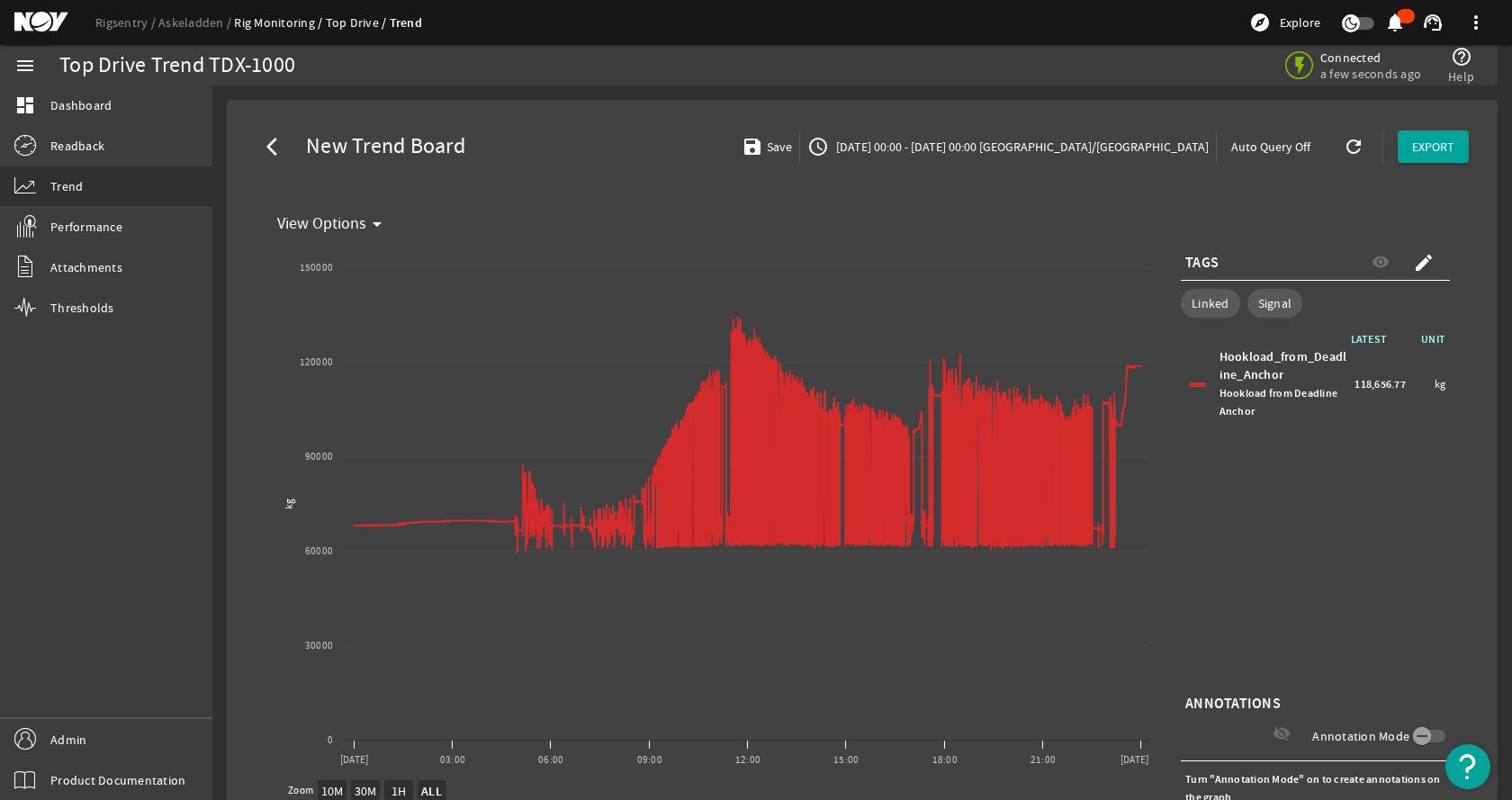
drag, startPoint x: 1322, startPoint y: 526, endPoint x: 1308, endPoint y: 505, distance: 25.2
click at [1323, 526] on div "LATEST UNIT Hookload_from_Deadline_Anchor Hookload from Deadline Anchor 118,656…" at bounding box center [1315, 510] width 269 height 360
click at [1121, 155] on span "09/23/2025 00:00 - 09/24/2025 00:00 America/Chicago" at bounding box center [1020, 147] width 376 height 18
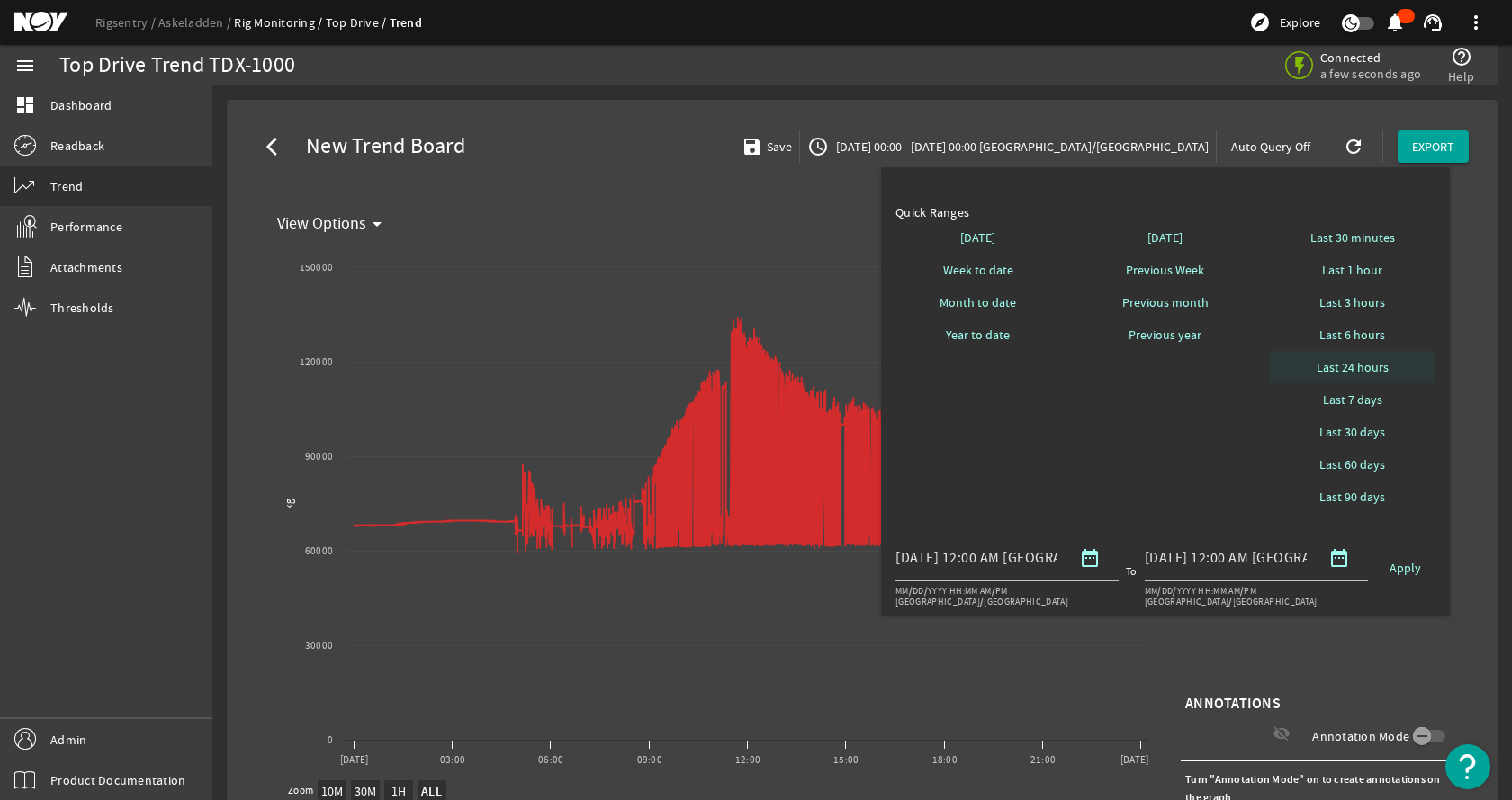
click at [1369, 371] on span "Last 24 hours" at bounding box center [1353, 367] width 72 height 18
select select "10M"
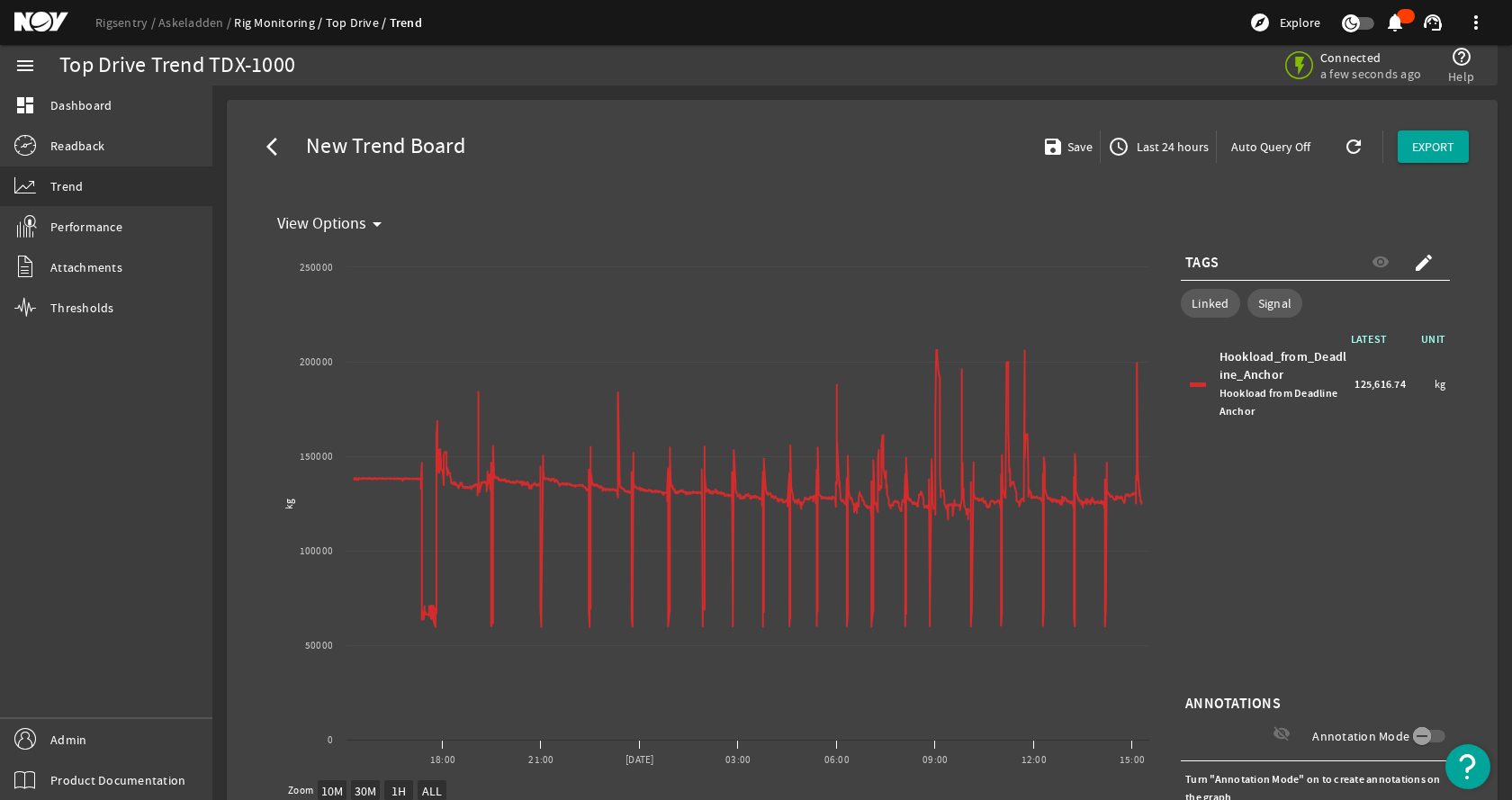
click at [983, 111] on mat-card "arrow_back_ios New Trend Board save Save access_time Last 24 hours Auto Query O…" at bounding box center [862, 516] width 1271 height 832
click at [275, 151] on mat-icon "arrow_back_ios" at bounding box center [277, 147] width 22 height 22
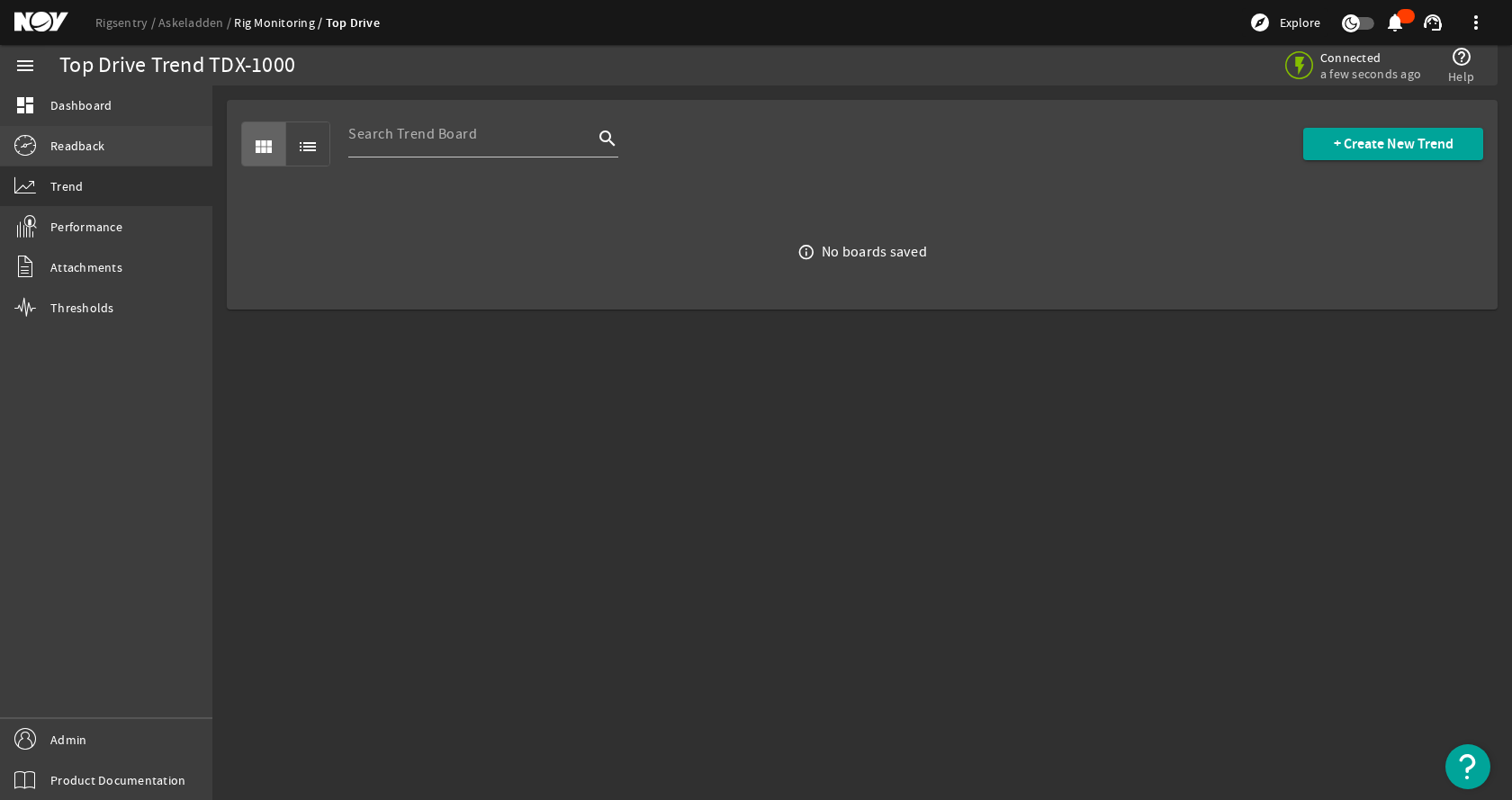
click at [151, 144] on link "Readback" at bounding box center [106, 146] width 212 height 40
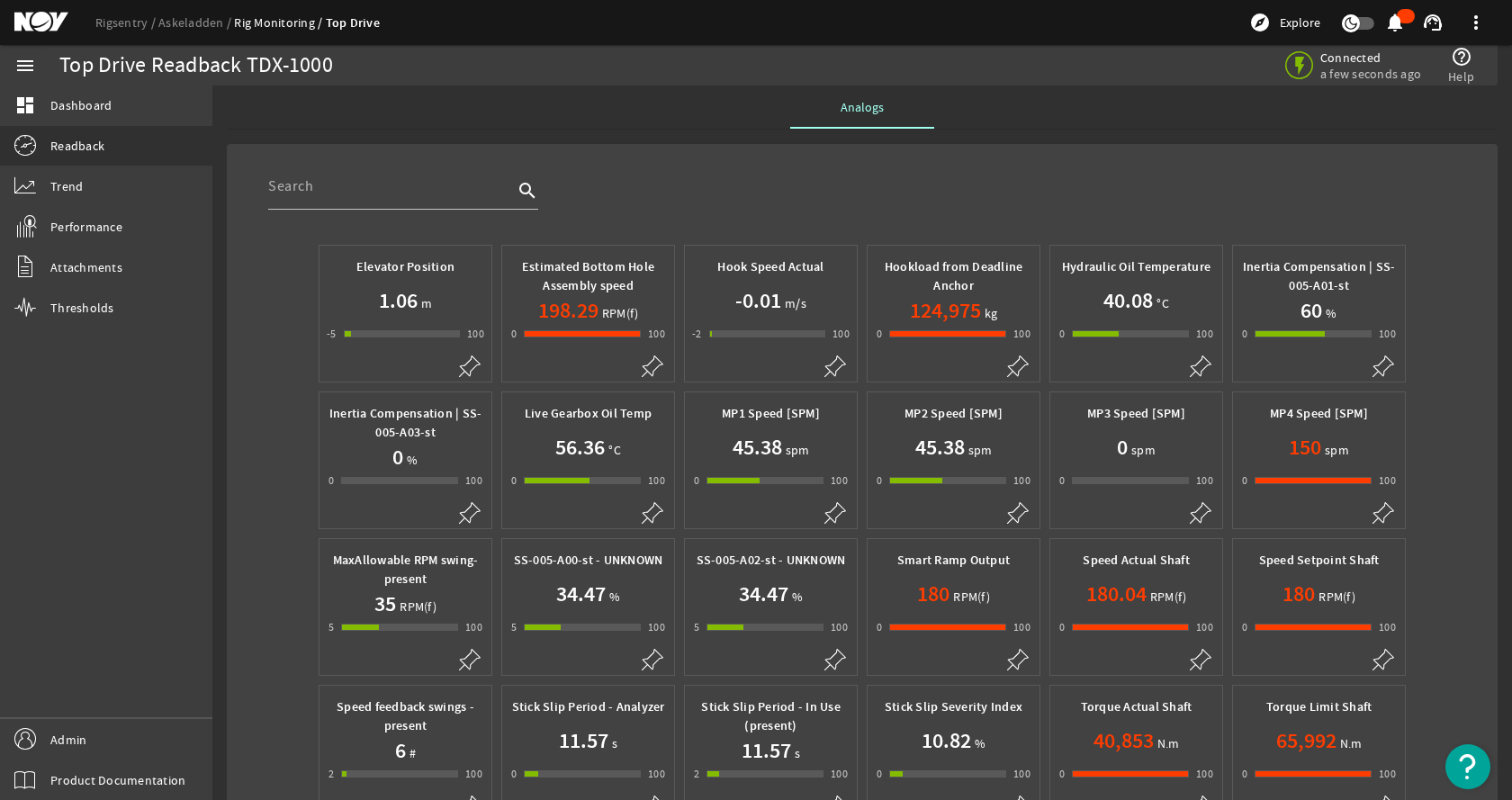
click at [956, 284] on b "Hookload from Deadline Anchor" at bounding box center [954, 276] width 139 height 36
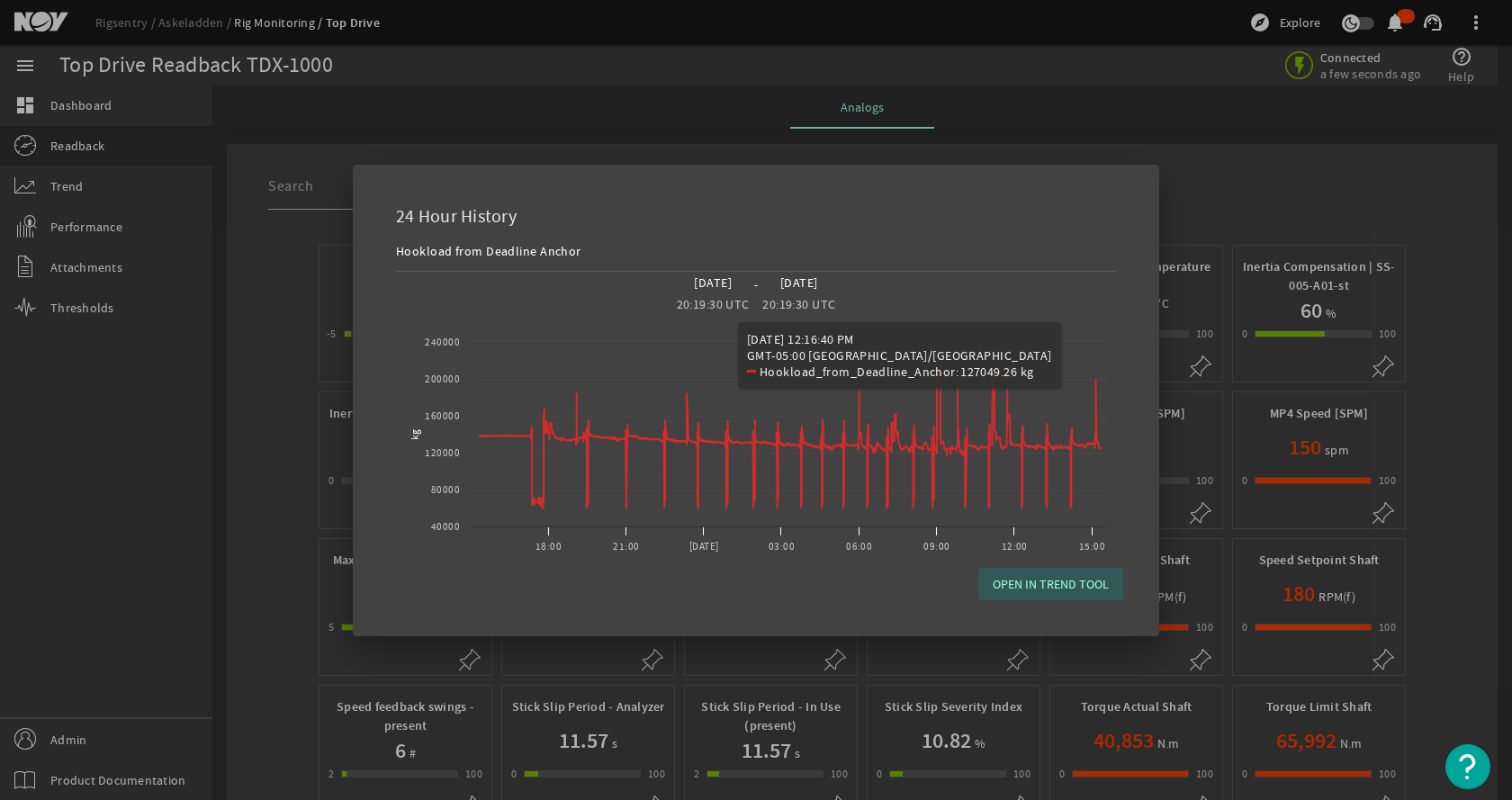
click at [1046, 588] on span "OPEN IN TREND TOOL" at bounding box center [1051, 584] width 116 height 18
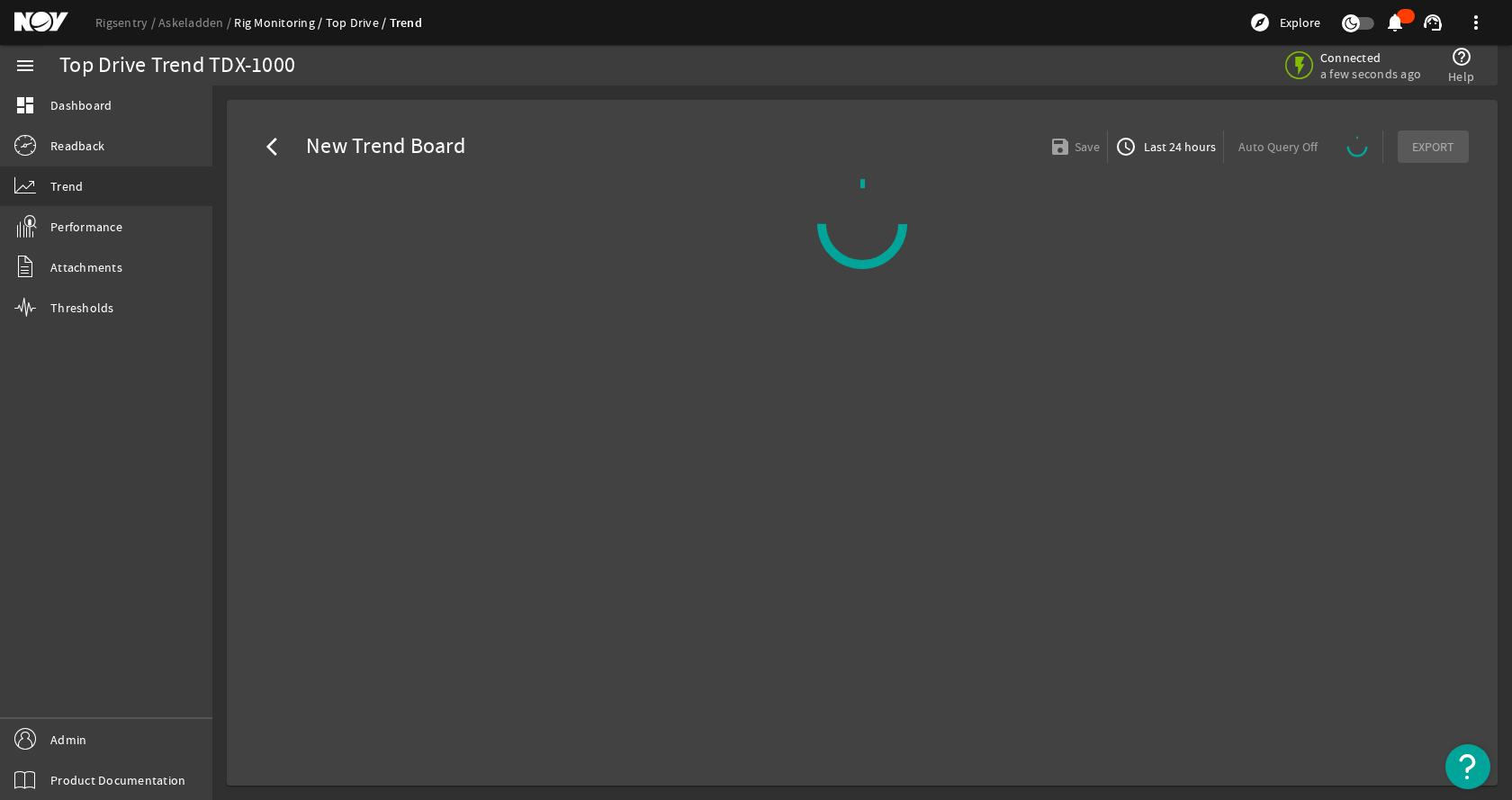
select select "ALL"
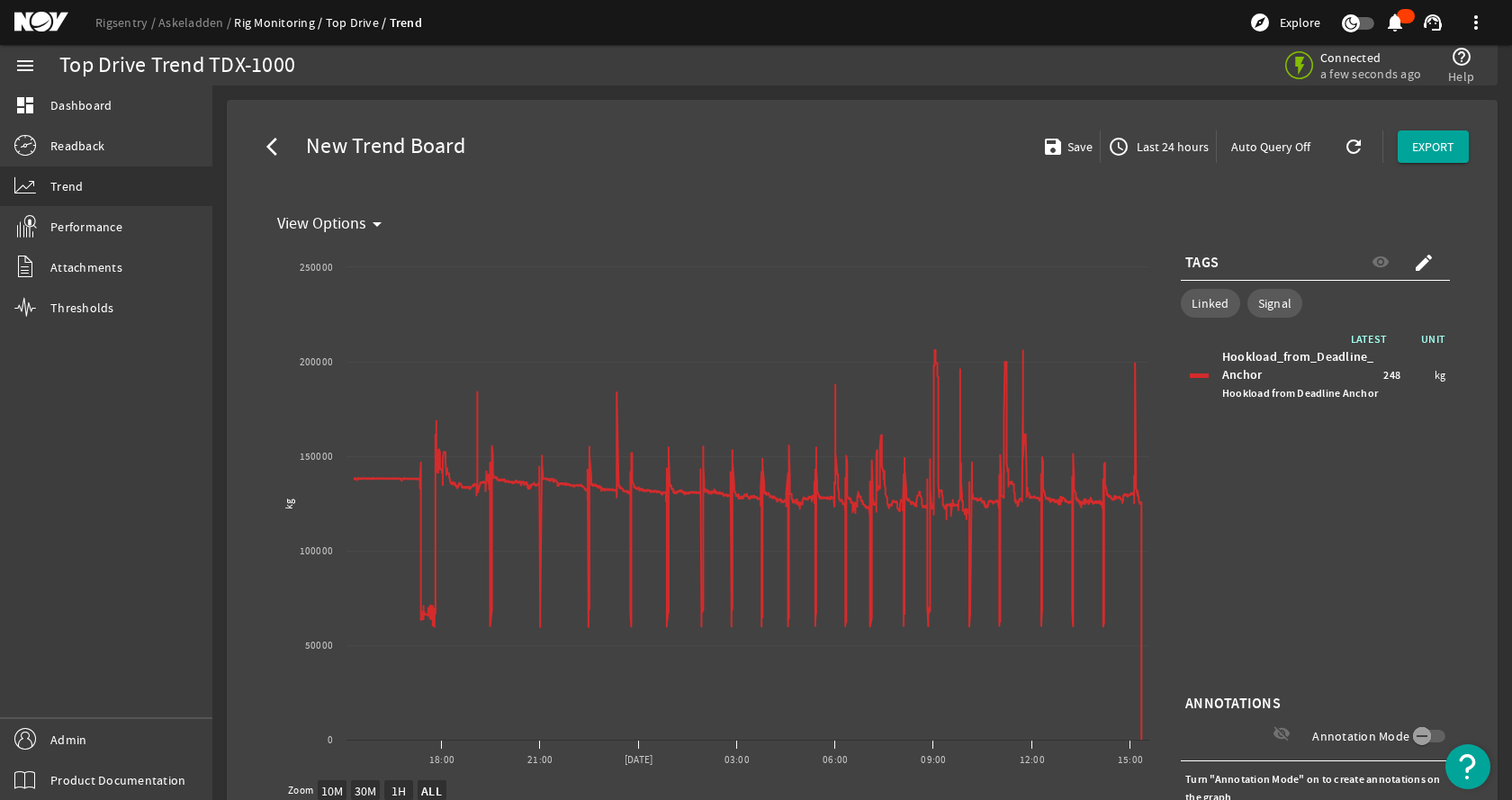
click at [784, 122] on div "arrow_back_ios New Trend Board save Save access_time Last 24 hours Auto Query O…" at bounding box center [862, 147] width 1242 height 65
click at [1142, 144] on span "Last 24 hours" at bounding box center [1171, 147] width 76 height 18
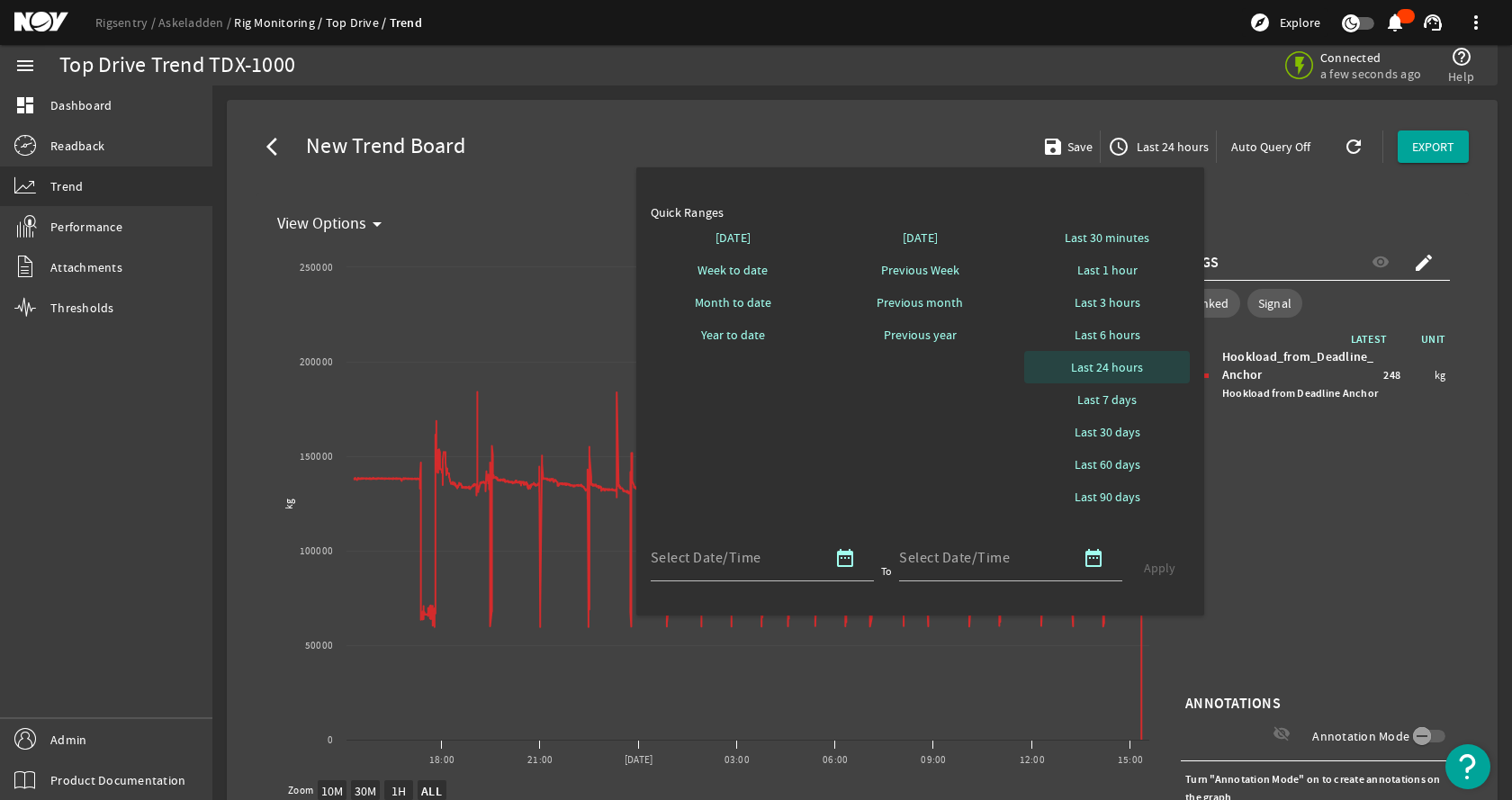
click at [1109, 369] on span "Last 24 hours" at bounding box center [1107, 367] width 72 height 18
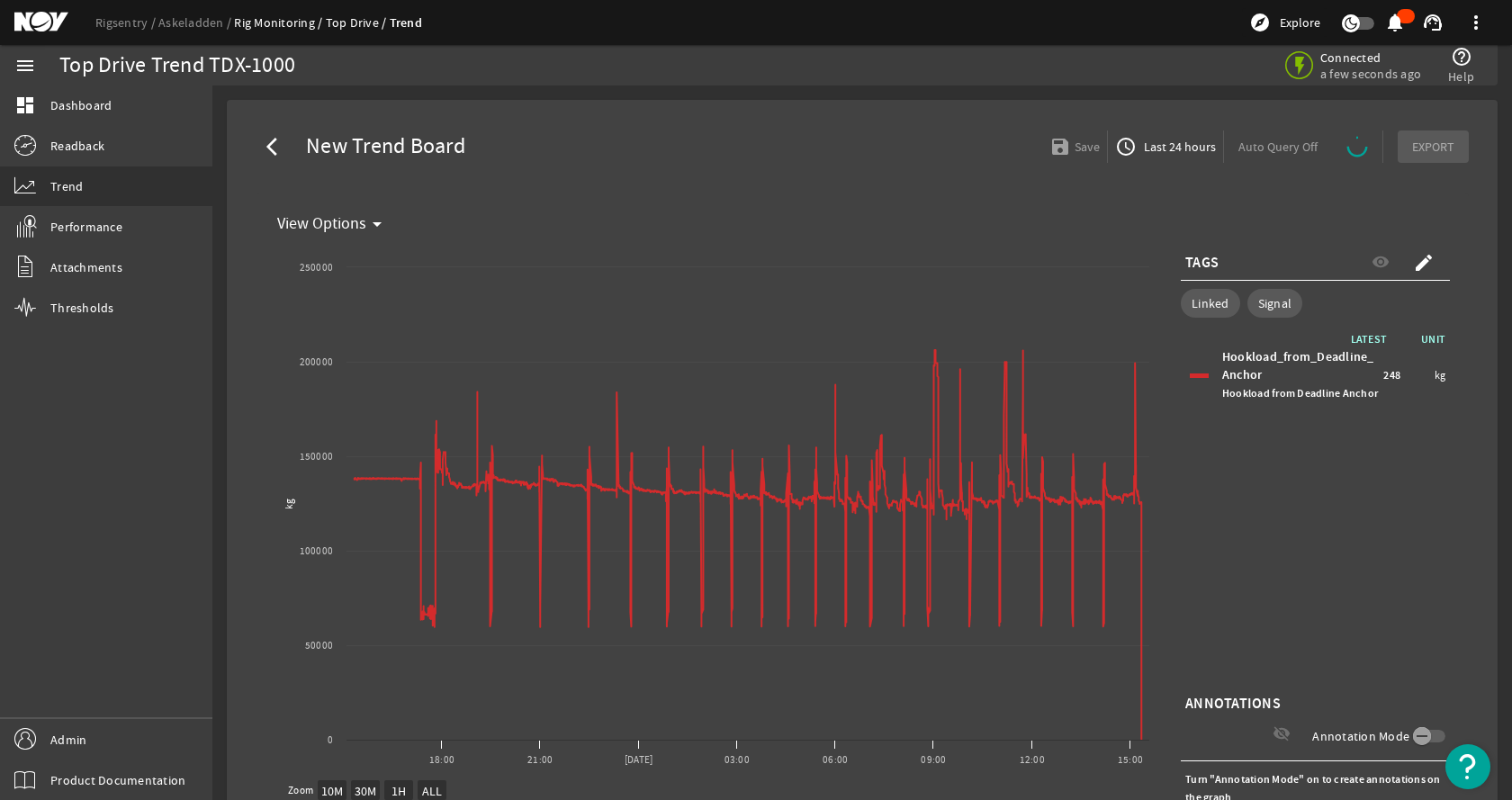
select select "ALL"
click at [98, 156] on link "Readback" at bounding box center [106, 146] width 212 height 40
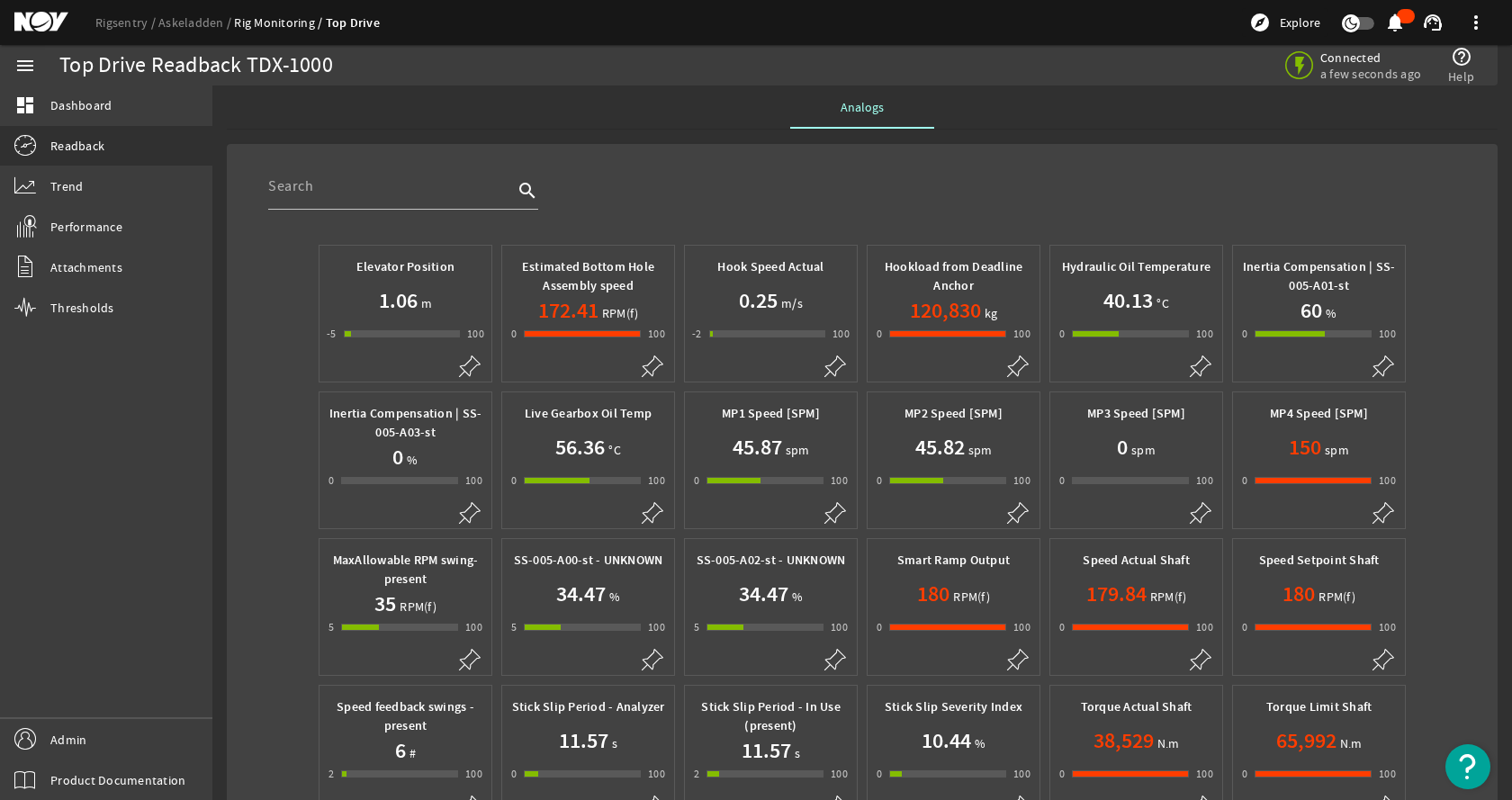
click at [912, 282] on span "Hookload from Deadline Anchor" at bounding box center [954, 276] width 158 height 38
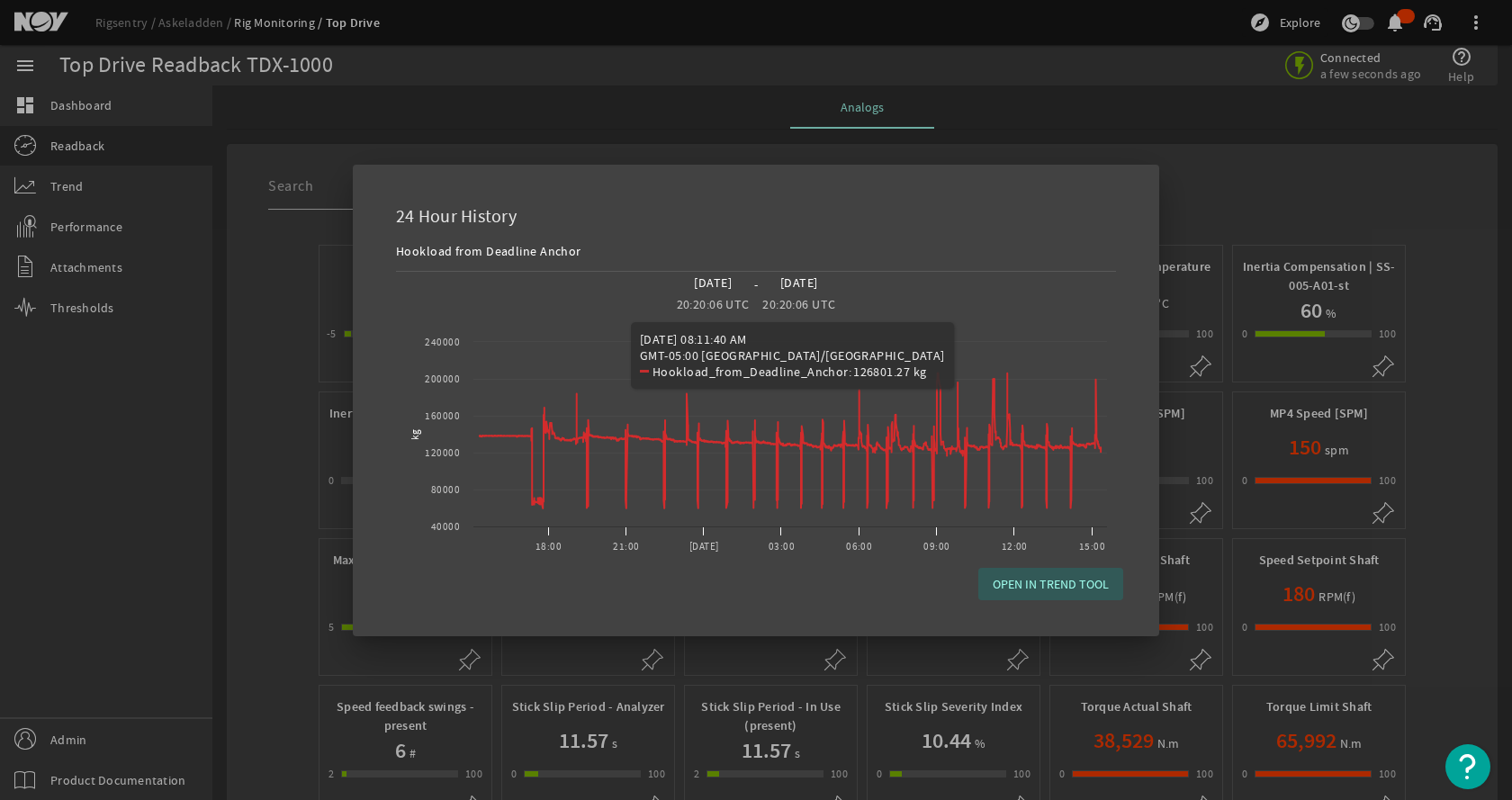
click at [1026, 579] on span "OPEN IN TREND TOOL" at bounding box center [1051, 584] width 116 height 18
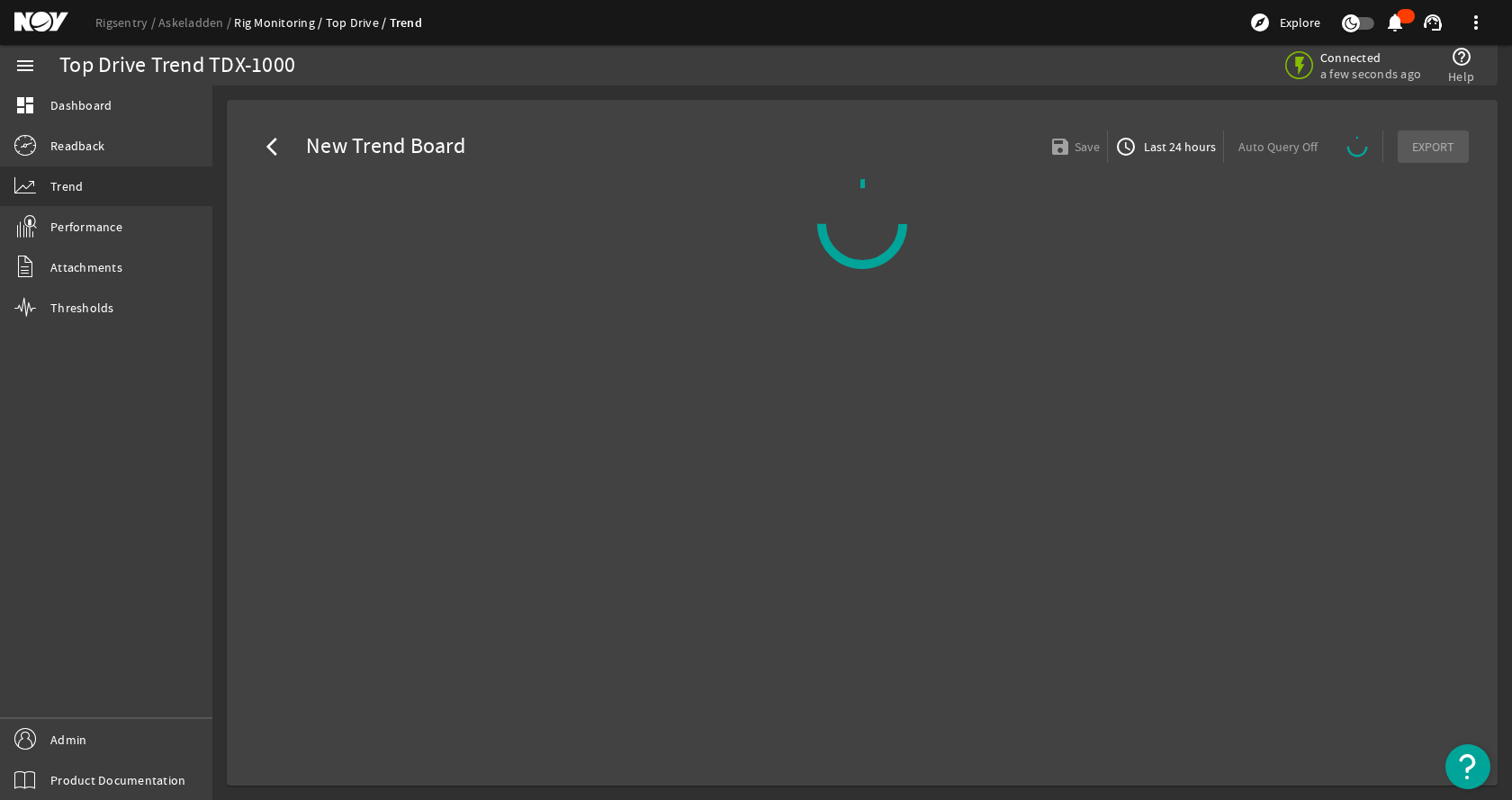
select select "ALL"
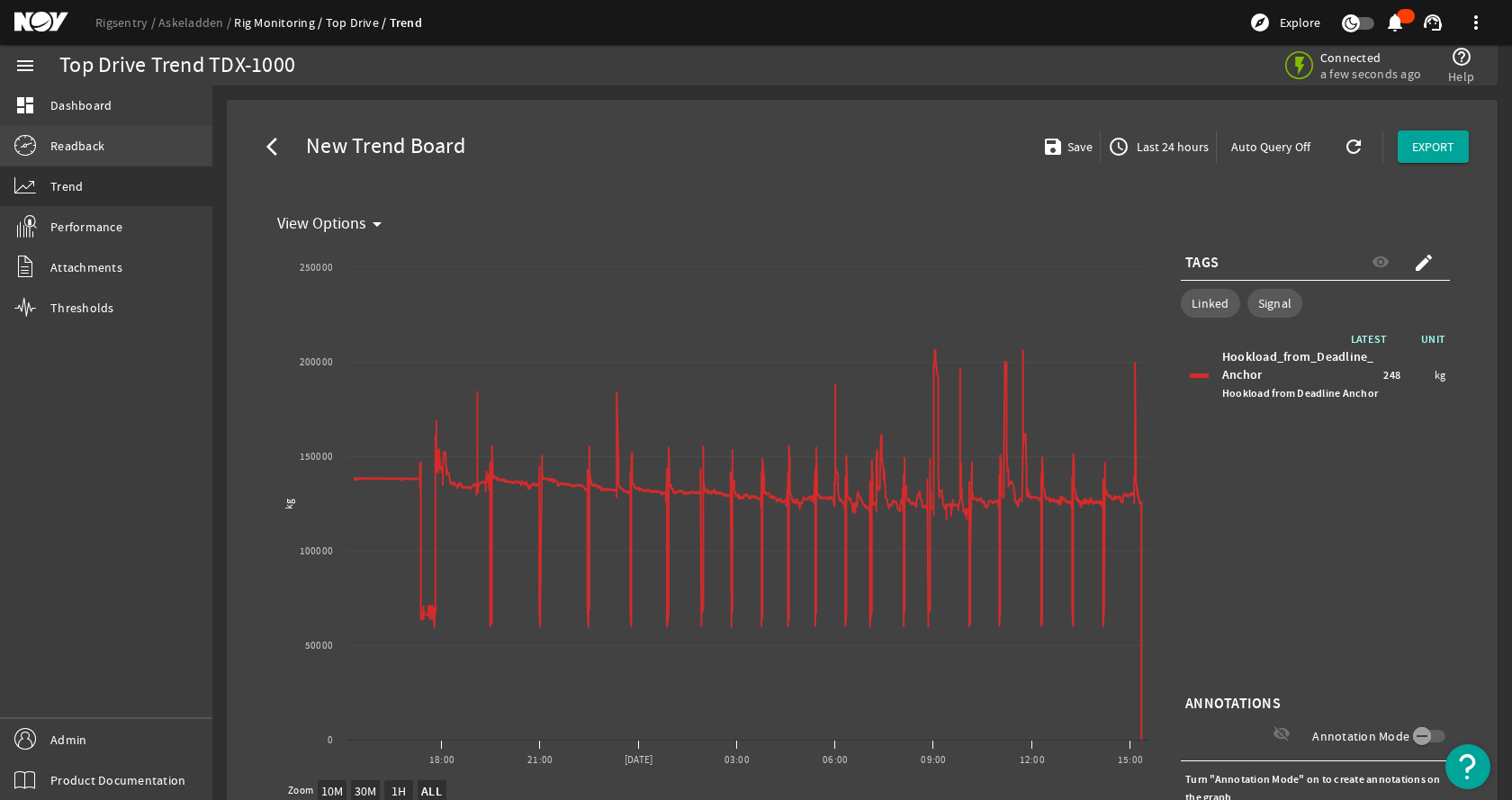
click at [106, 152] on link "Readback" at bounding box center [106, 146] width 212 height 40
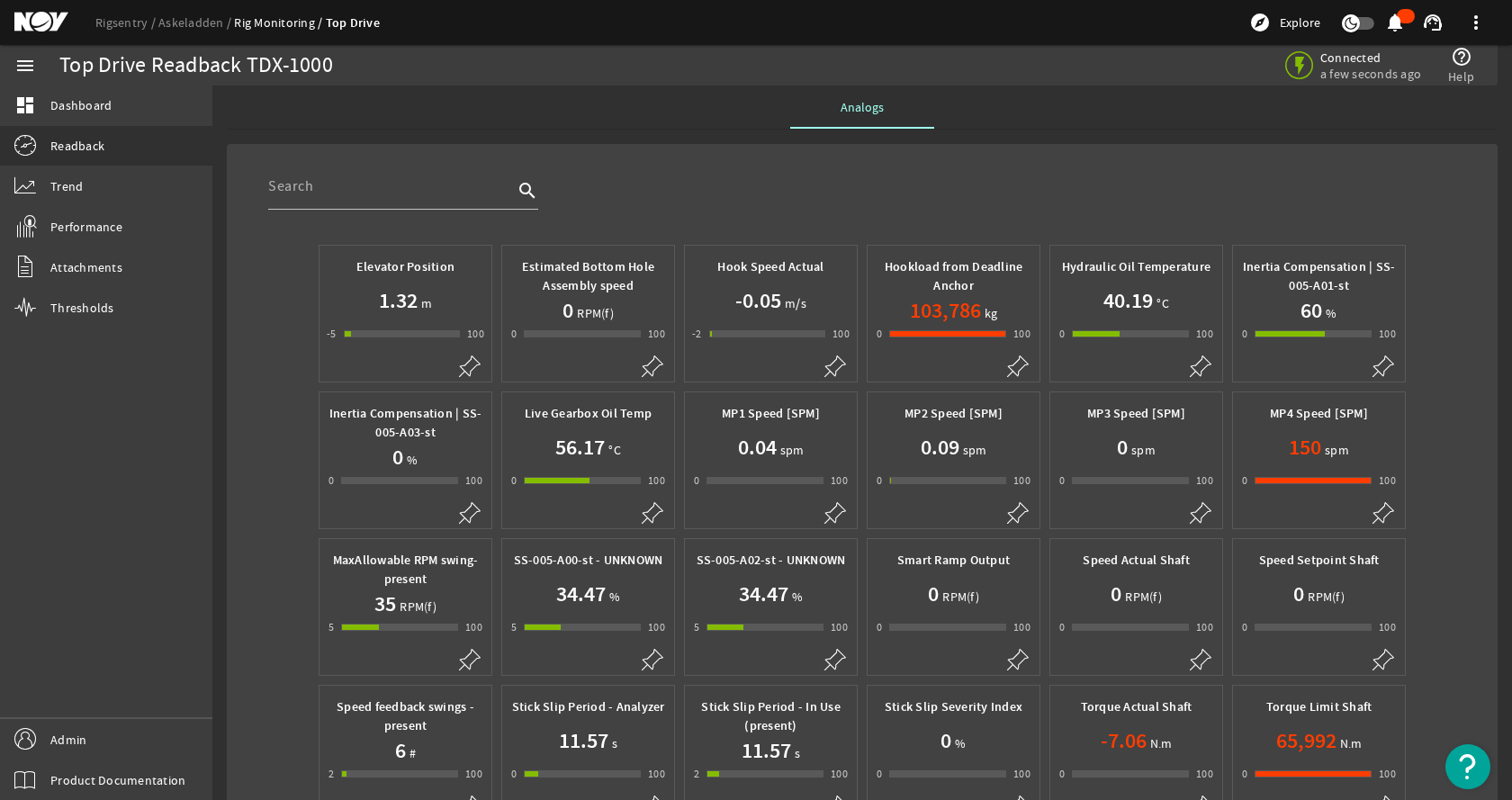
click at [973, 290] on span "Hookload from Deadline Anchor" at bounding box center [954, 276] width 158 height 38
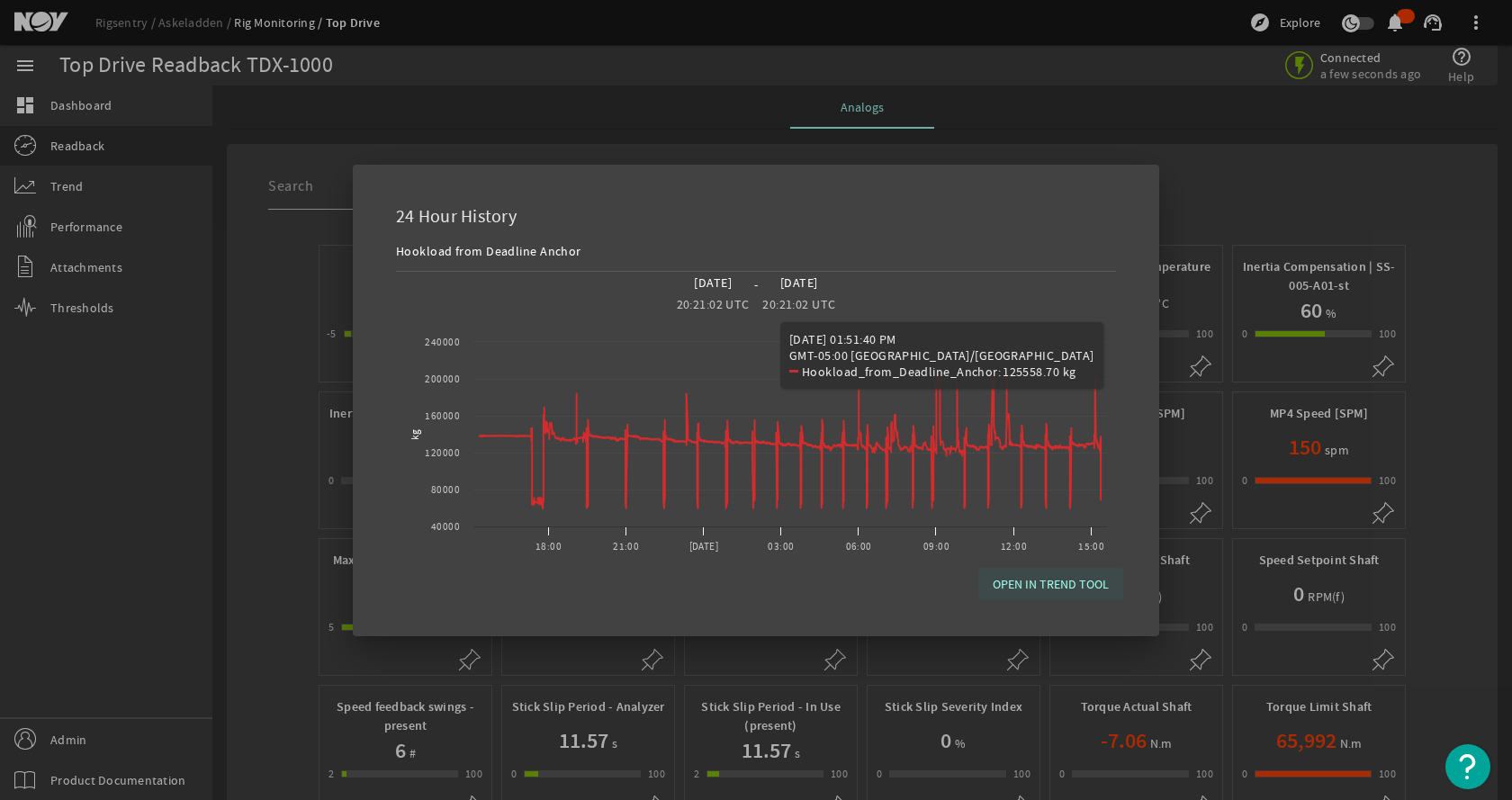
click at [1057, 587] on span "OPEN IN TREND TOOL" at bounding box center [1051, 584] width 116 height 18
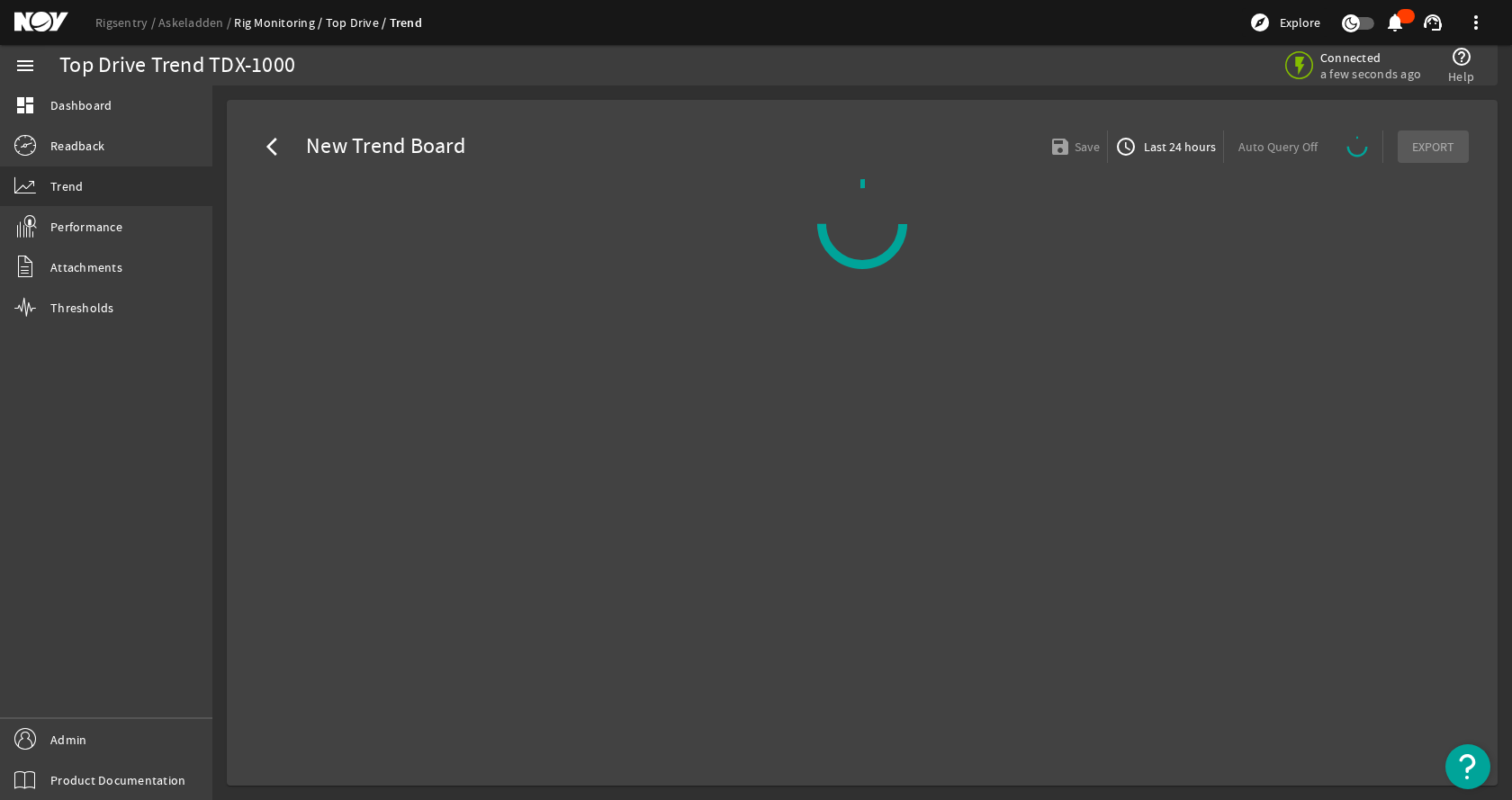
select select "10M"
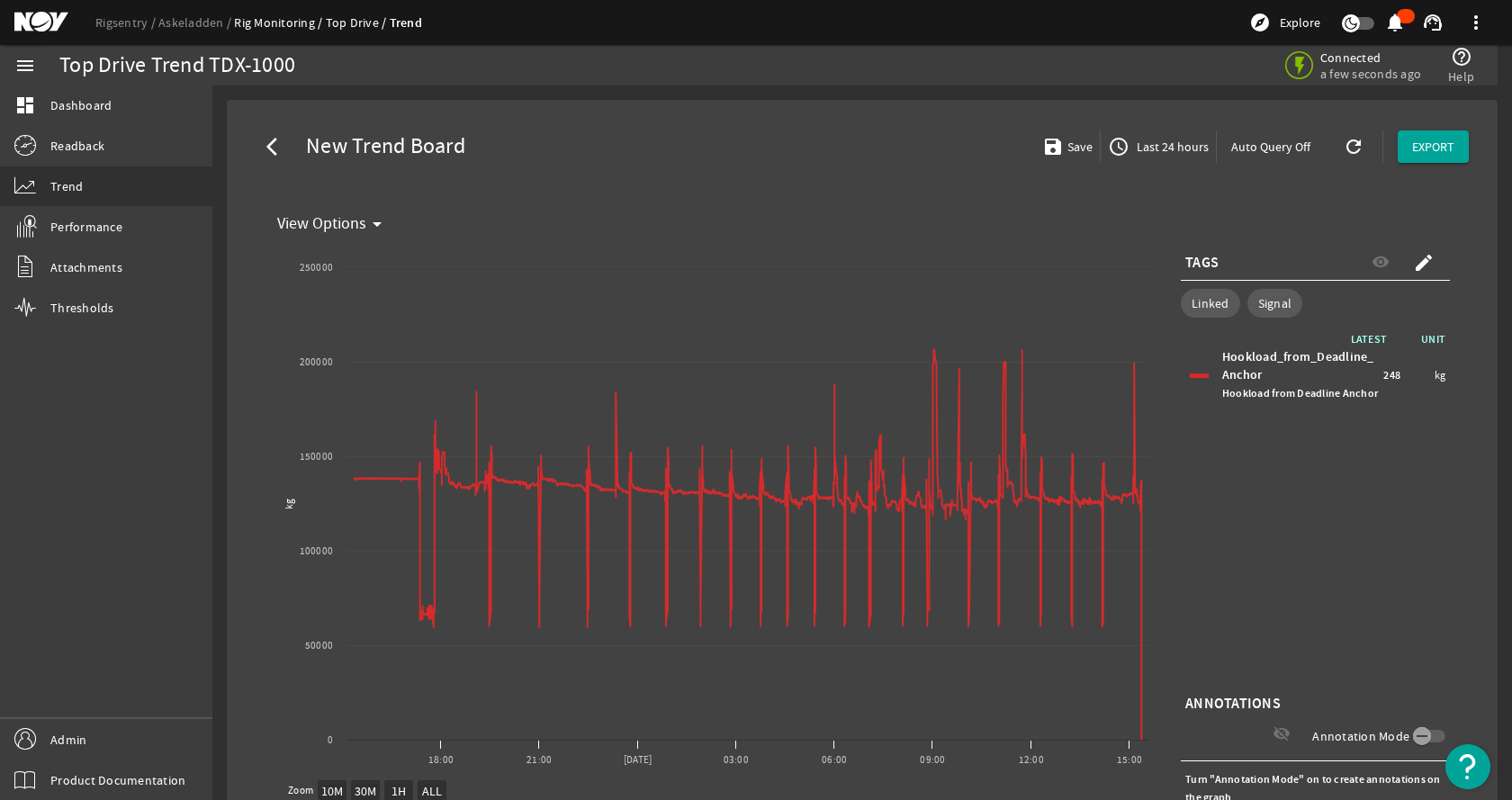
click at [1133, 143] on span "Last 24 hours" at bounding box center [1171, 147] width 76 height 18
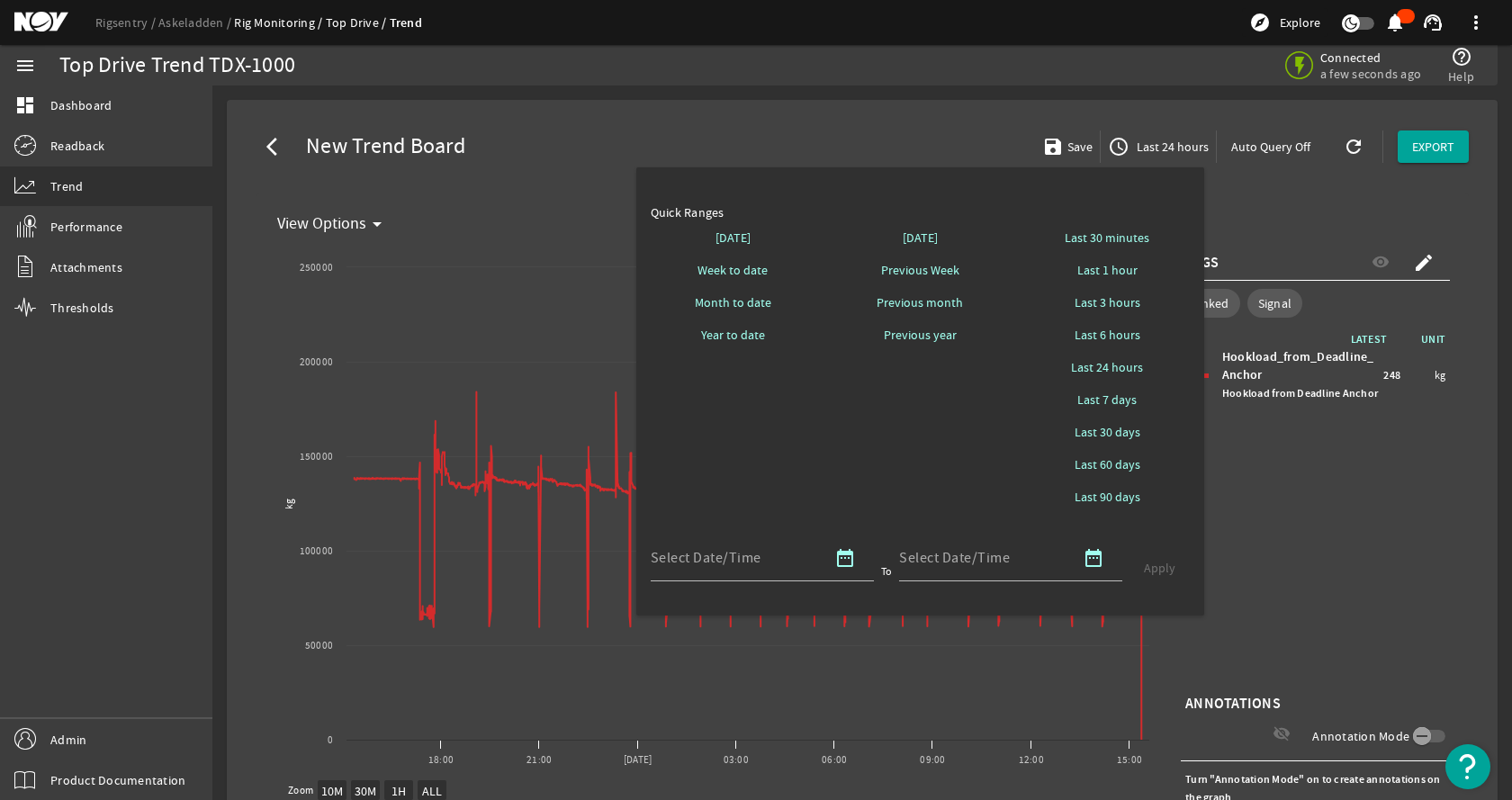
click at [908, 109] on div at bounding box center [756, 400] width 1512 height 800
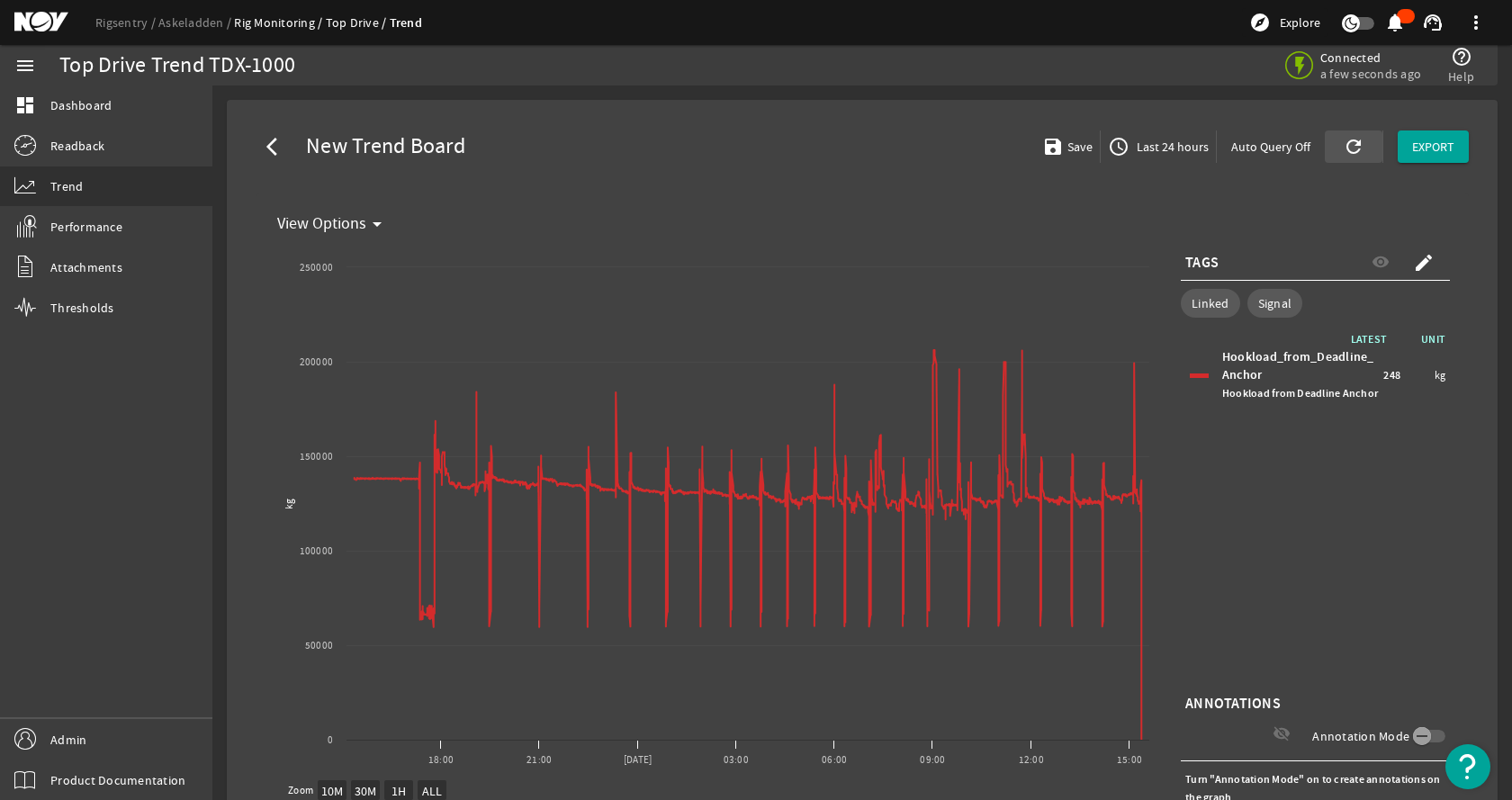
click at [1344, 146] on mat-icon "refresh" at bounding box center [1351, 147] width 14 height 22
click at [1103, 98] on rigsentry-mat-card "arrow_back_ios New Trend Board save Save access_time Last 24 hours Auto Query O…" at bounding box center [862, 516] width 1300 height 860
click at [787, 179] on div "arrow_back_ios New Trend Board save Save access_time Last 24 hours Auto Query O…" at bounding box center [862, 147] width 1242 height 65
click at [710, 107] on mat-card "arrow_back_ios New Trend Board save Save access_time Last 24 hours Auto Query O…" at bounding box center [862, 516] width 1271 height 832
